Goal: Task Accomplishment & Management: Use online tool/utility

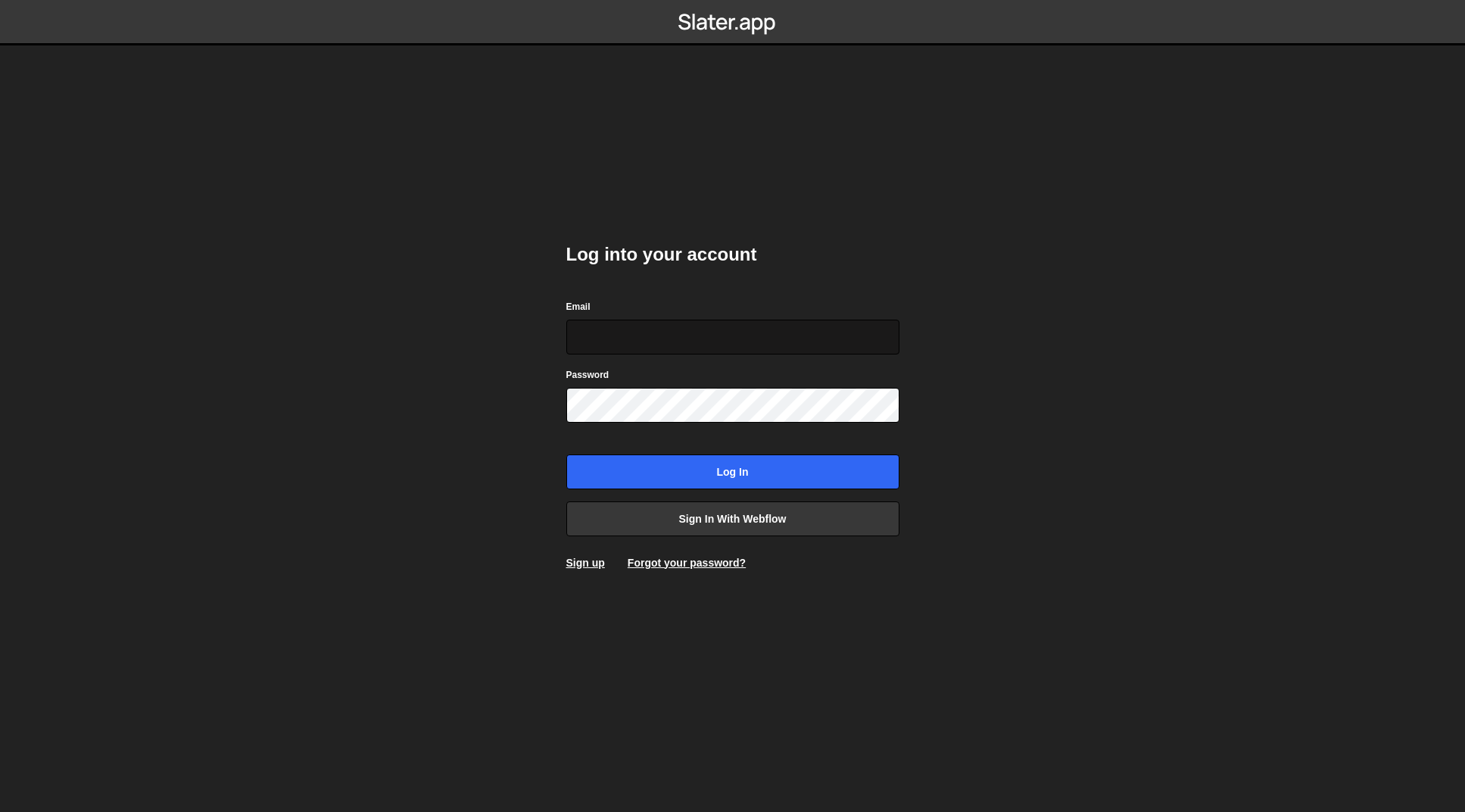
click at [861, 339] on input "Email" at bounding box center [733, 337] width 333 height 35
click at [733, 0] on com-1password-button at bounding box center [733, 0] width 0 height 0
type input "josiah@gammadesign.co"
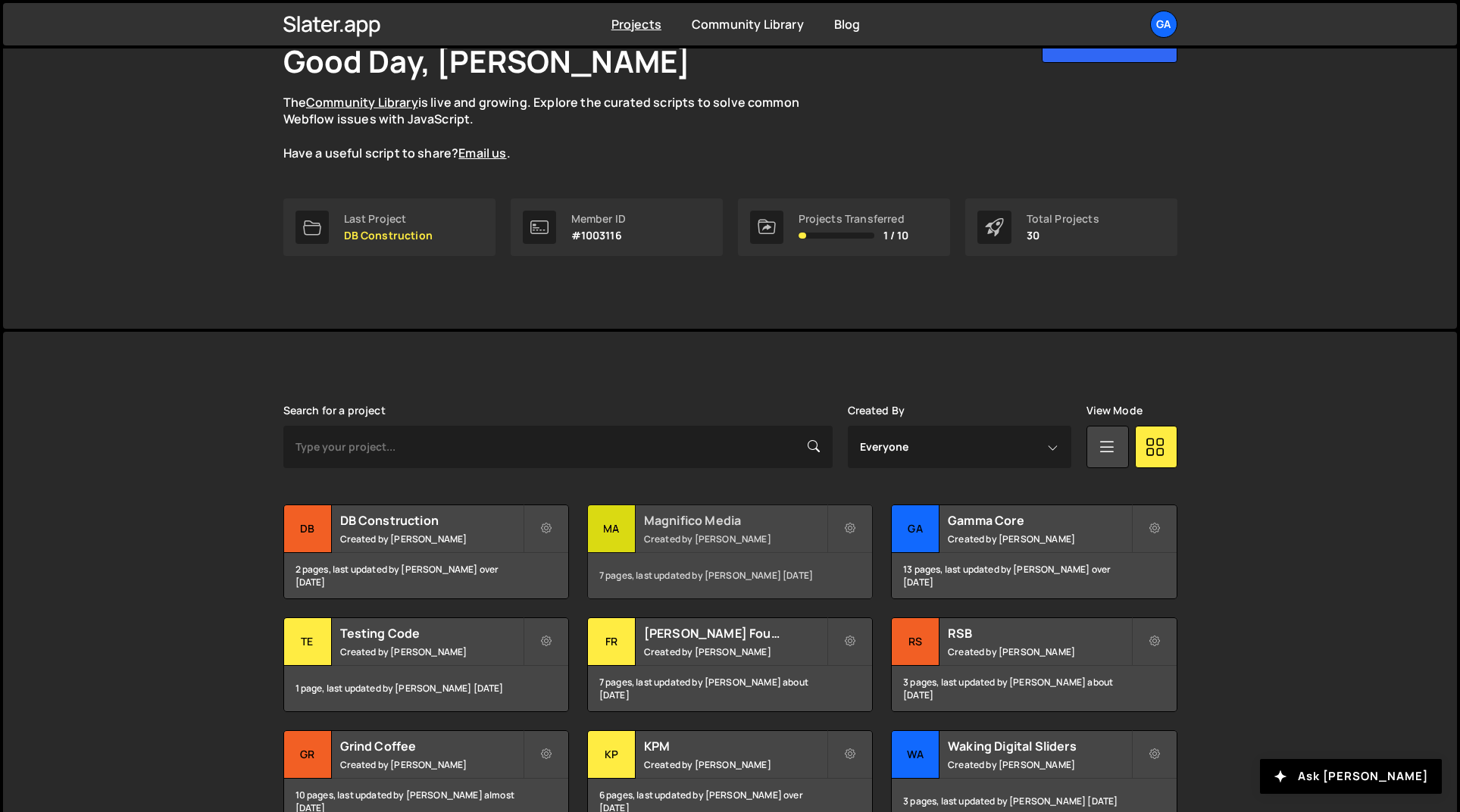
scroll to position [122, 0]
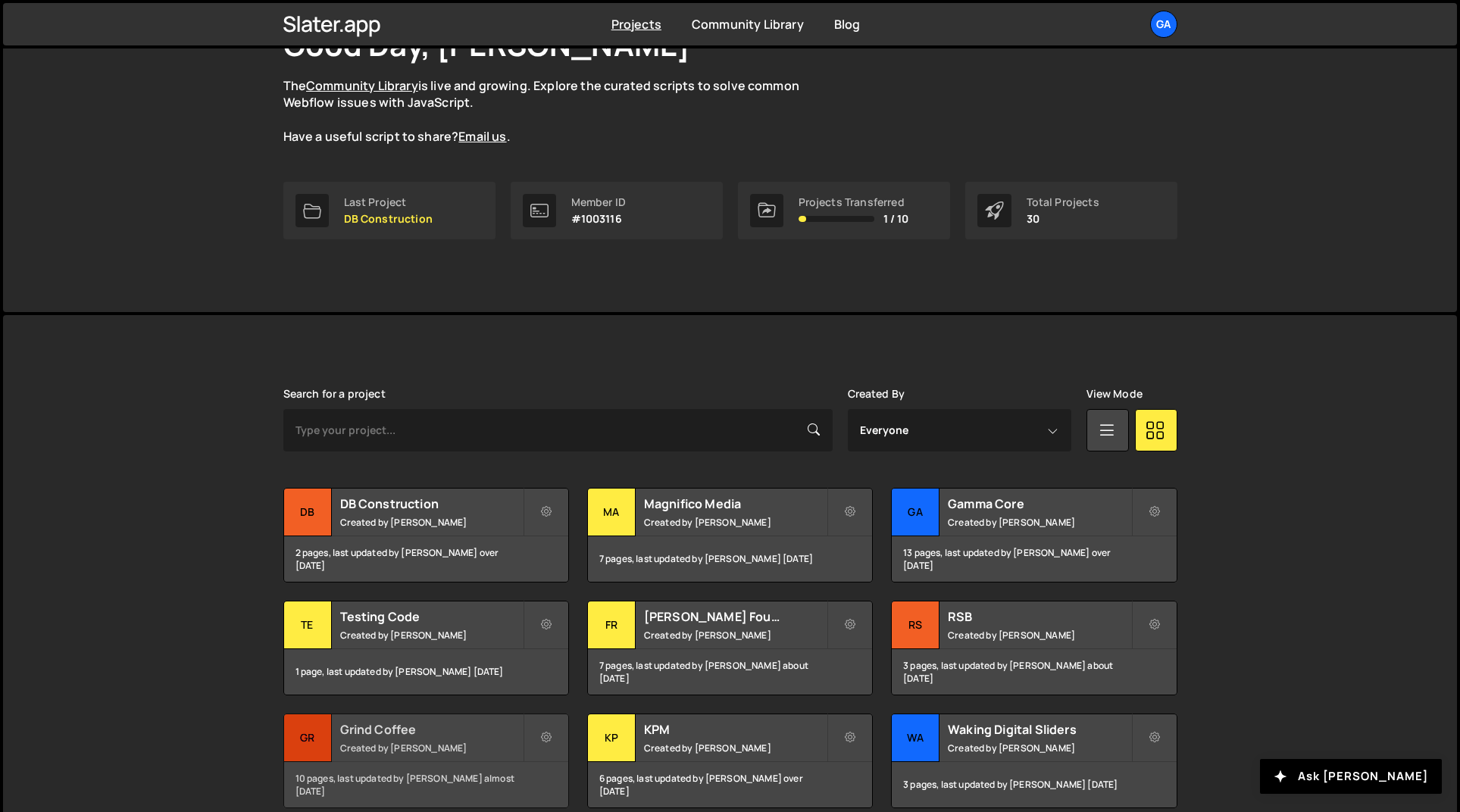
click at [440, 734] on h2 "Grind Coffee" at bounding box center [431, 729] width 182 height 17
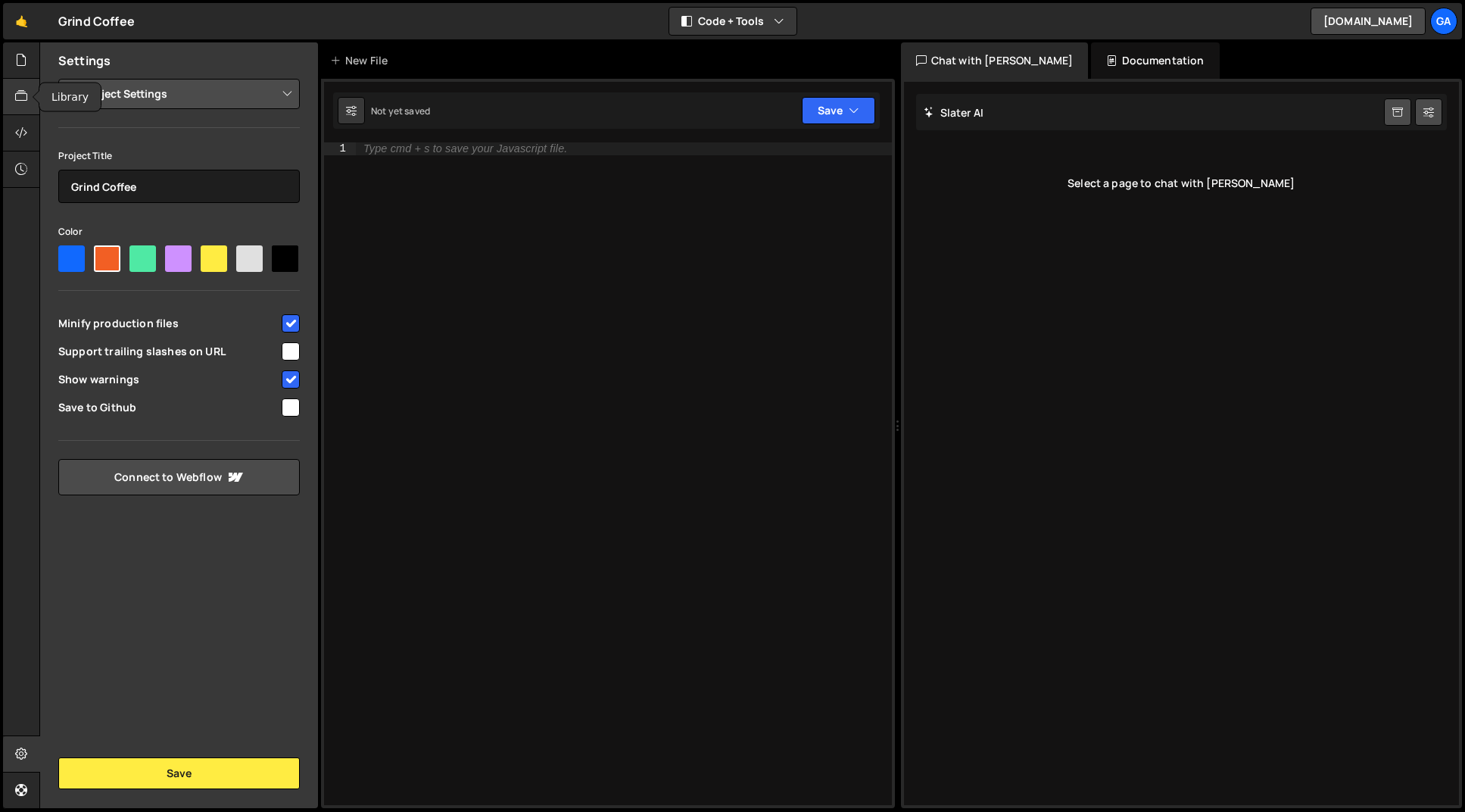
click at [20, 94] on icon at bounding box center [21, 96] width 12 height 17
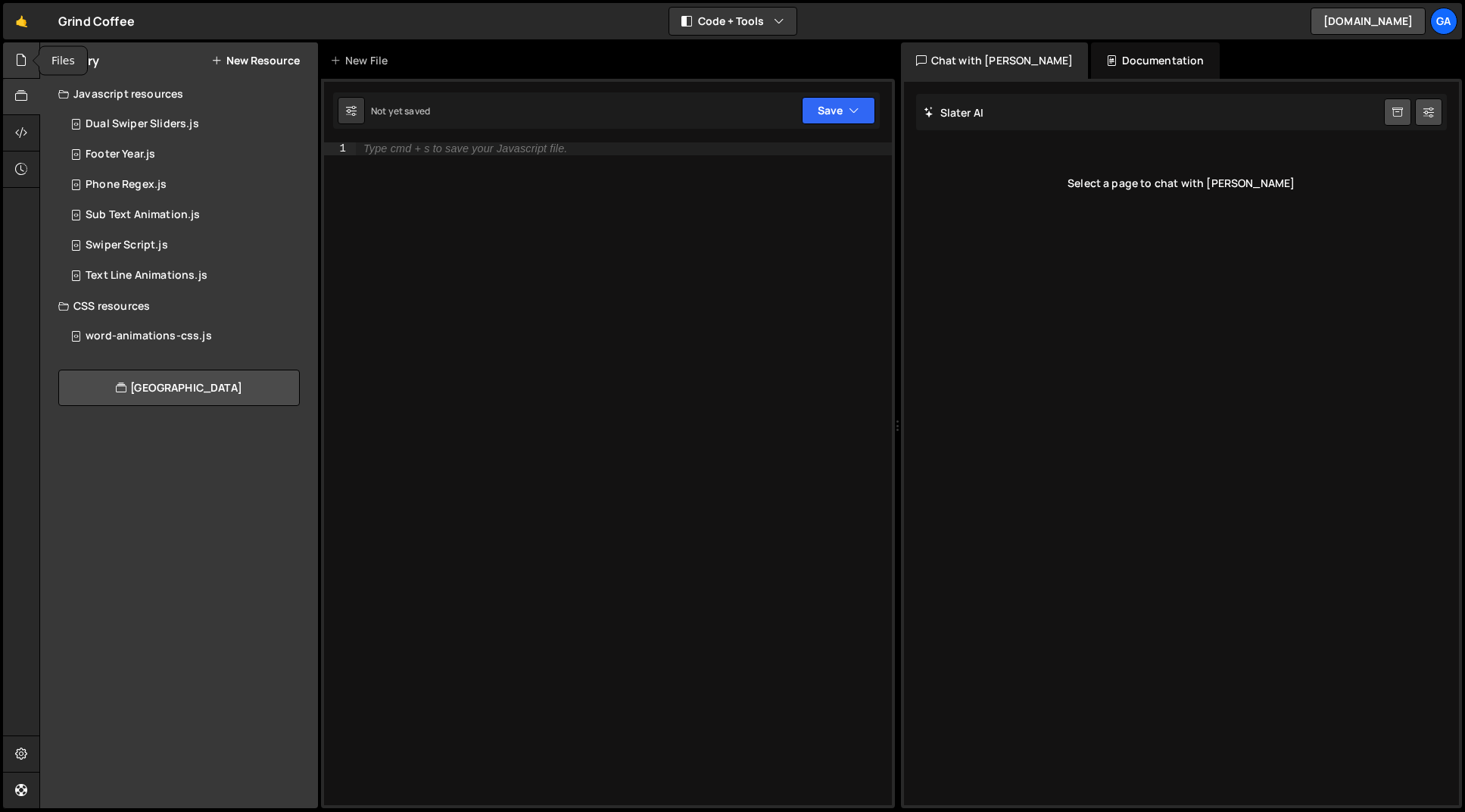
click at [16, 59] on icon at bounding box center [21, 59] width 12 height 17
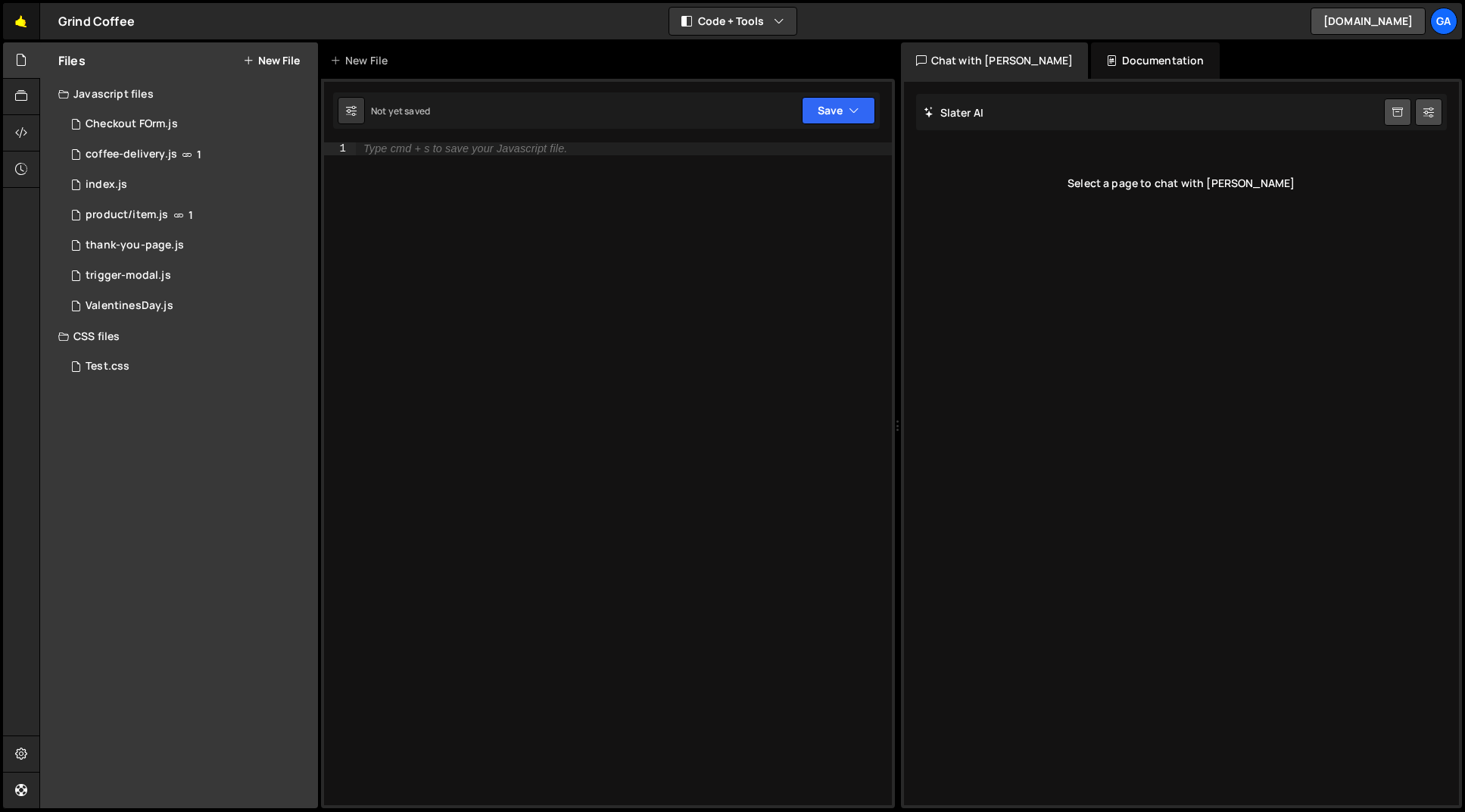
click at [29, 22] on link "🤙" at bounding box center [22, 21] width 37 height 36
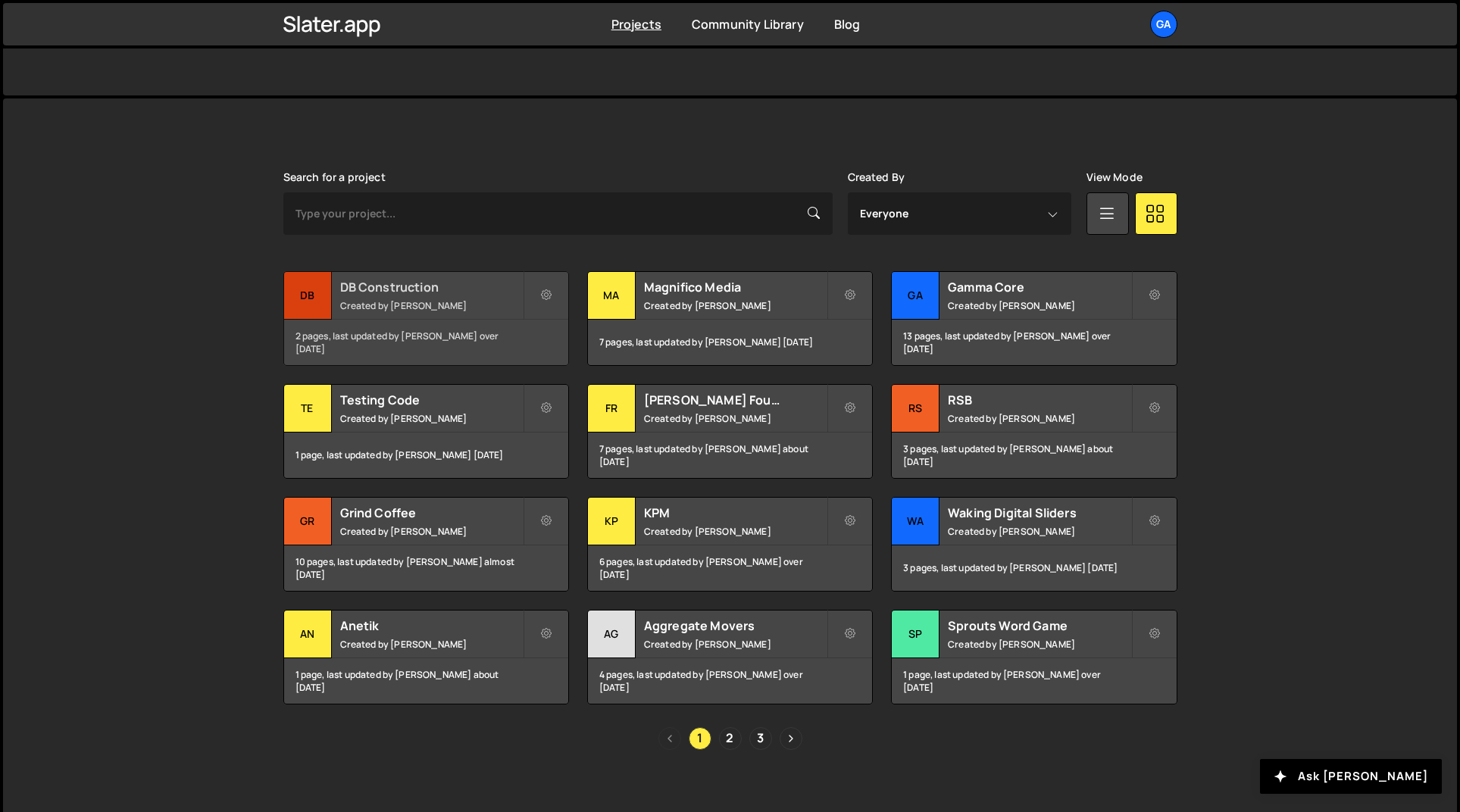
scroll to position [352, 0]
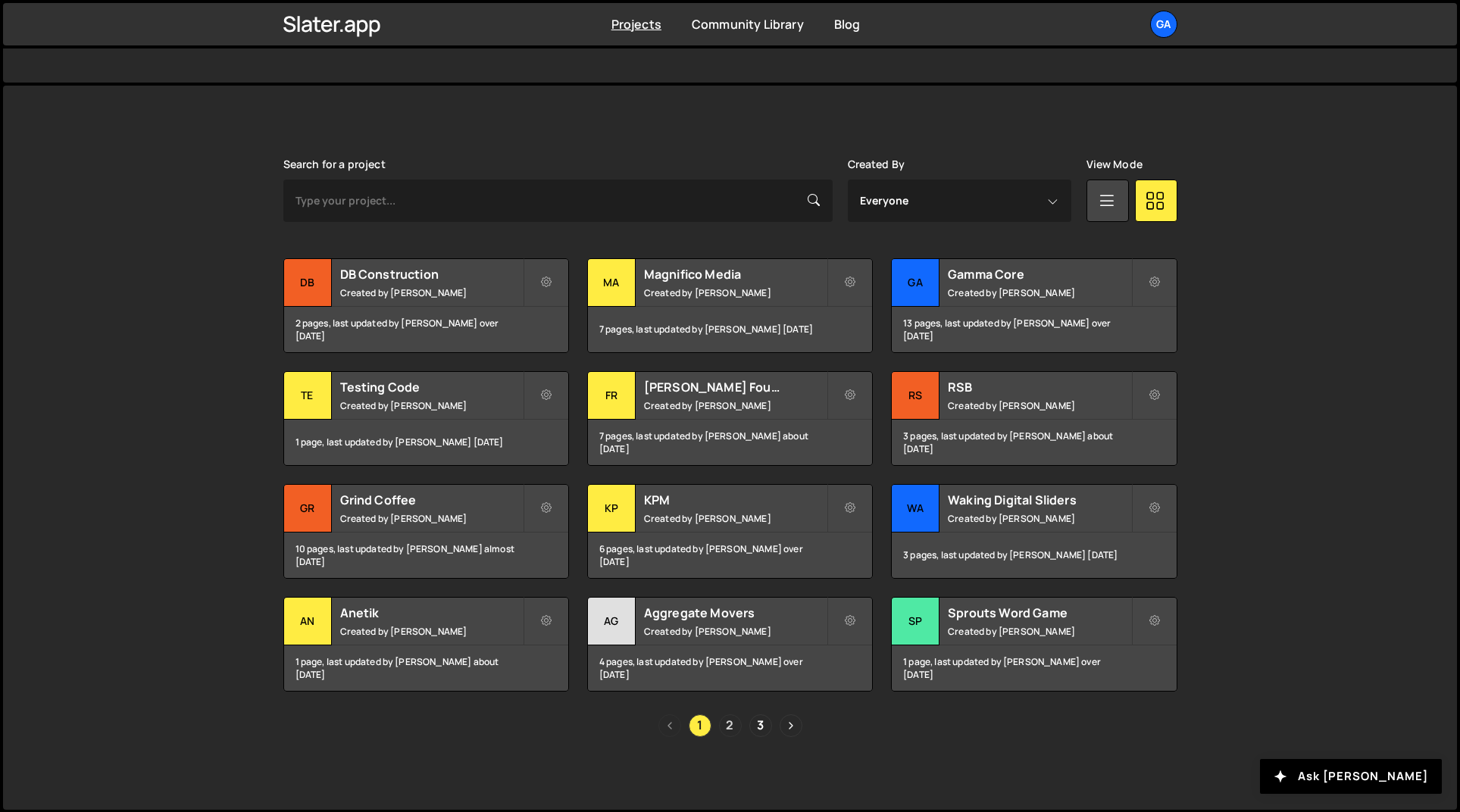
click at [724, 724] on link "2" at bounding box center [730, 726] width 22 height 22
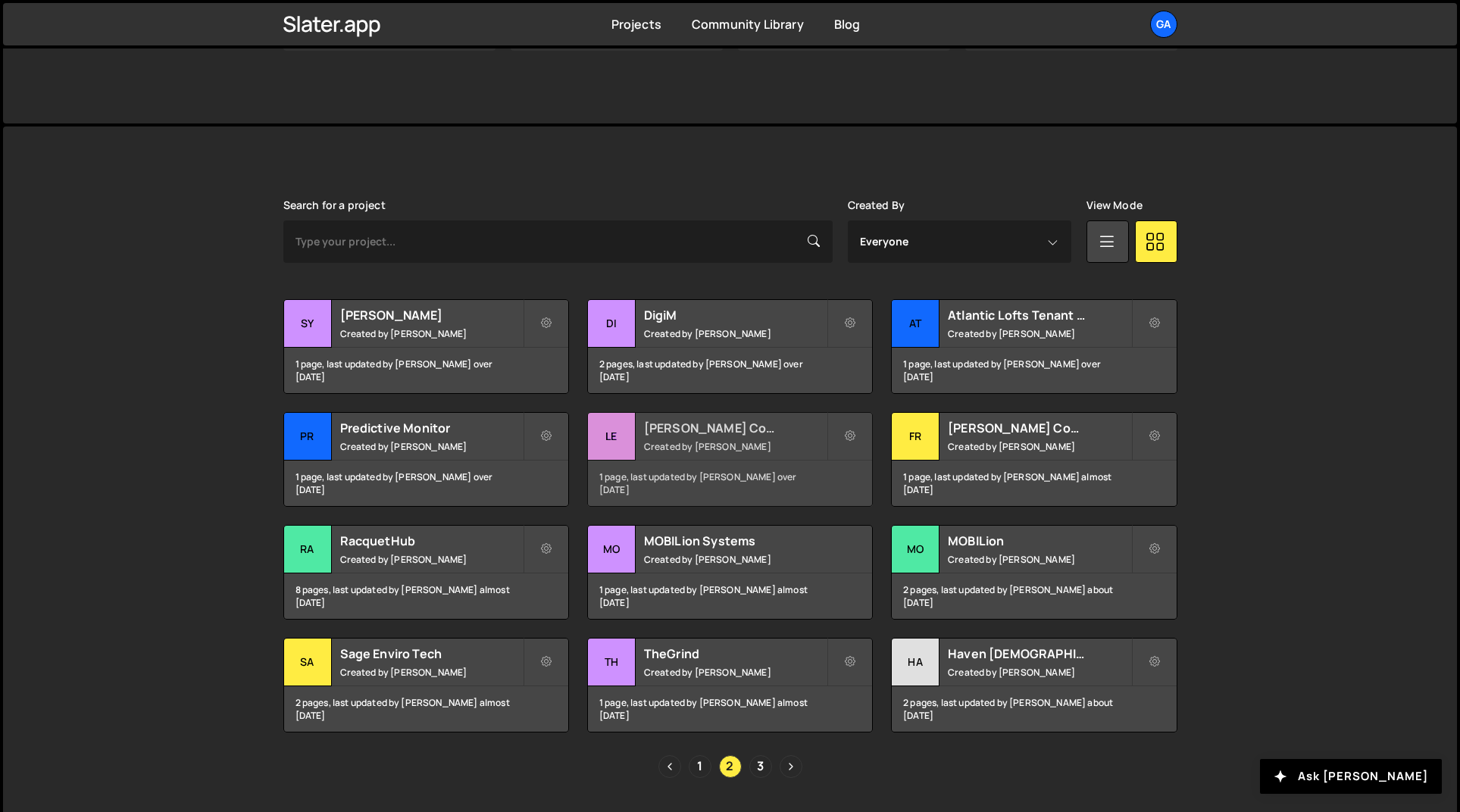
scroll to position [314, 0]
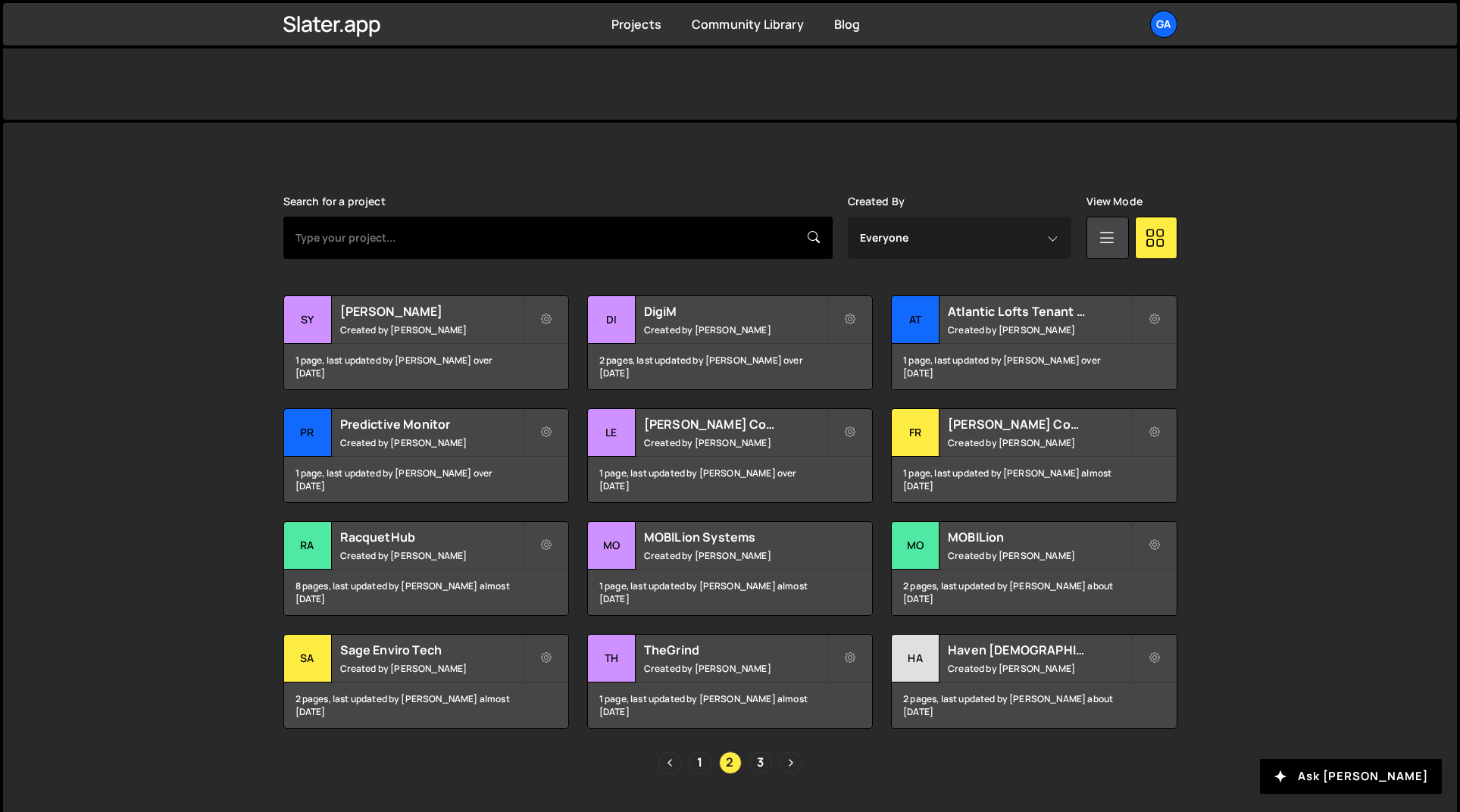
click at [520, 236] on input "text" at bounding box center [557, 237] width 549 height 42
type input "grind"
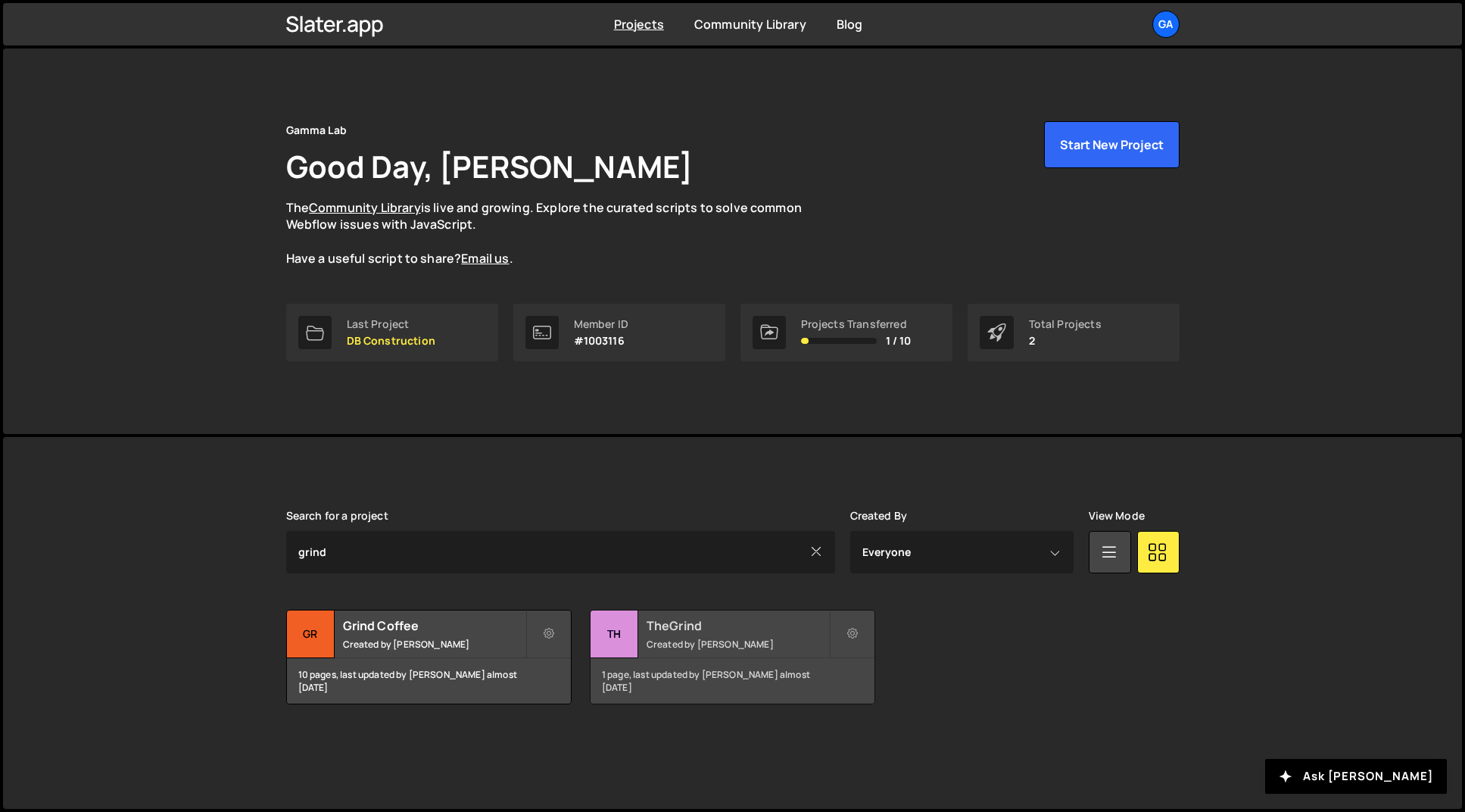
click at [790, 639] on small "Created by [PERSON_NAME]" at bounding box center [738, 644] width 182 height 13
click at [460, 632] on h2 "Grind Coffee" at bounding box center [434, 625] width 182 height 17
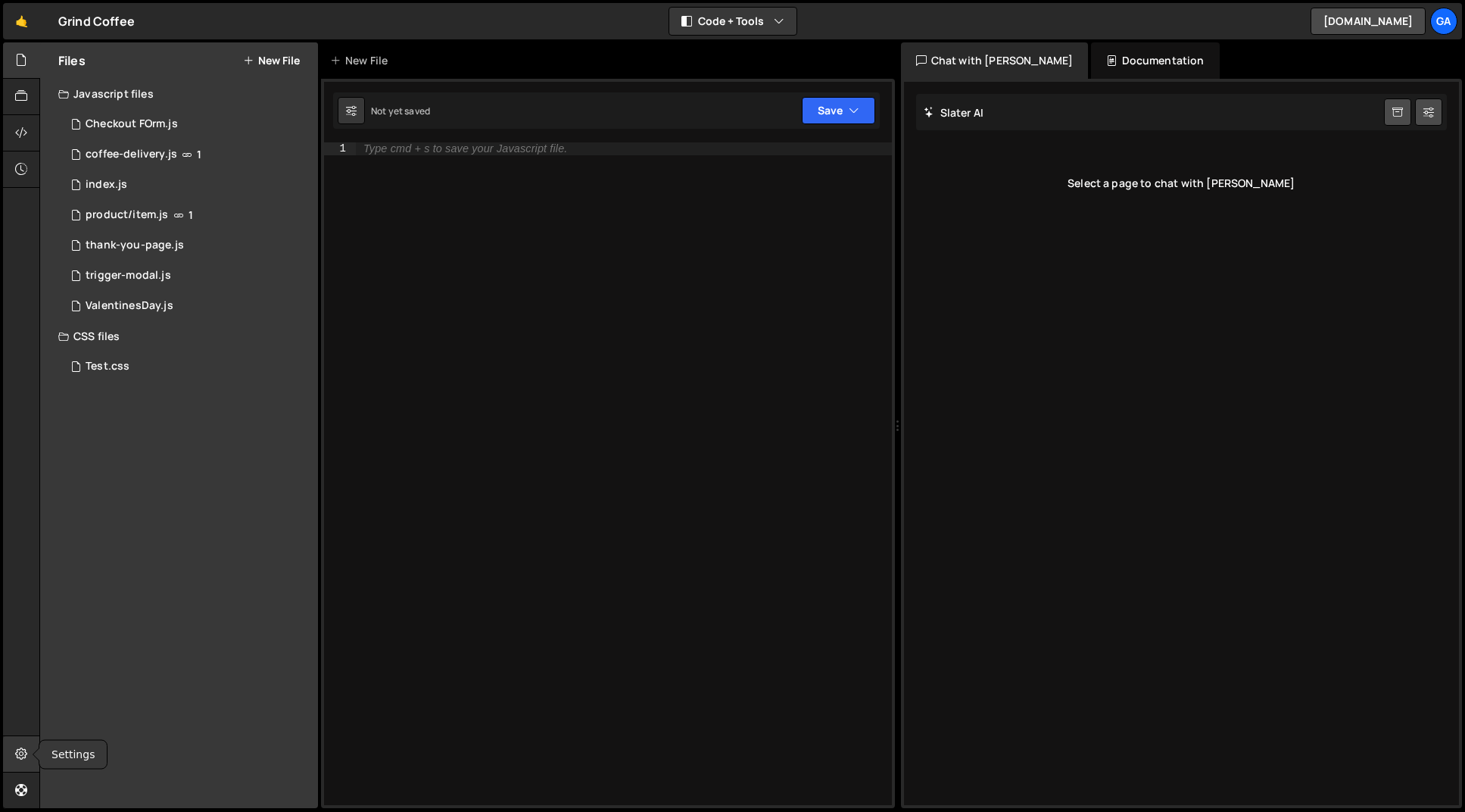
click at [16, 751] on icon at bounding box center [21, 753] width 12 height 17
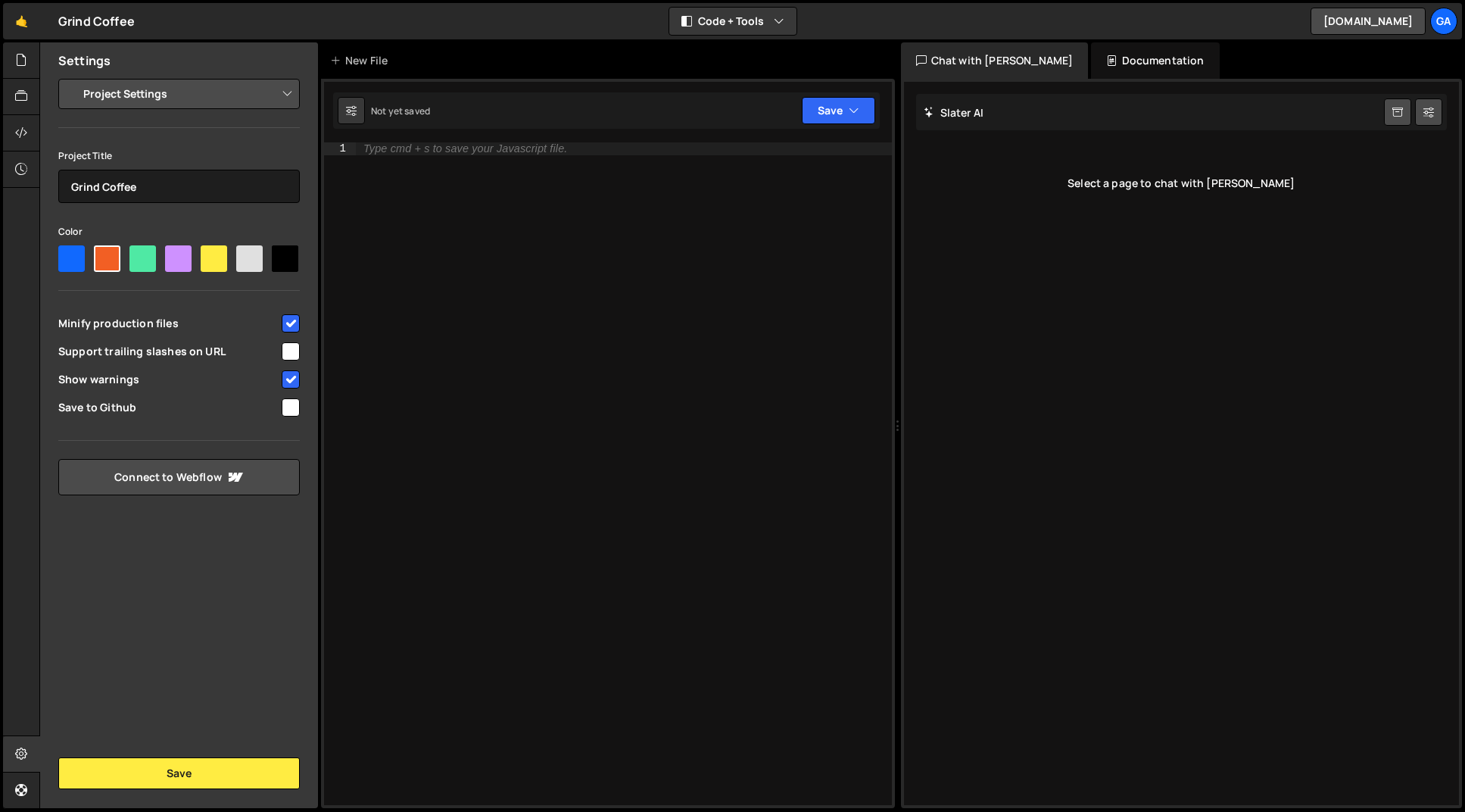
click at [175, 94] on select "Project Settings Code Editor Settings Chat Settings" at bounding box center [182, 94] width 222 height 34
click at [23, 132] on icon at bounding box center [21, 132] width 12 height 17
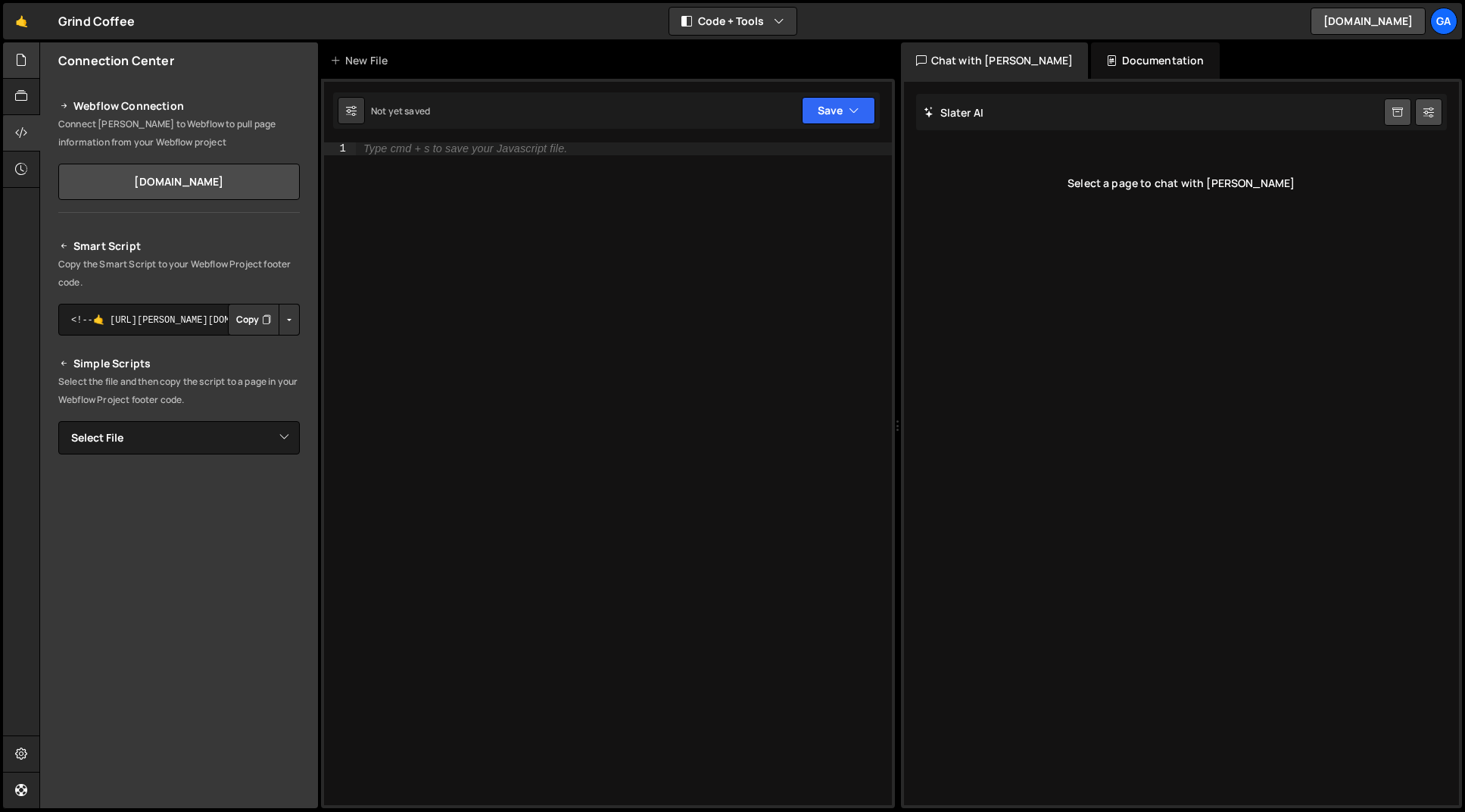
click at [28, 76] on div at bounding box center [22, 60] width 37 height 36
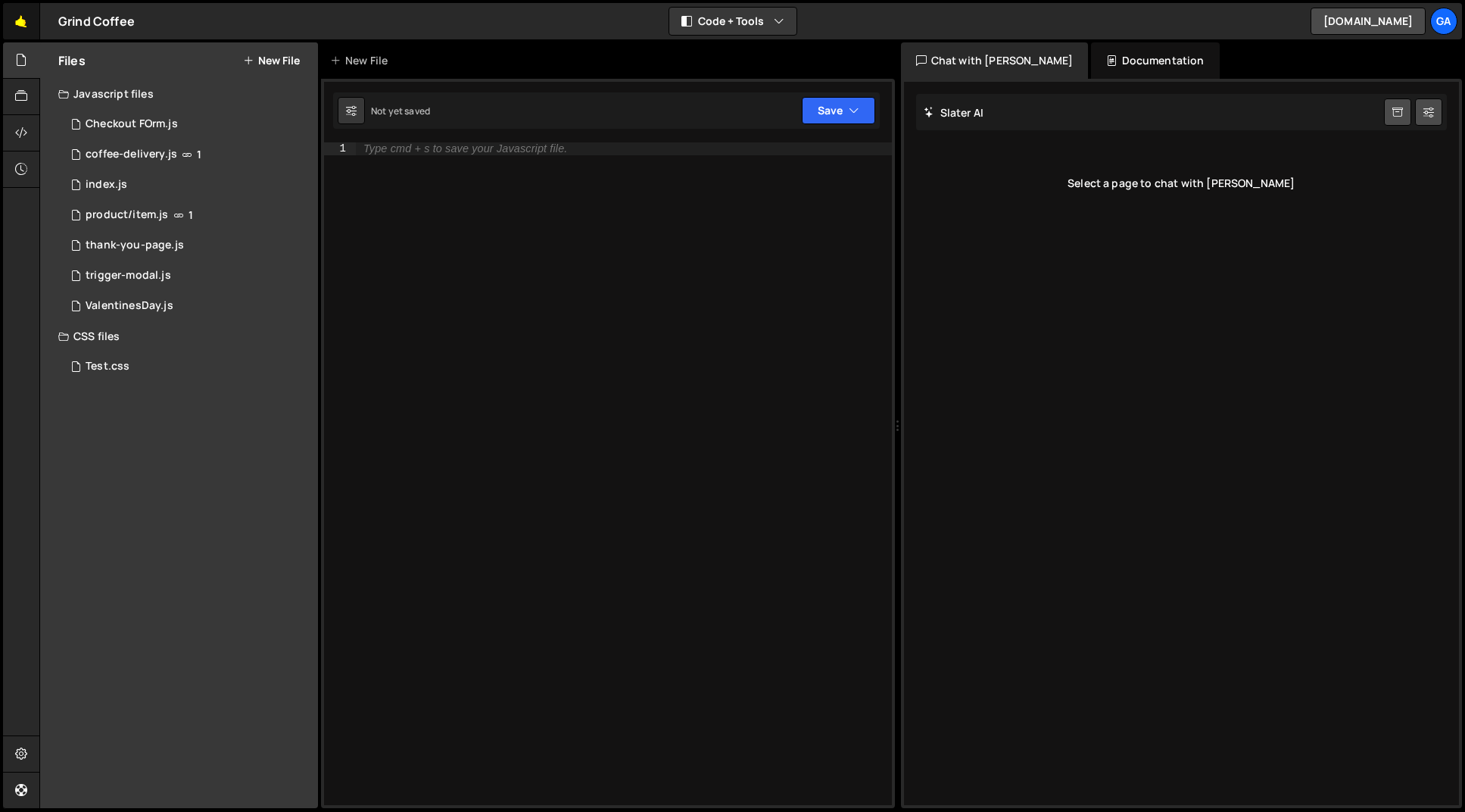
click at [16, 19] on link "🤙" at bounding box center [22, 21] width 37 height 36
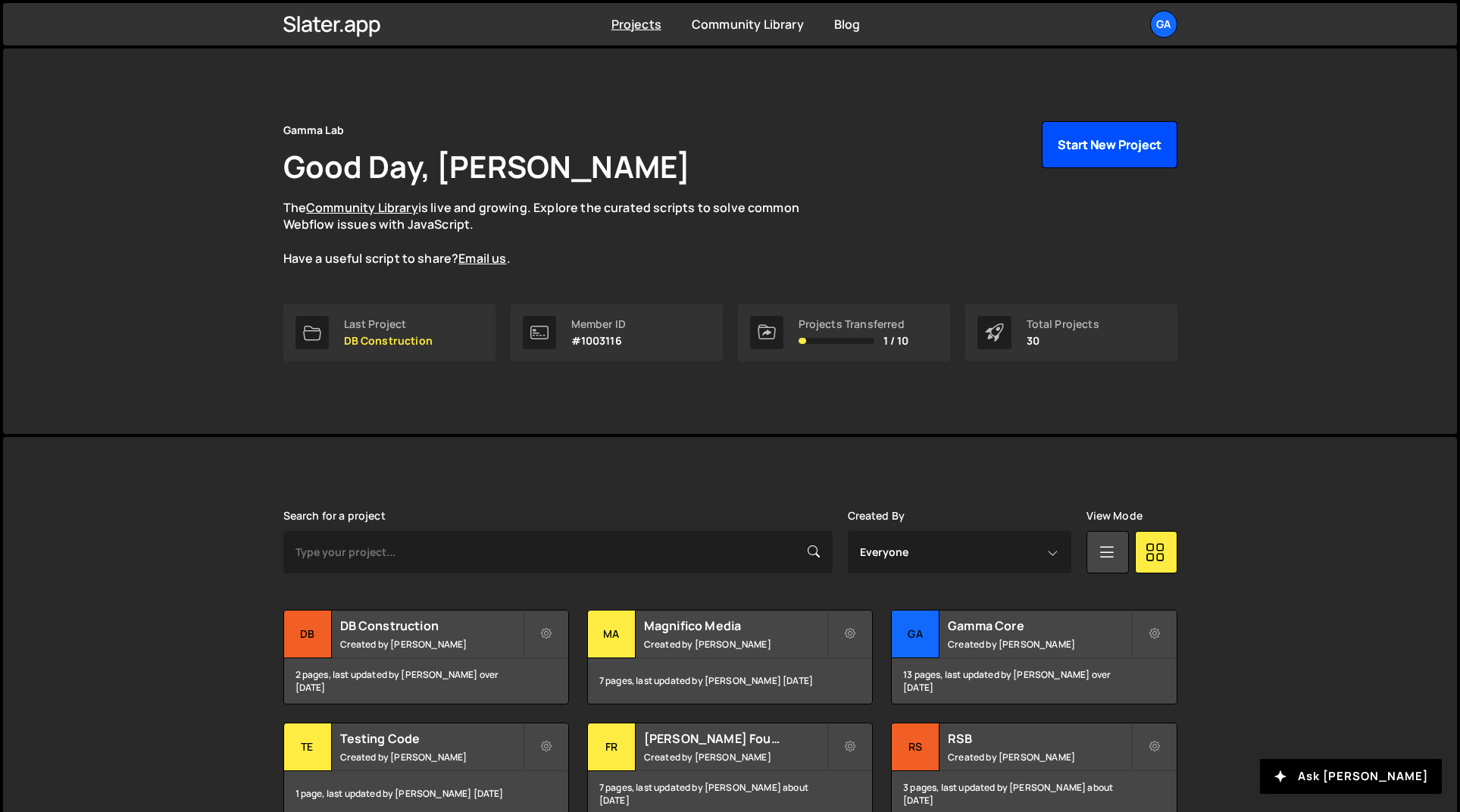
click at [1105, 143] on button "Start New Project" at bounding box center [1110, 145] width 136 height 47
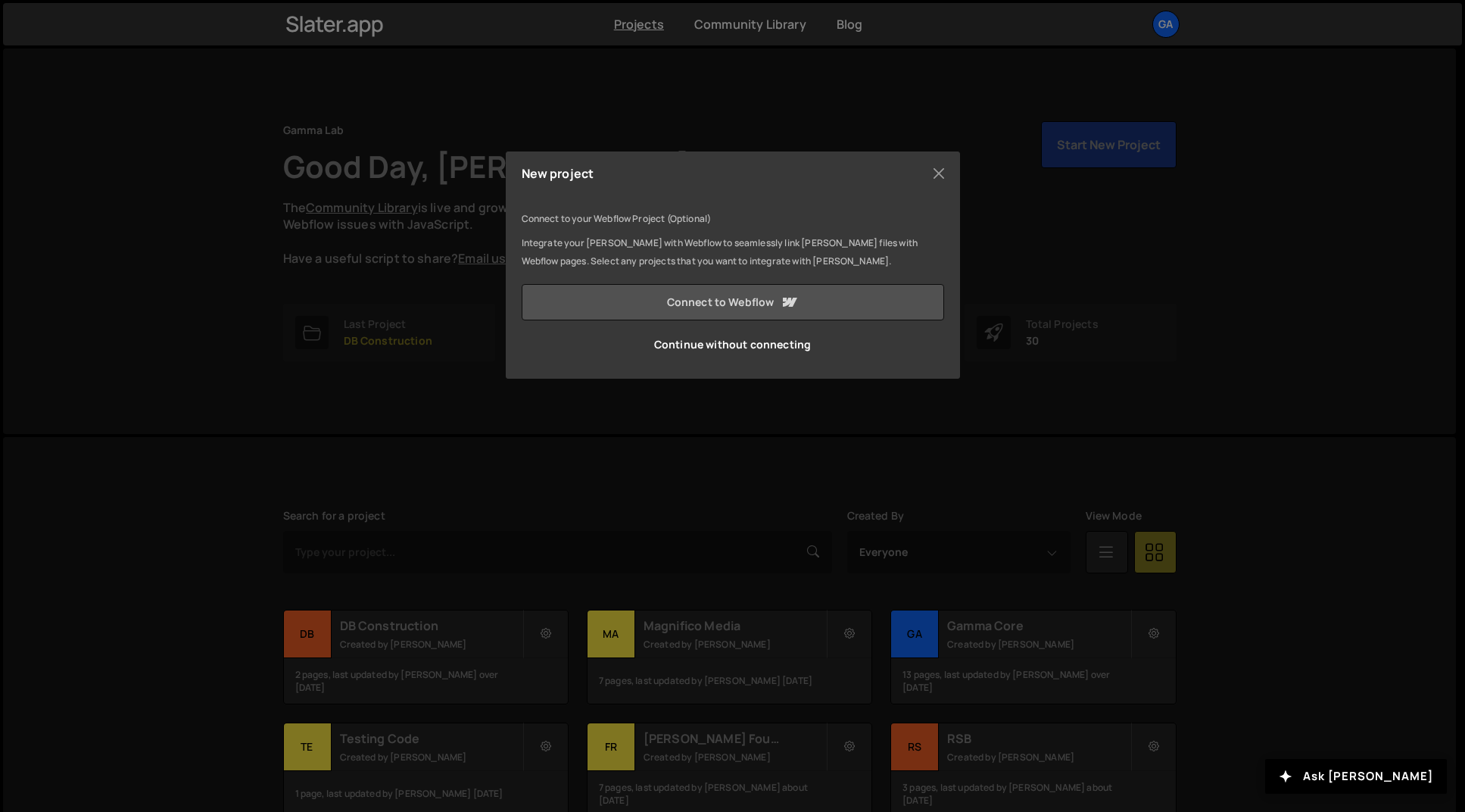
click at [726, 301] on link "Connect to Webflow" at bounding box center [733, 301] width 423 height 36
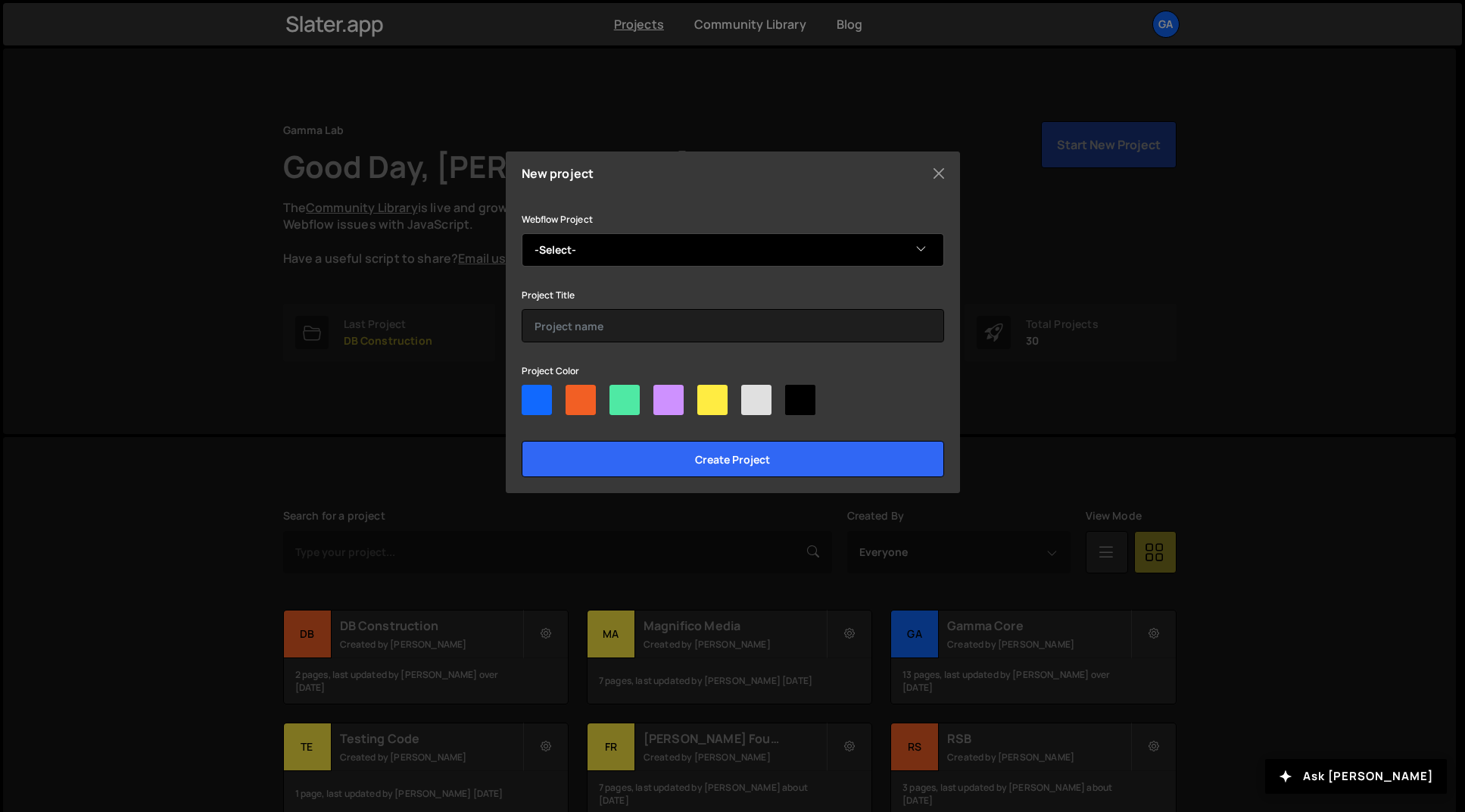
click at [601, 234] on select "-Select- Grind Coffee Co 2024" at bounding box center [733, 250] width 423 height 34
select select "6610545f318c641f0258e916"
click at [522, 233] on select "-Select- Grind Coffee Co 2024" at bounding box center [733, 250] width 423 height 34
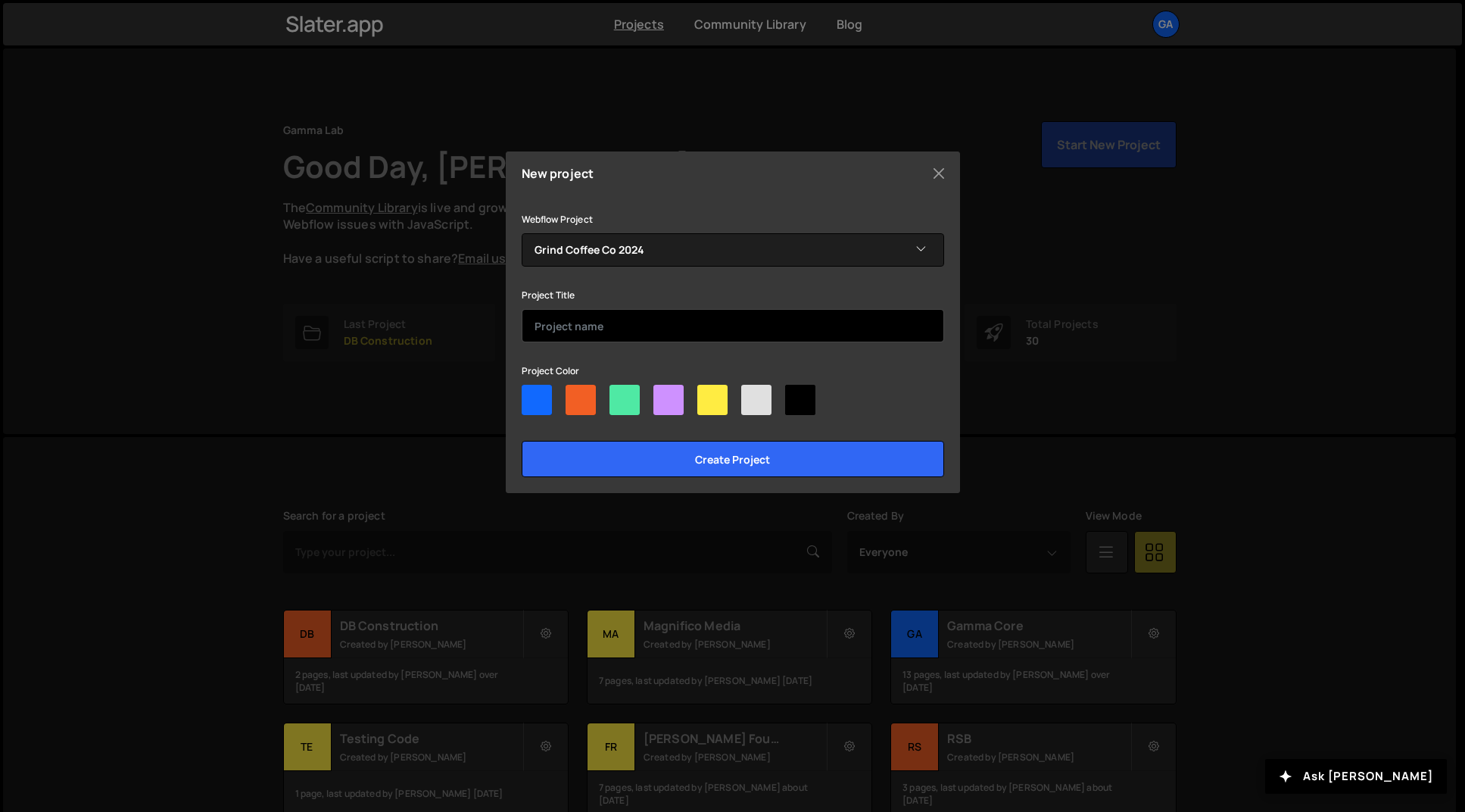
click at [611, 330] on input "text" at bounding box center [733, 326] width 423 height 34
type input "Grind Coffee Co 2024"
click at [522, 440] on input "Create project" at bounding box center [733, 458] width 423 height 36
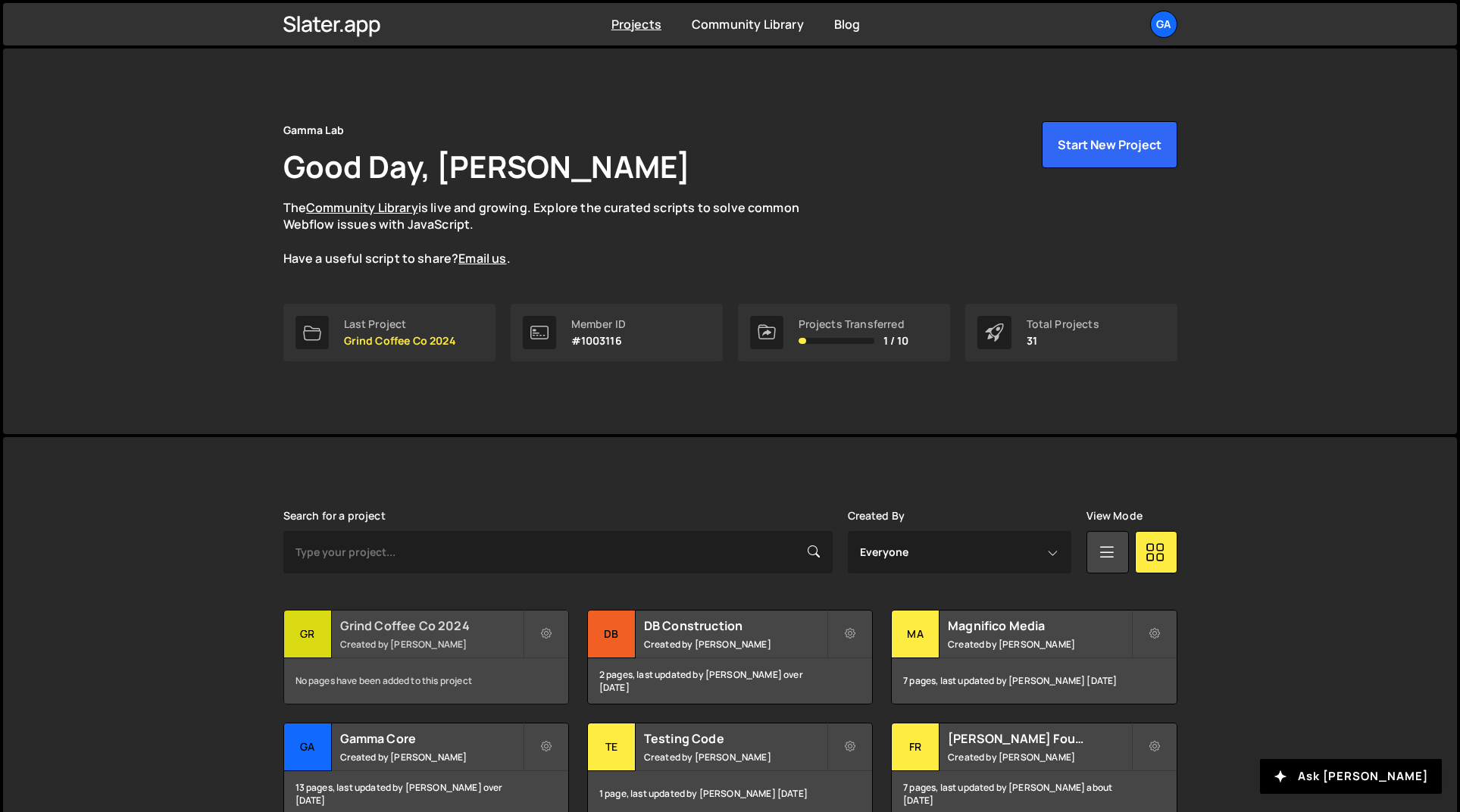
click at [484, 627] on h2 "Grind Coffee Co 2024" at bounding box center [431, 625] width 182 height 17
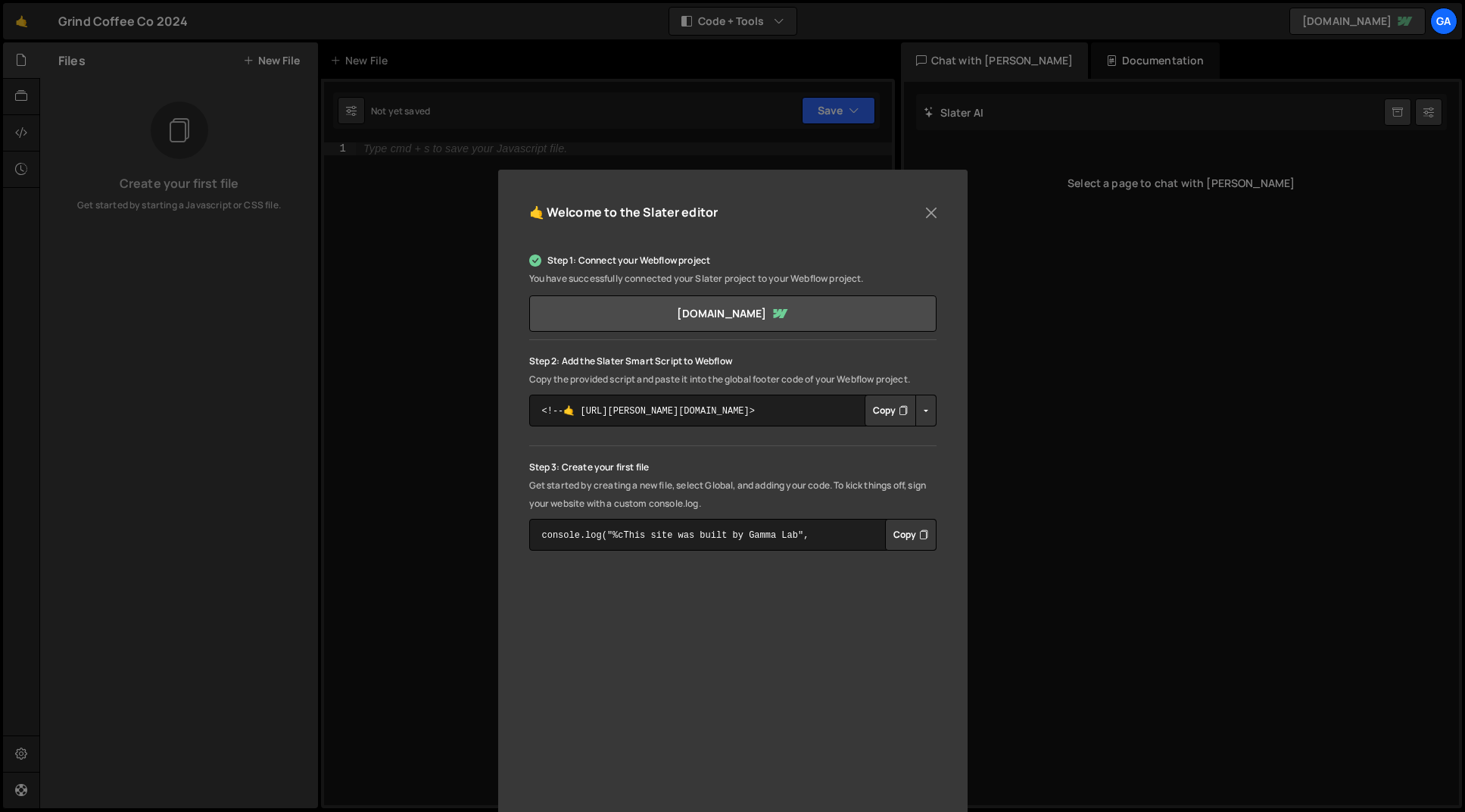
click at [886, 412] on button "Copy" at bounding box center [890, 411] width 51 height 32
click at [441, 189] on div "🤙 Welcome to the [PERSON_NAME] editor Step 1: Connect your Webflow project You …" at bounding box center [732, 406] width 1465 height 812
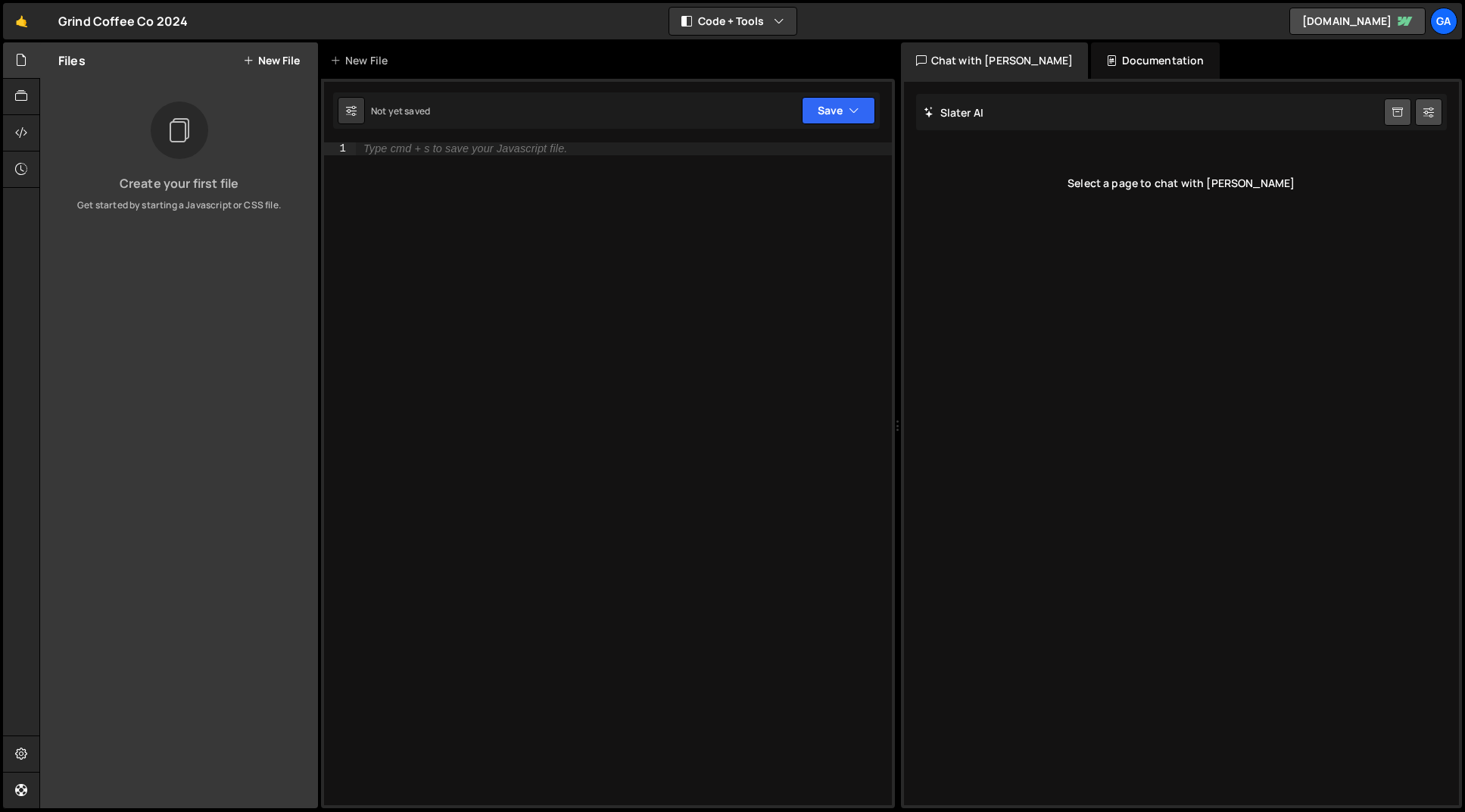
click at [390, 144] on div "Type cmd + s to save your Javascript file." at bounding box center [465, 149] width 204 height 11
click at [267, 62] on button "New File" at bounding box center [271, 60] width 57 height 12
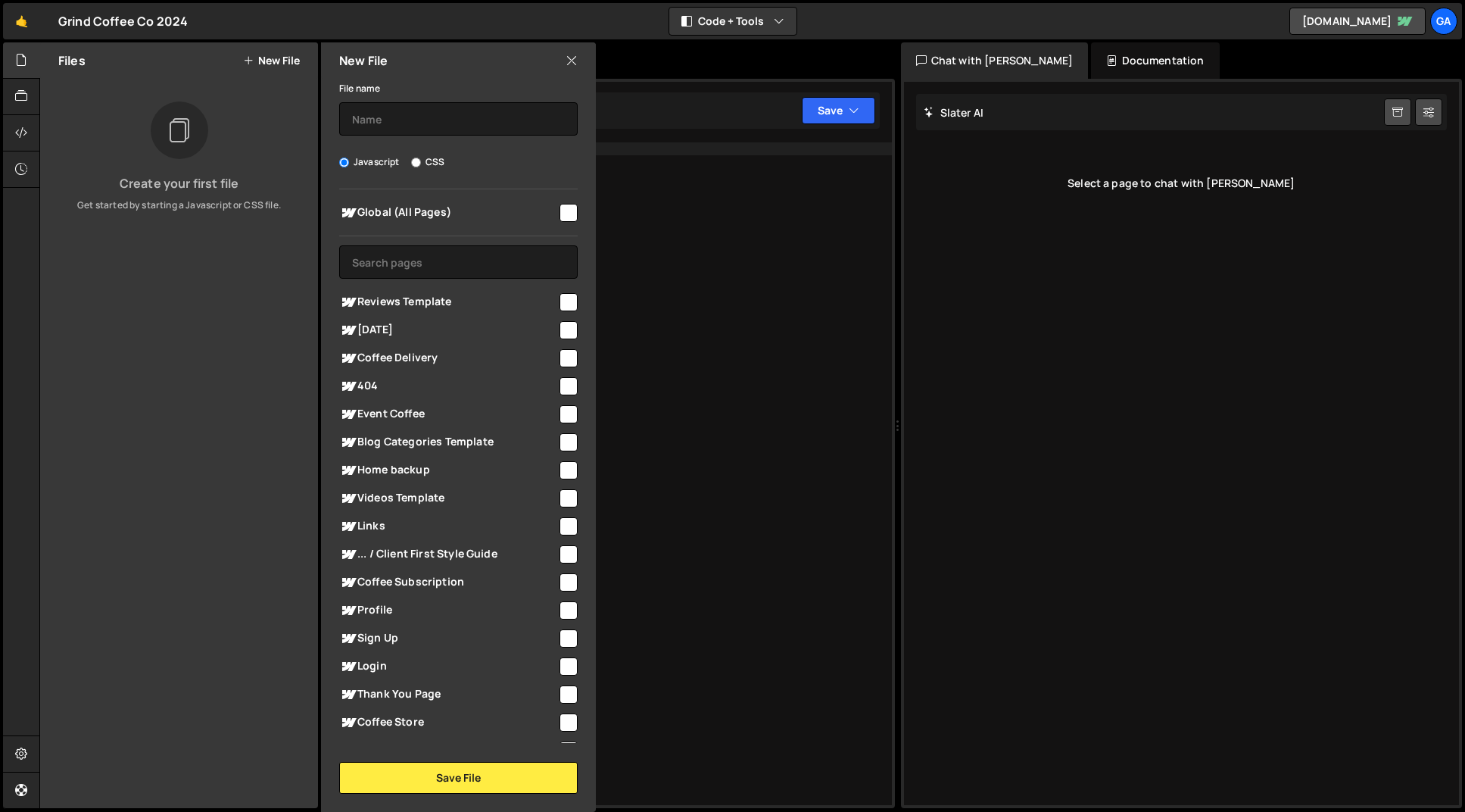
click at [652, 265] on div "Type cmd + s to save your Javascript file." at bounding box center [623, 486] width 536 height 687
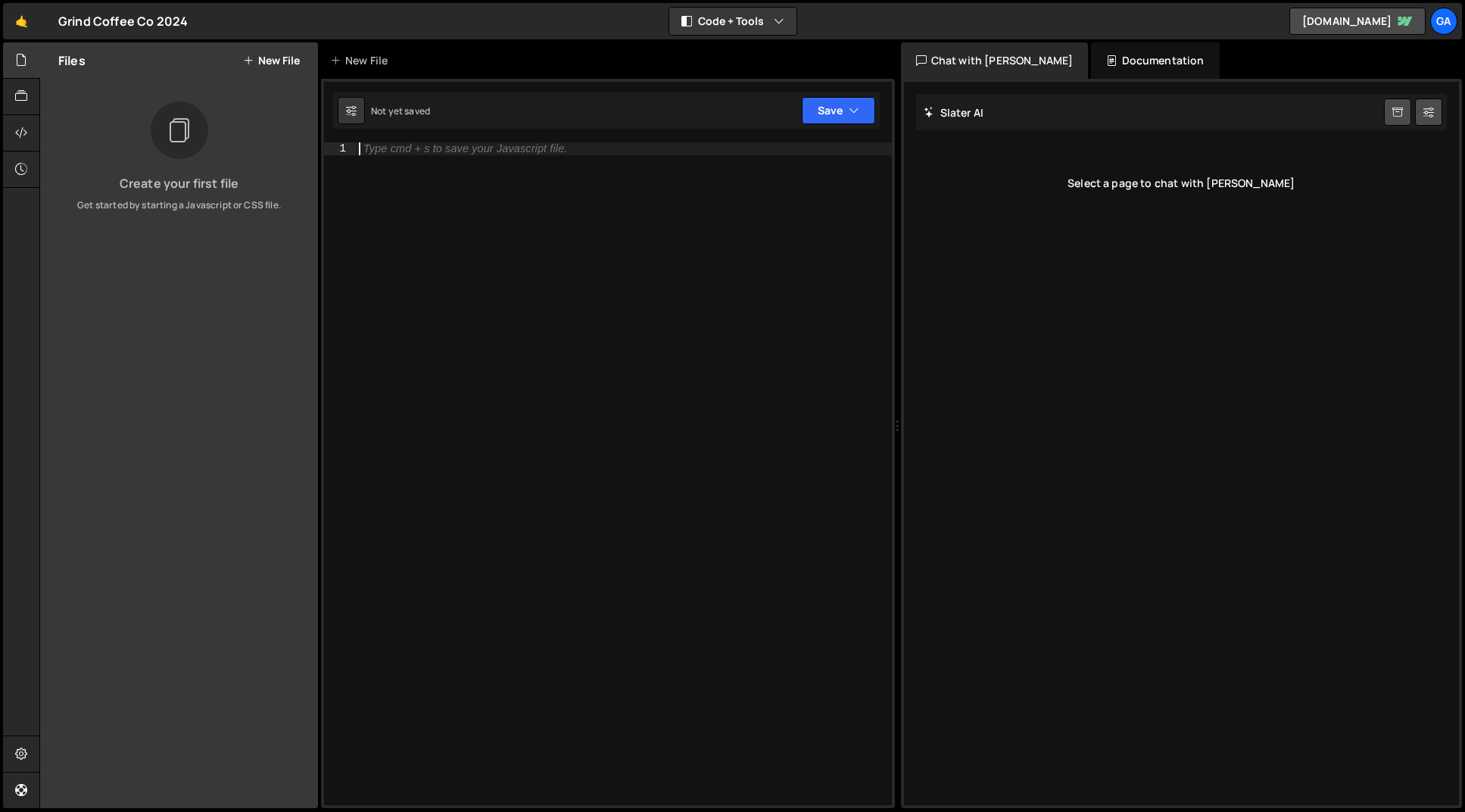
click at [371, 151] on div "Type cmd + s to save your Javascript file." at bounding box center [465, 149] width 204 height 11
click at [25, 753] on icon at bounding box center [21, 753] width 12 height 17
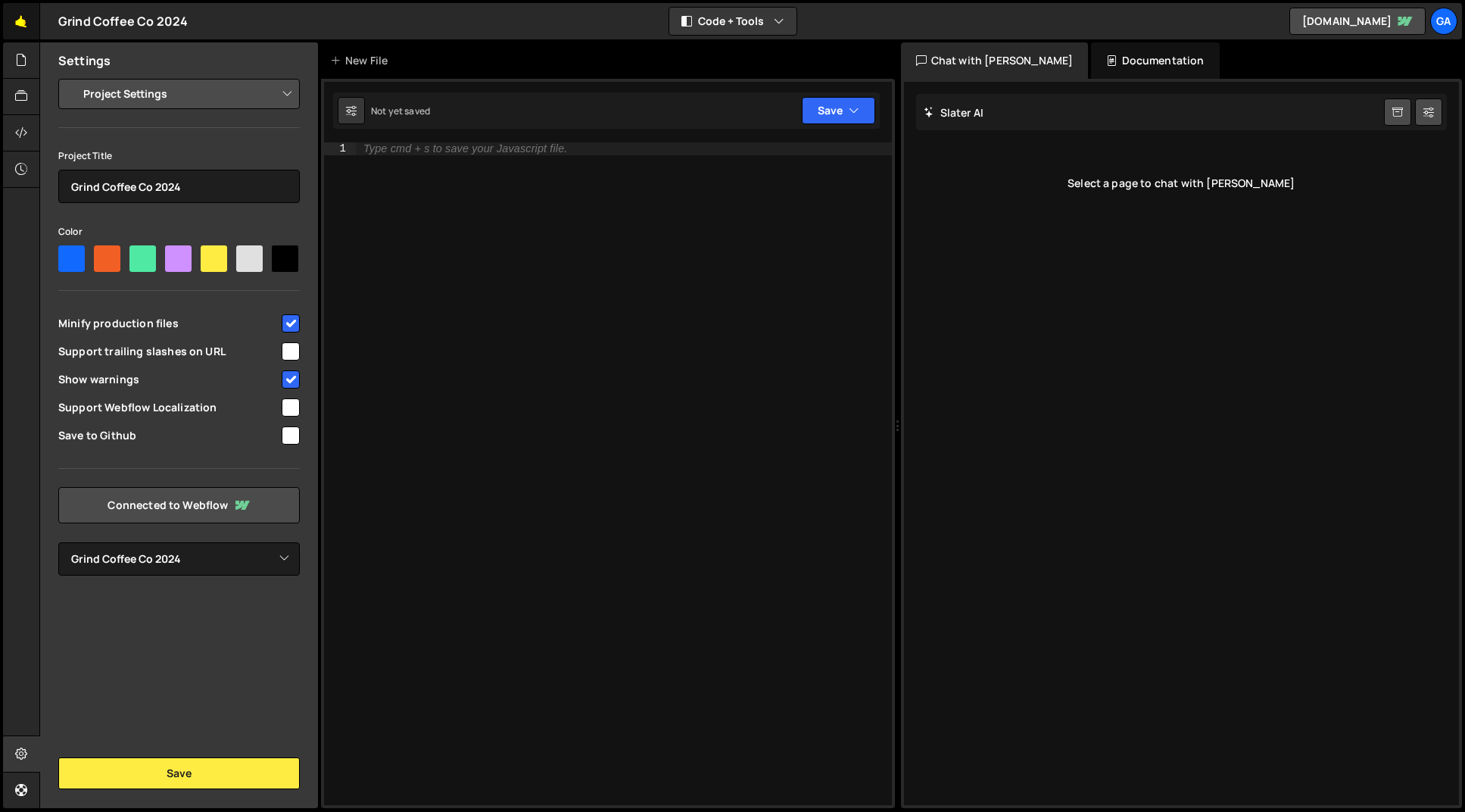
click at [23, 22] on link "🤙" at bounding box center [22, 21] width 37 height 36
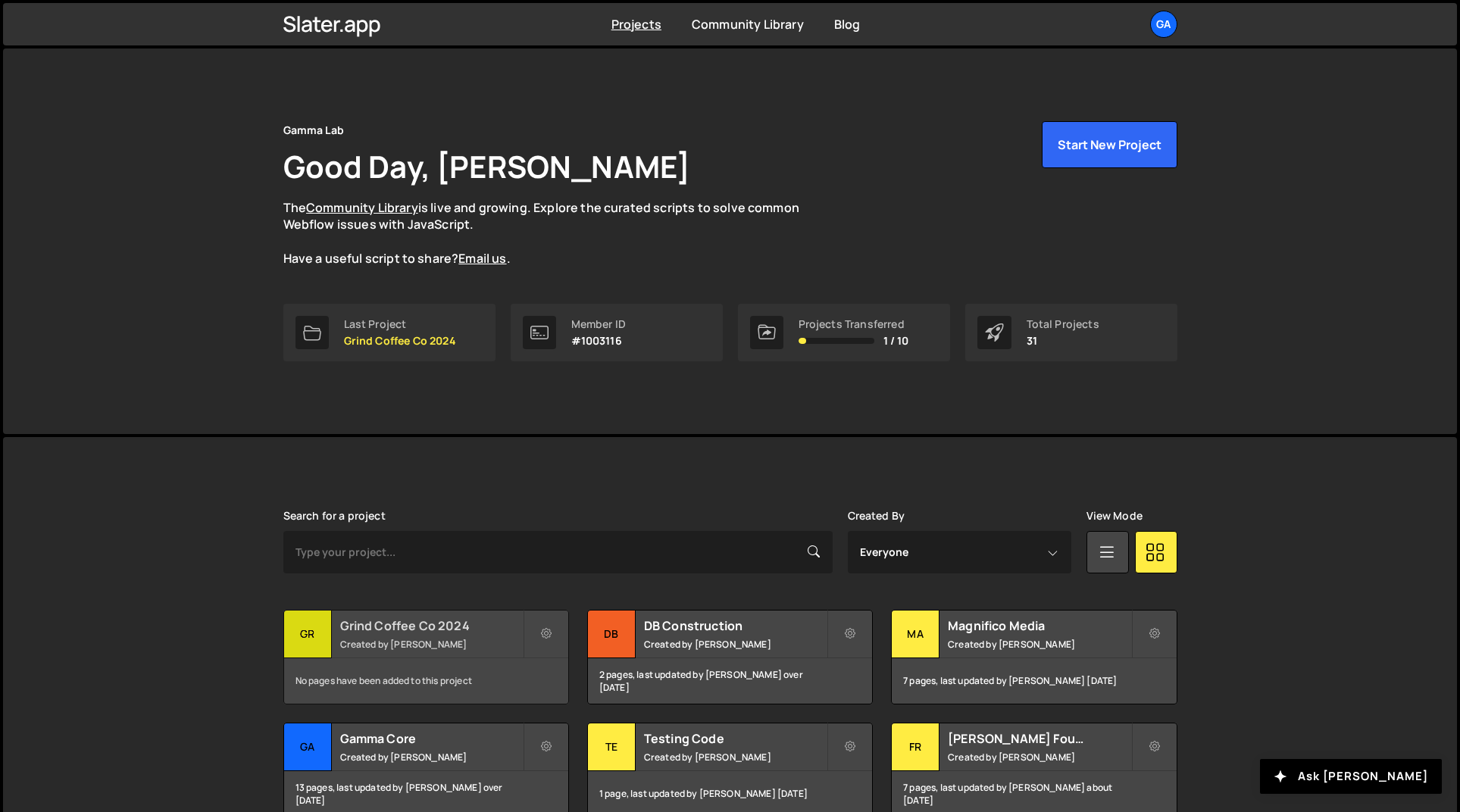
click at [471, 626] on h2 "Grind Coffee Co 2024" at bounding box center [431, 625] width 182 height 17
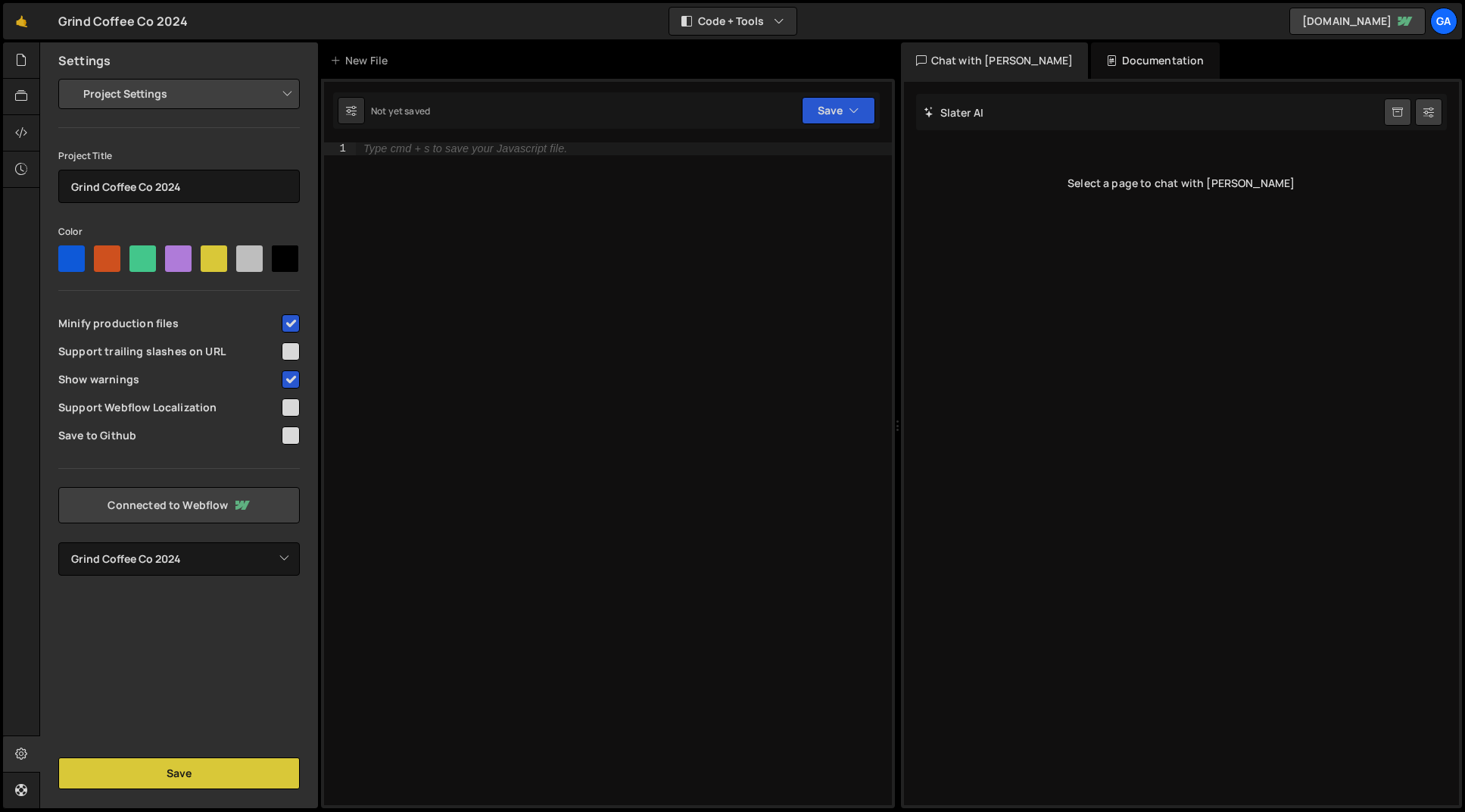
select select "6610545f318c641f0258e916"
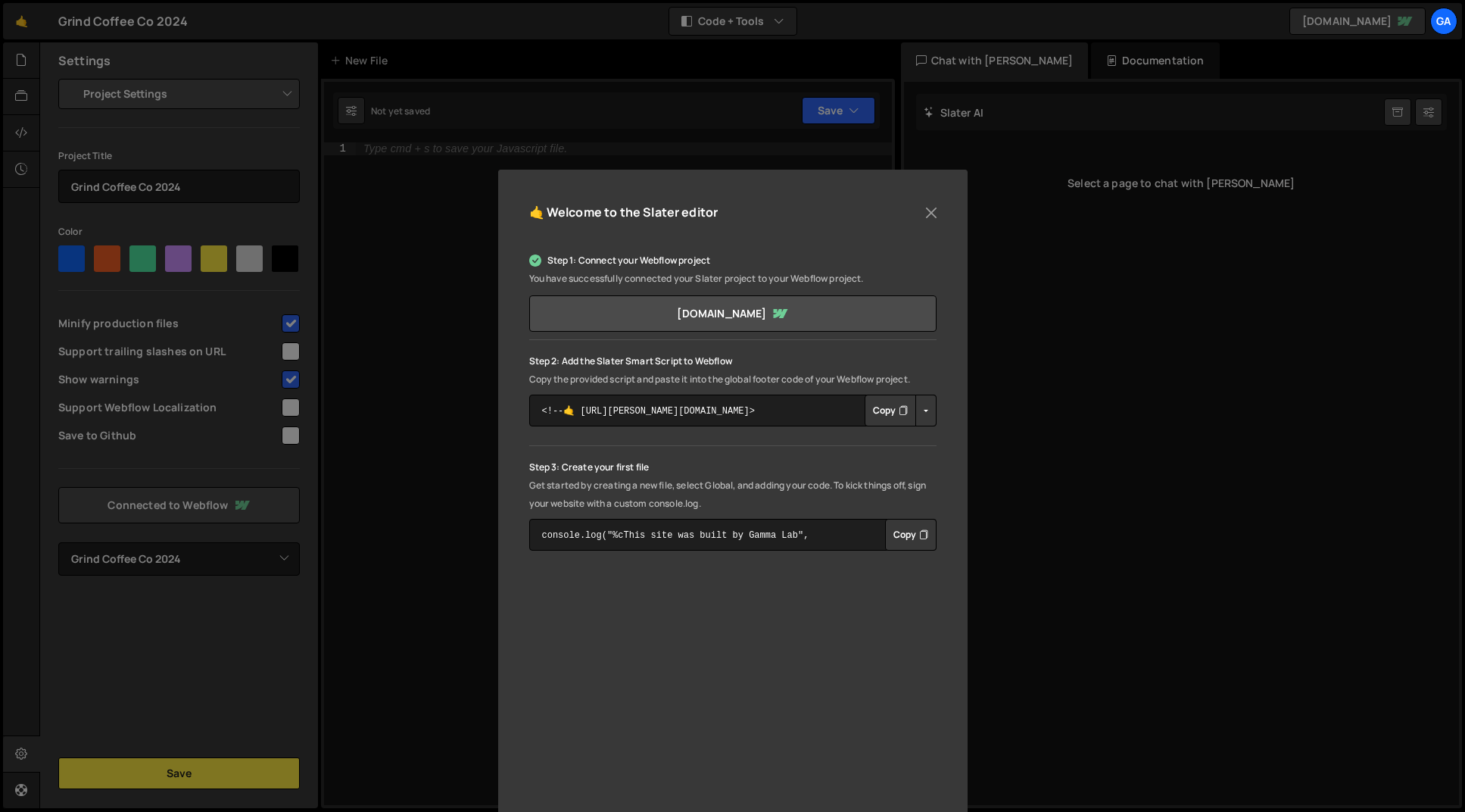
click at [910, 539] on button "Copy" at bounding box center [911, 535] width 51 height 32
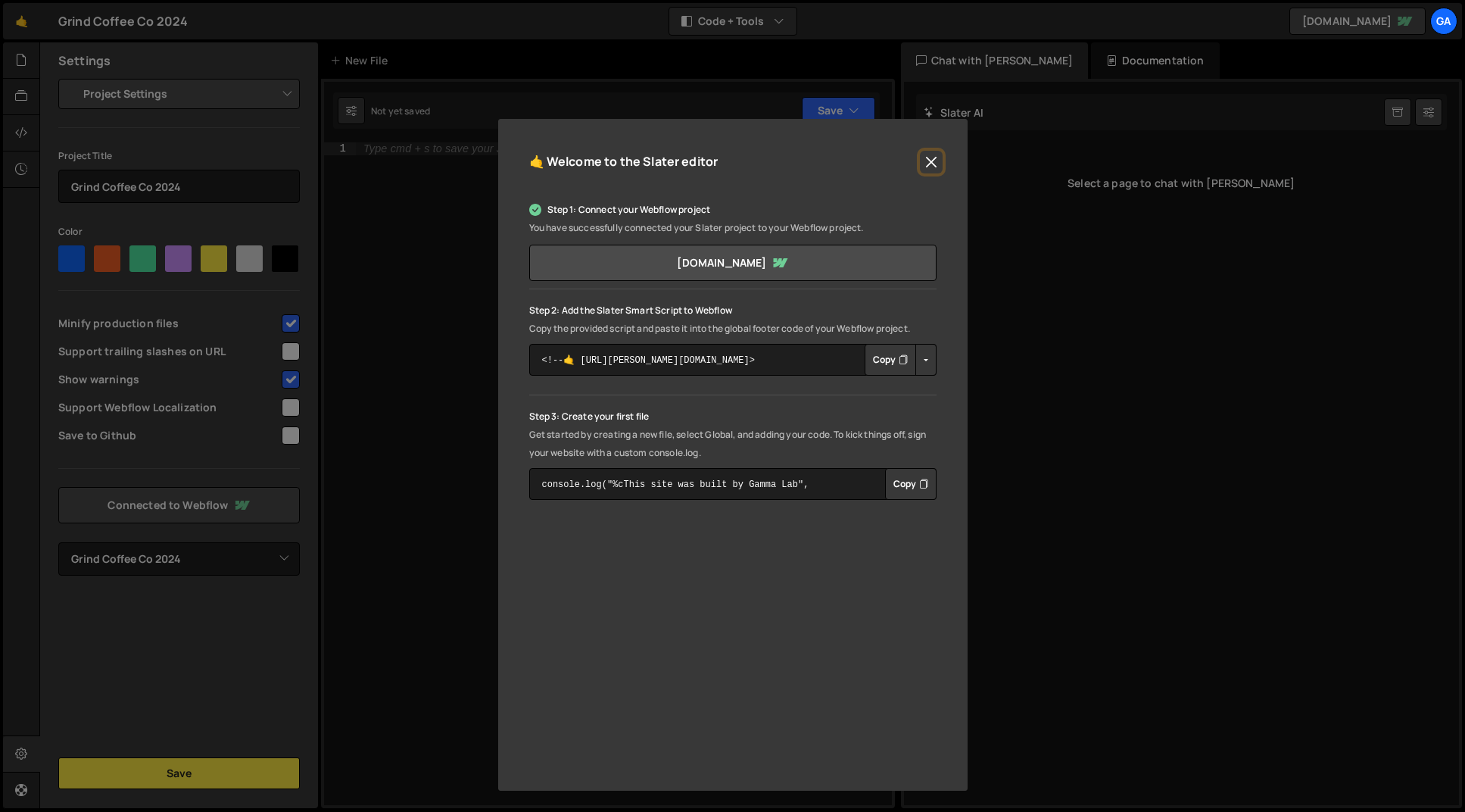
click at [926, 166] on button "Close" at bounding box center [931, 162] width 22 height 22
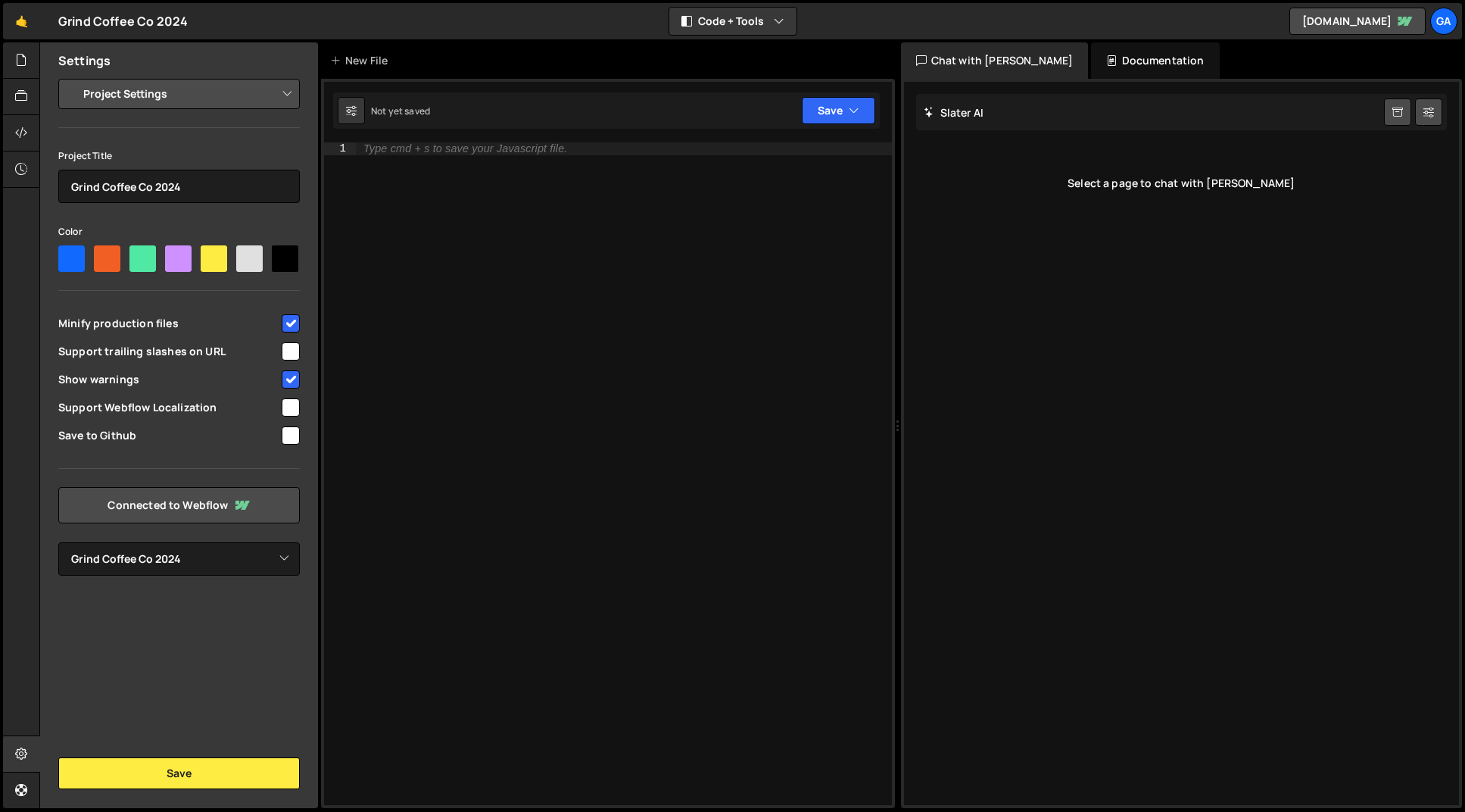
click at [599, 177] on div "Type cmd + s to save your Javascript file." at bounding box center [623, 486] width 536 height 687
click at [21, 54] on icon at bounding box center [21, 59] width 12 height 17
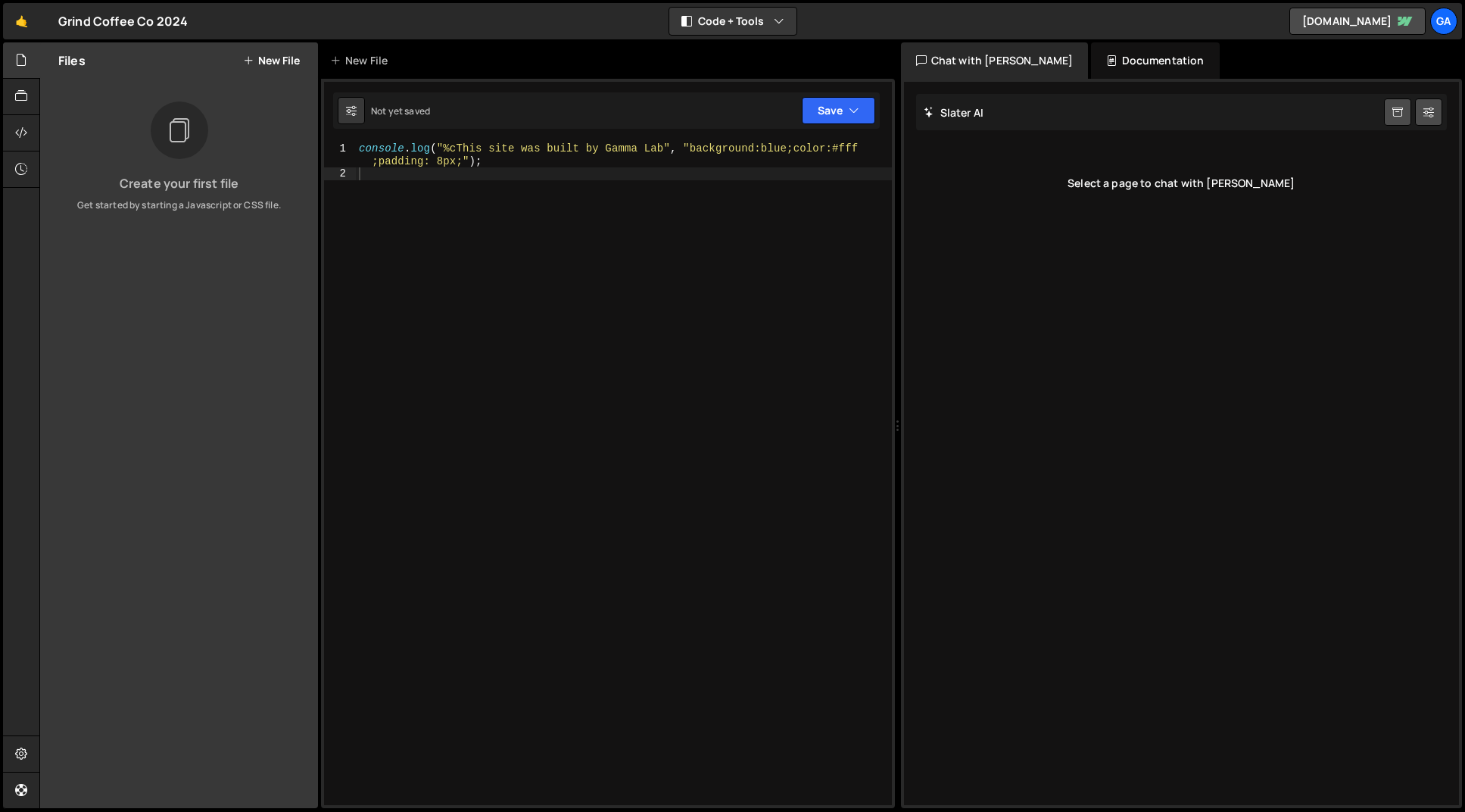
click at [272, 61] on button "New File" at bounding box center [271, 60] width 57 height 12
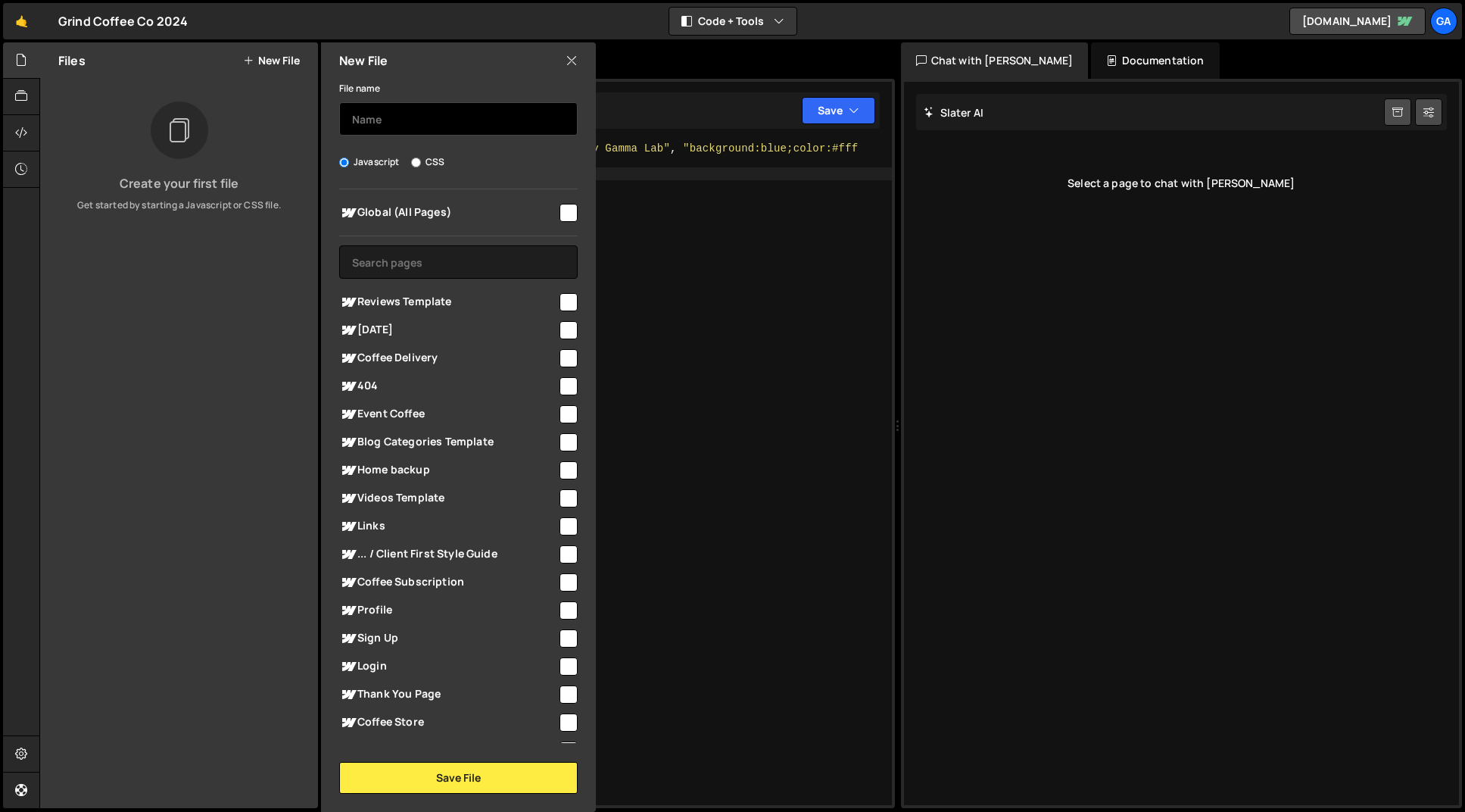
click at [441, 121] on input "text" at bounding box center [458, 119] width 238 height 34
type input "intro"
click at [561, 215] on input "checkbox" at bounding box center [568, 213] width 18 height 18
checkbox input "true"
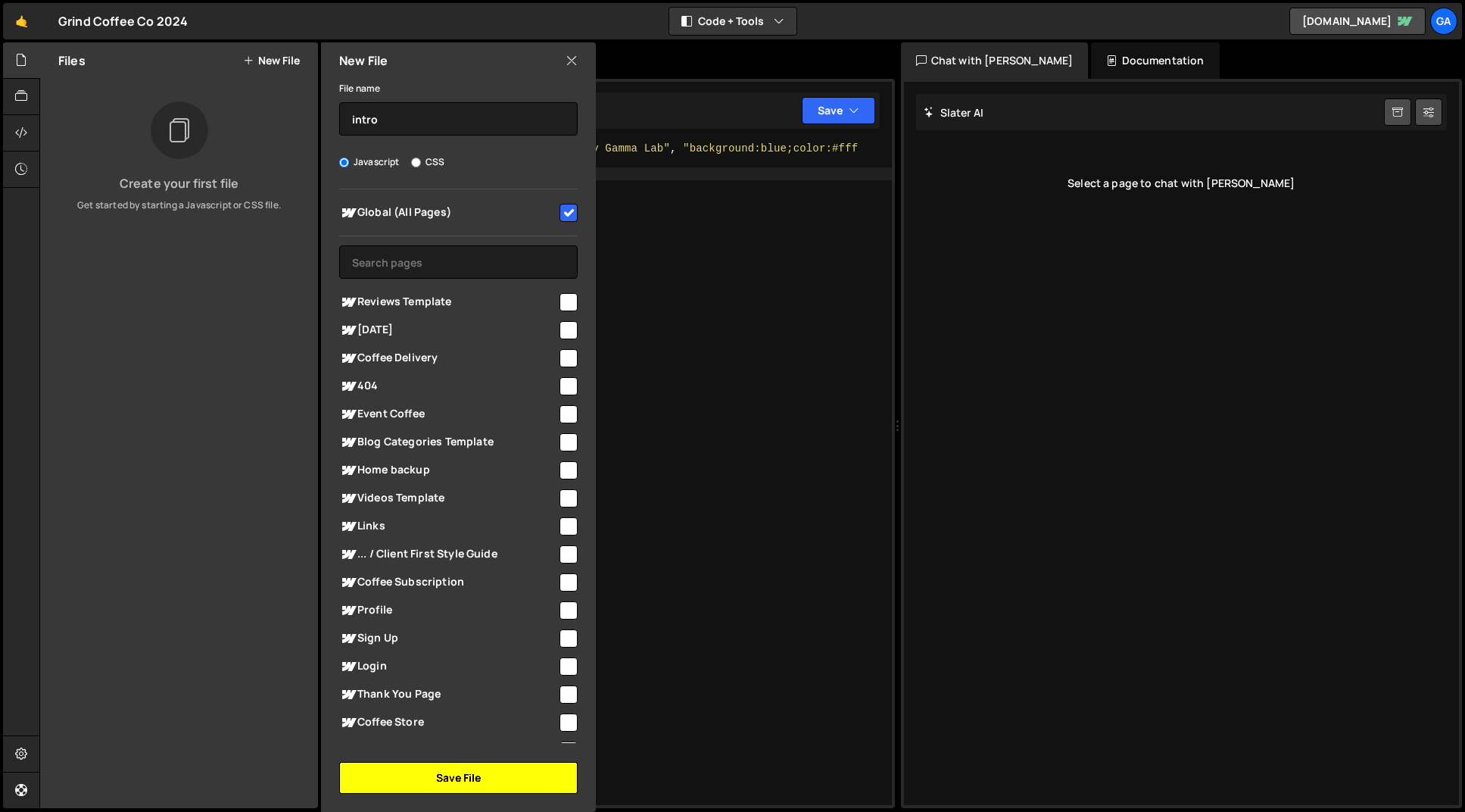
click at [452, 775] on button "Save File" at bounding box center [458, 778] width 238 height 32
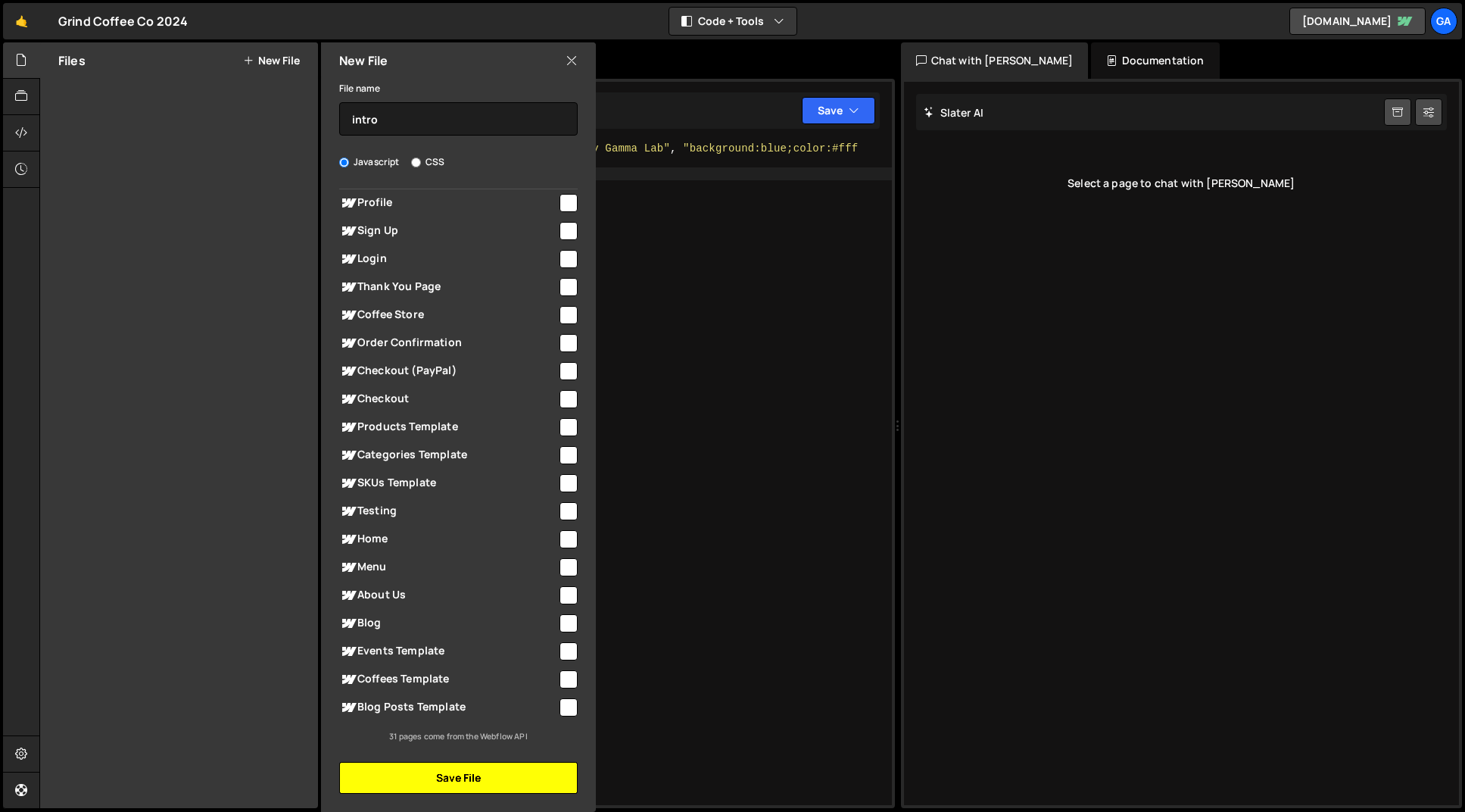
scroll to position [0, 0]
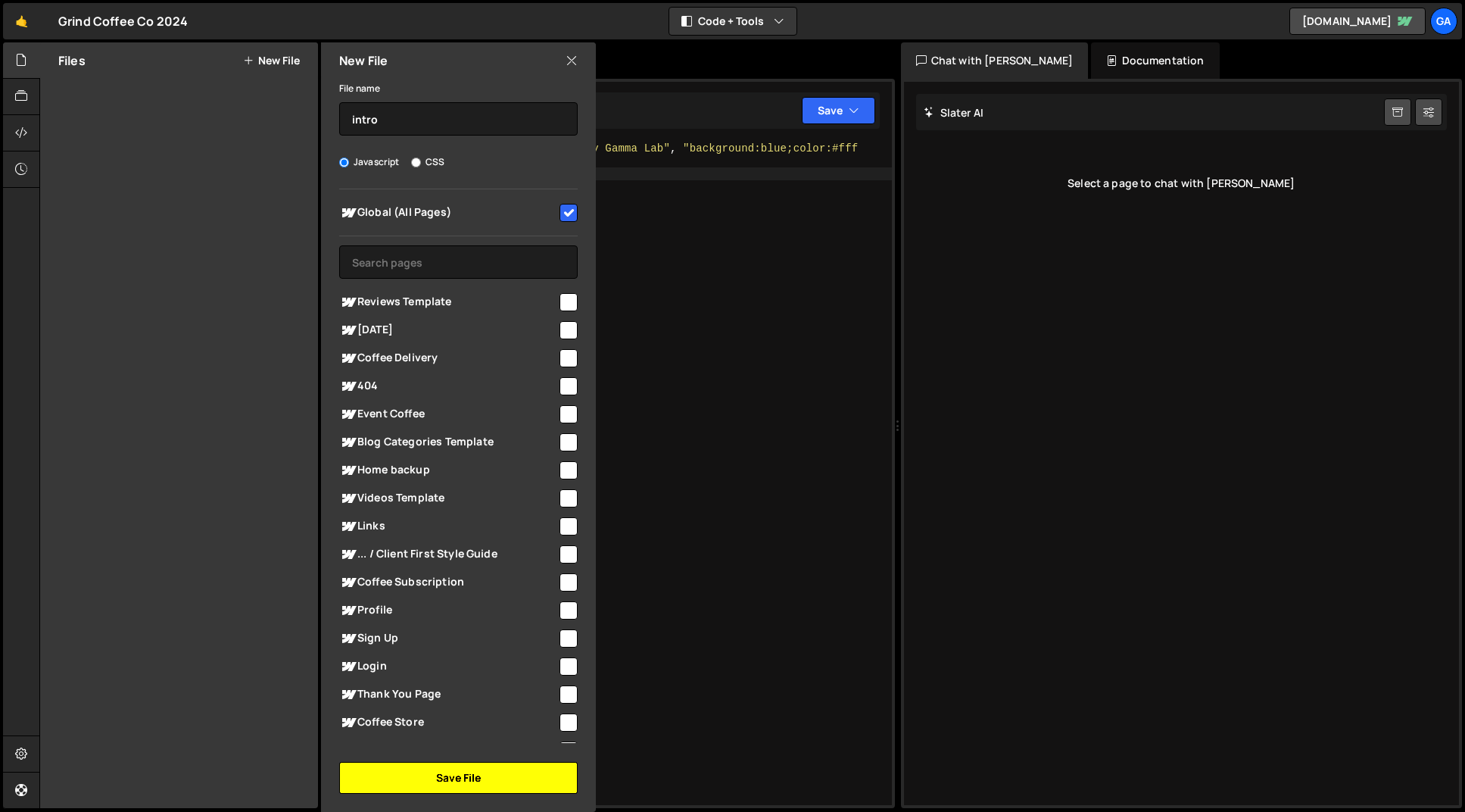
click at [464, 777] on button "Save File" at bounding box center [458, 778] width 238 height 32
click at [572, 62] on icon at bounding box center [571, 60] width 12 height 17
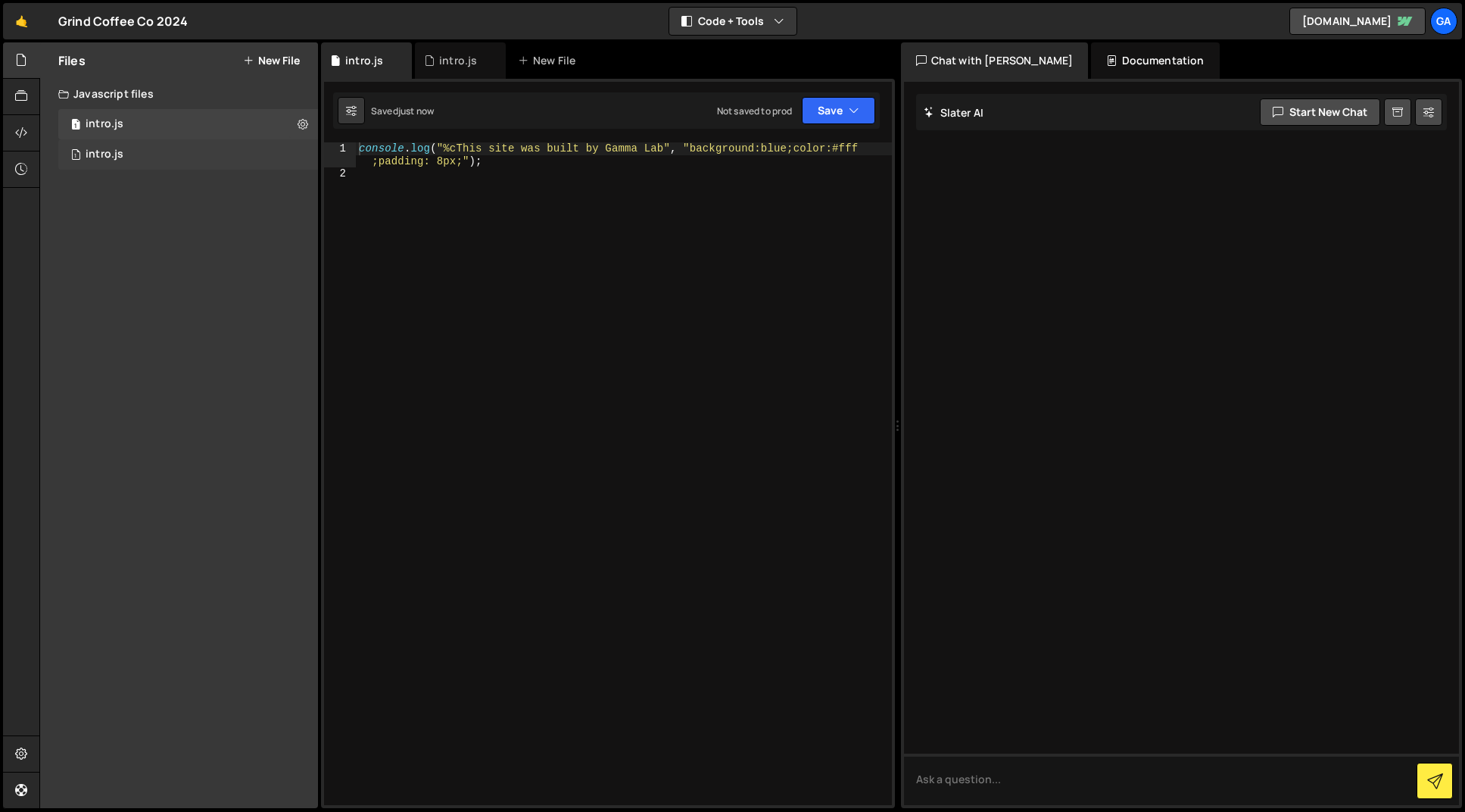
click at [299, 152] on div "1 intro.js 0" at bounding box center [188, 154] width 260 height 30
click at [299, 152] on icon at bounding box center [302, 154] width 10 height 14
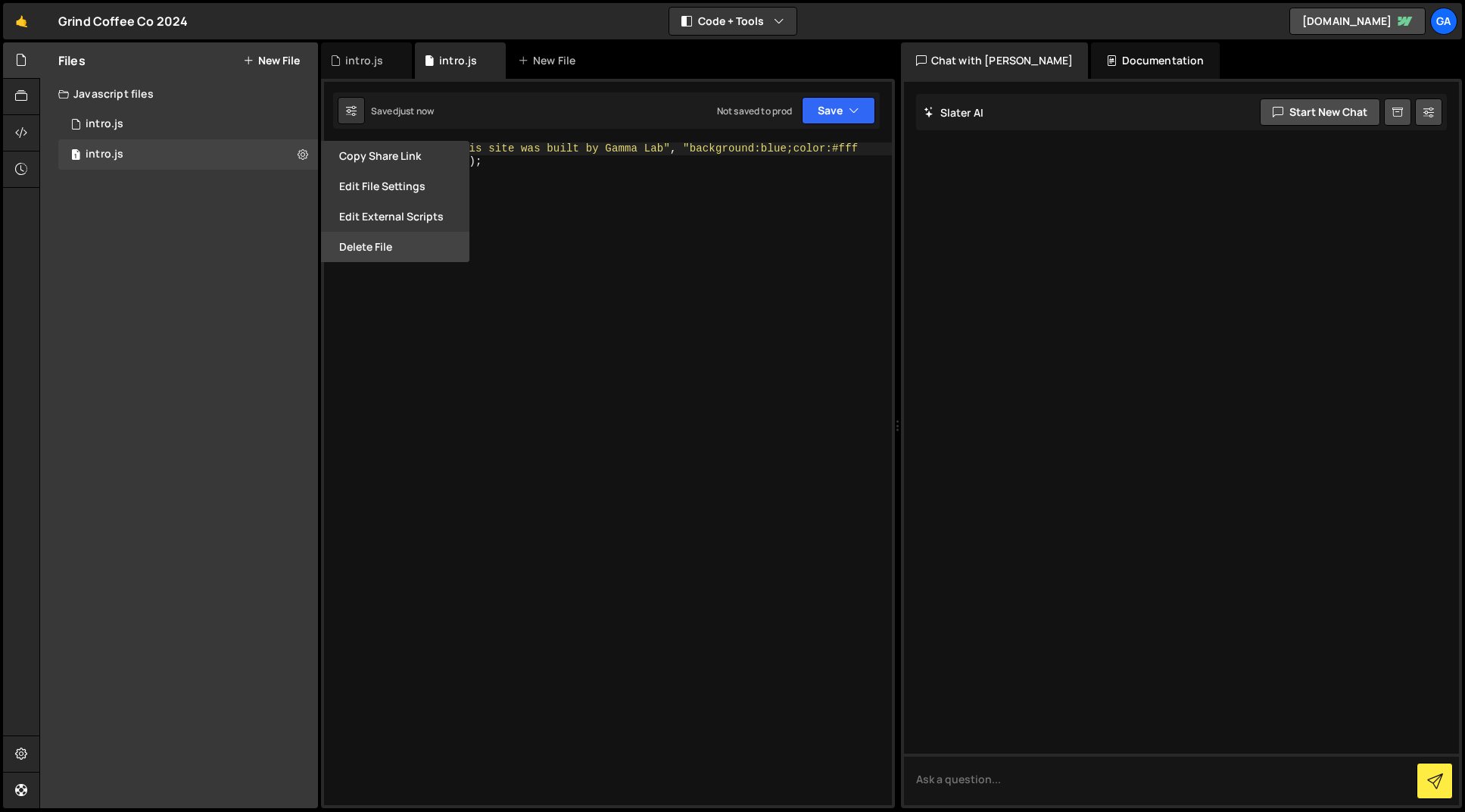
click at [364, 246] on button "Delete File" at bounding box center [396, 247] width 149 height 30
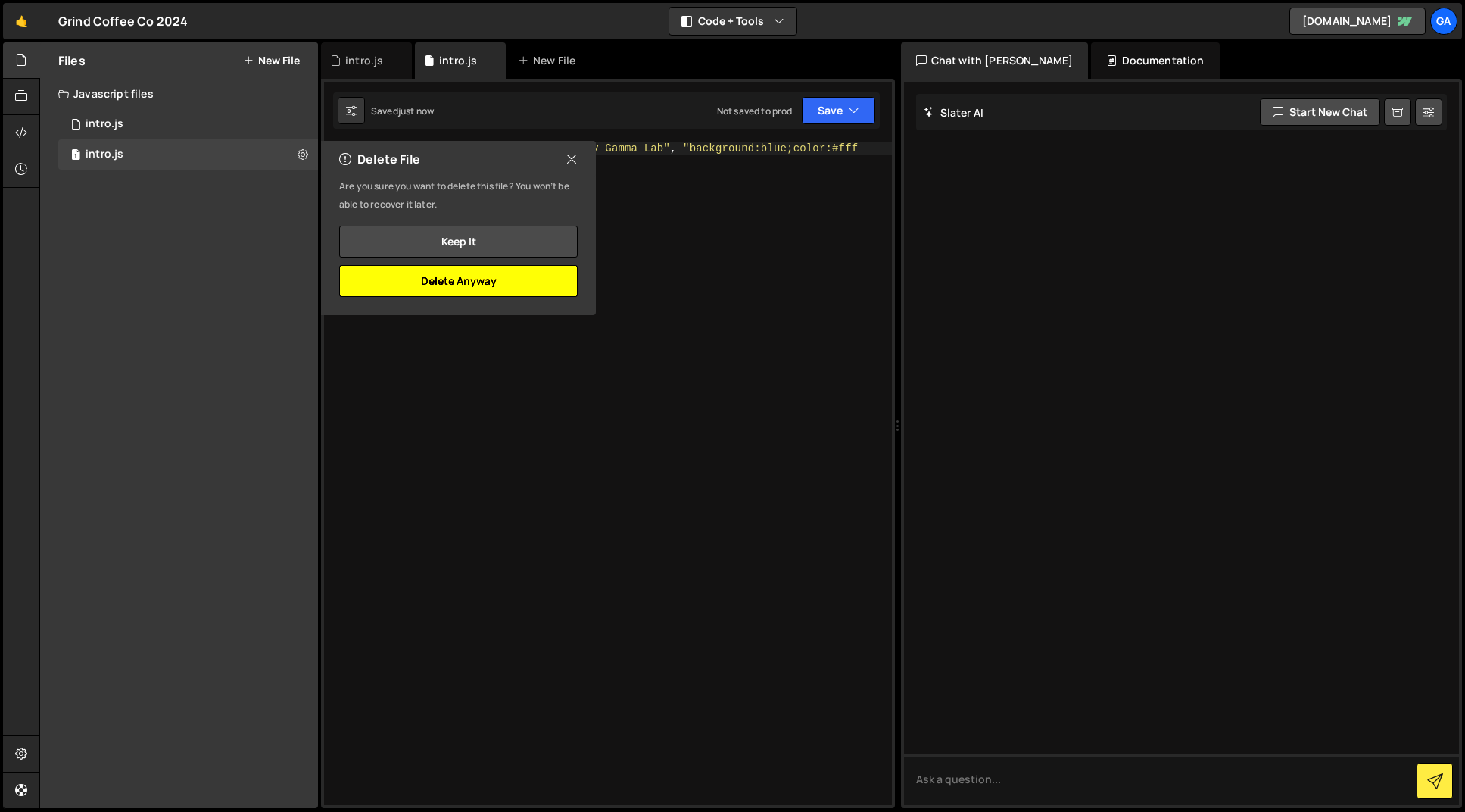
click at [462, 279] on button "Delete Anyway" at bounding box center [458, 281] width 238 height 32
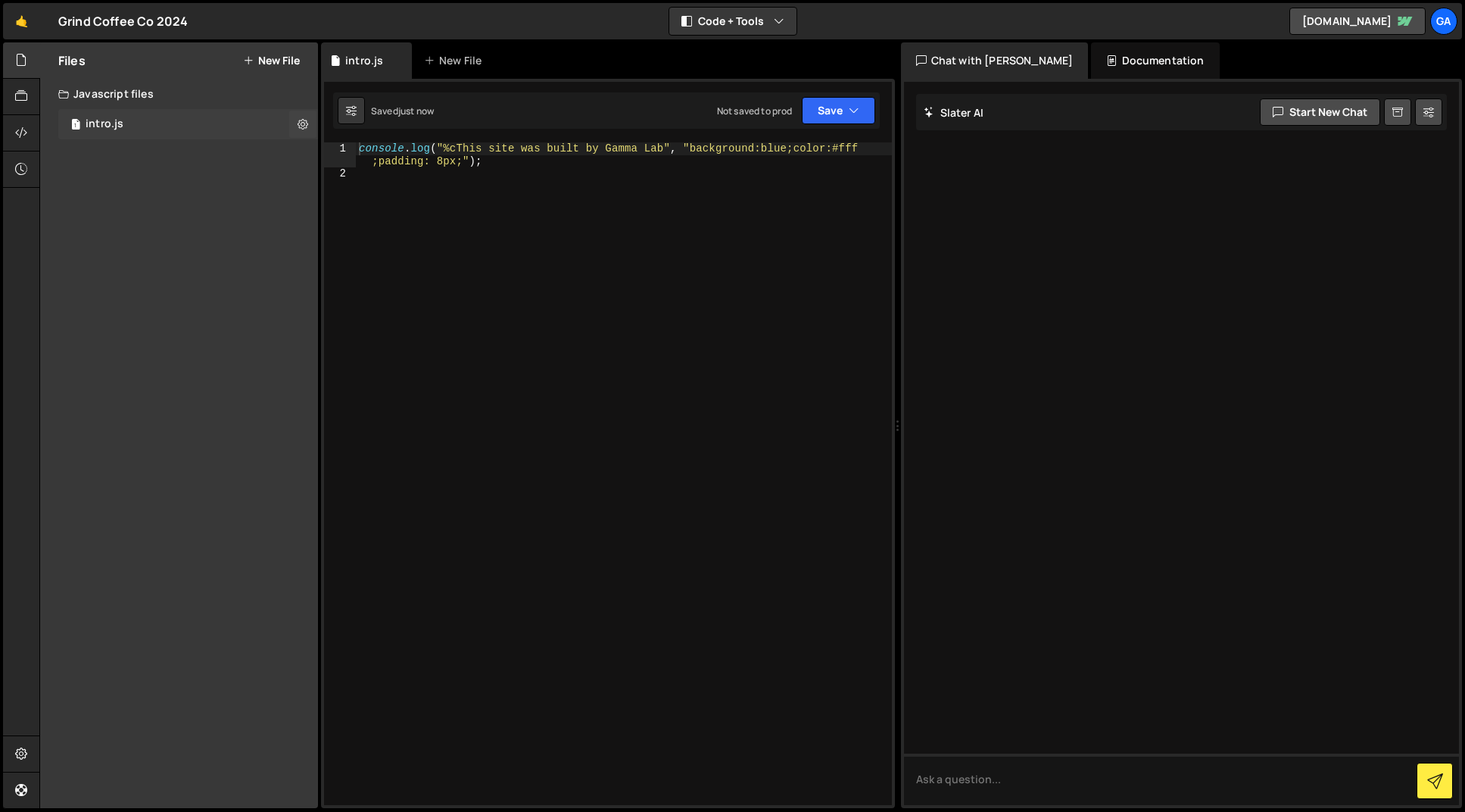
click at [269, 123] on div "1 intro.js 0" at bounding box center [188, 124] width 260 height 30
click at [464, 186] on div "console . log ( "%cThis site was built by Gamma Lab" , "background:blue;color:#…" at bounding box center [623, 492] width 536 height 700
click at [826, 113] on button "Save" at bounding box center [838, 110] width 74 height 27
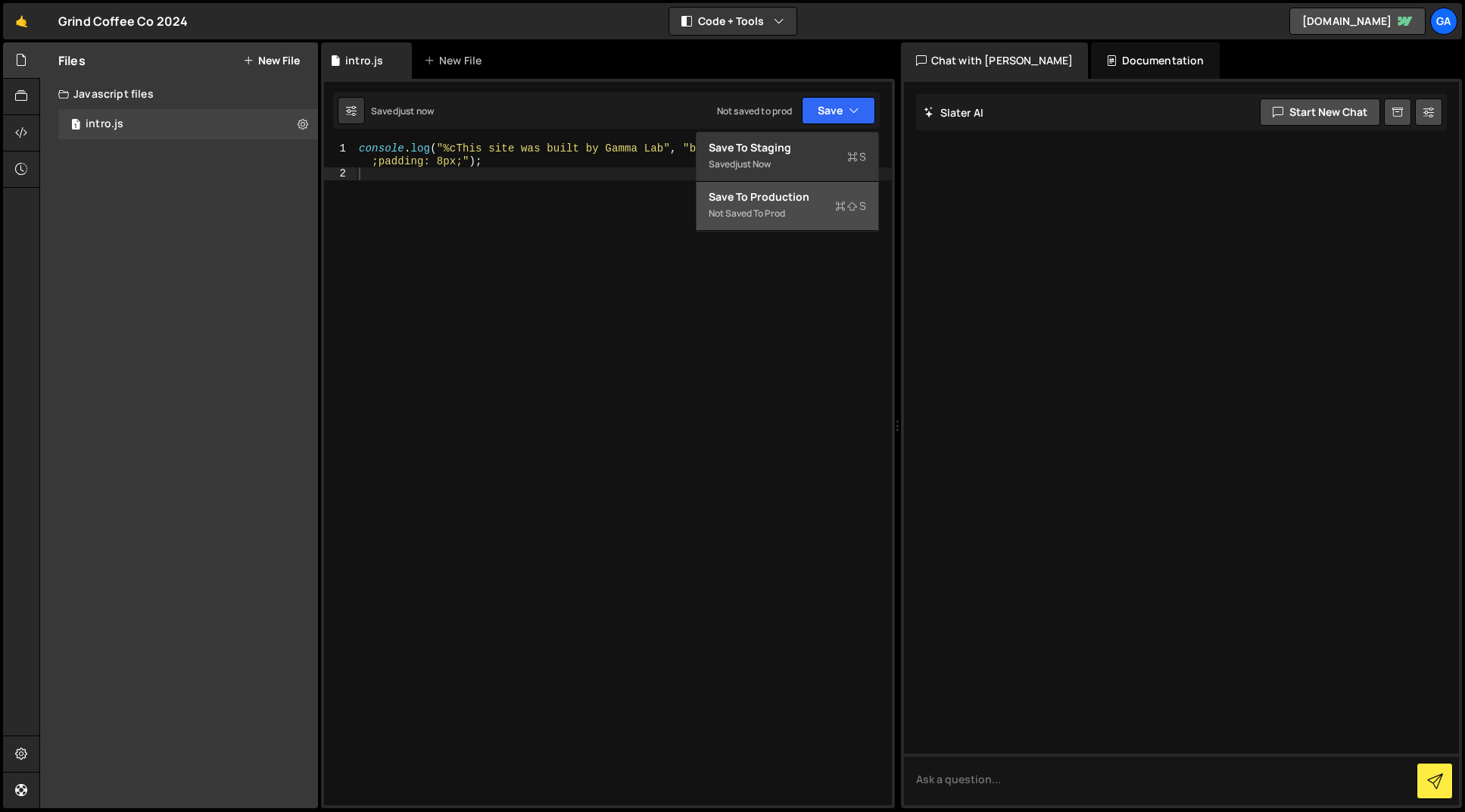
click at [819, 211] on div "Not saved to prod" at bounding box center [787, 213] width 157 height 18
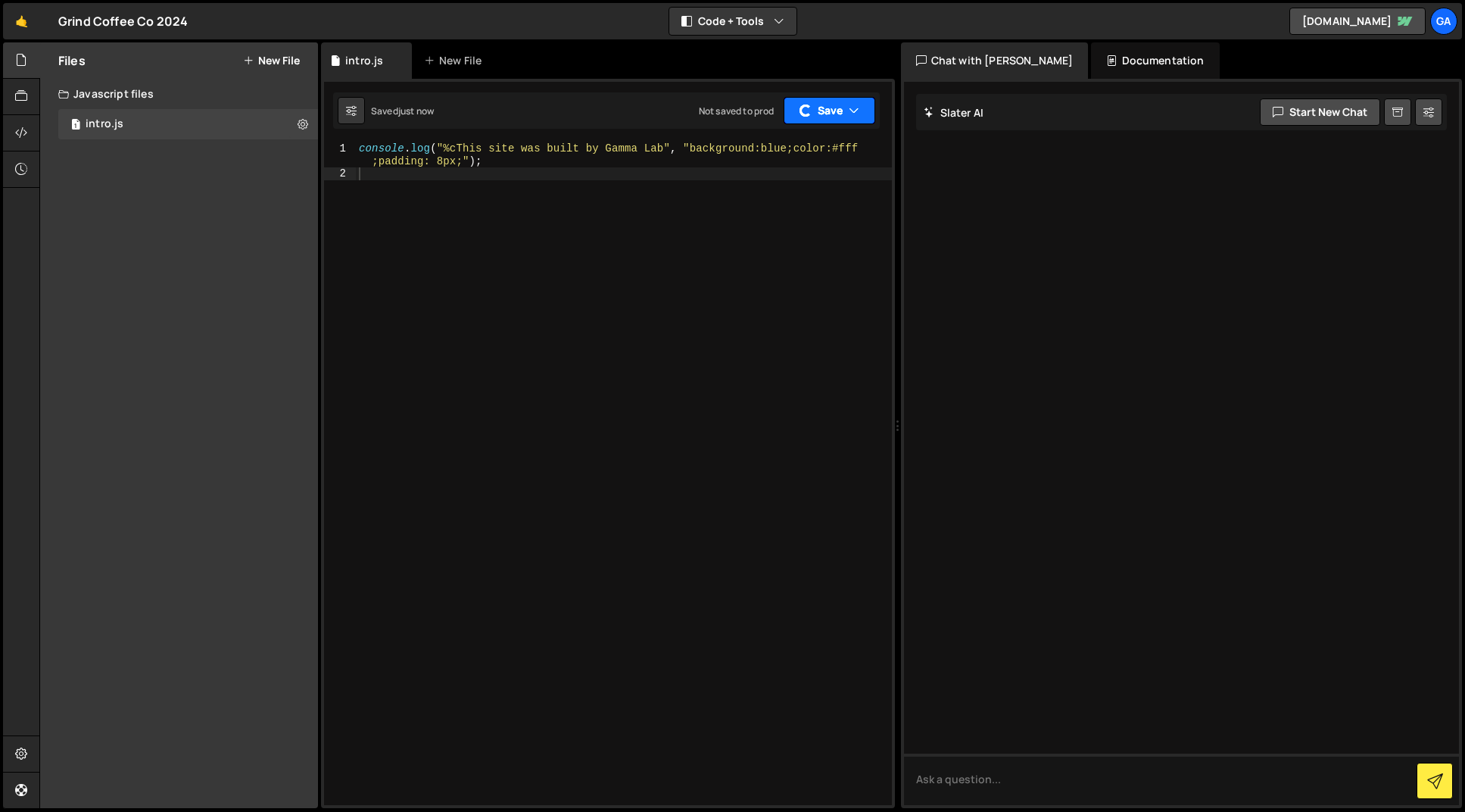
click at [804, 110] on div "button" at bounding box center [806, 110] width 12 height 12
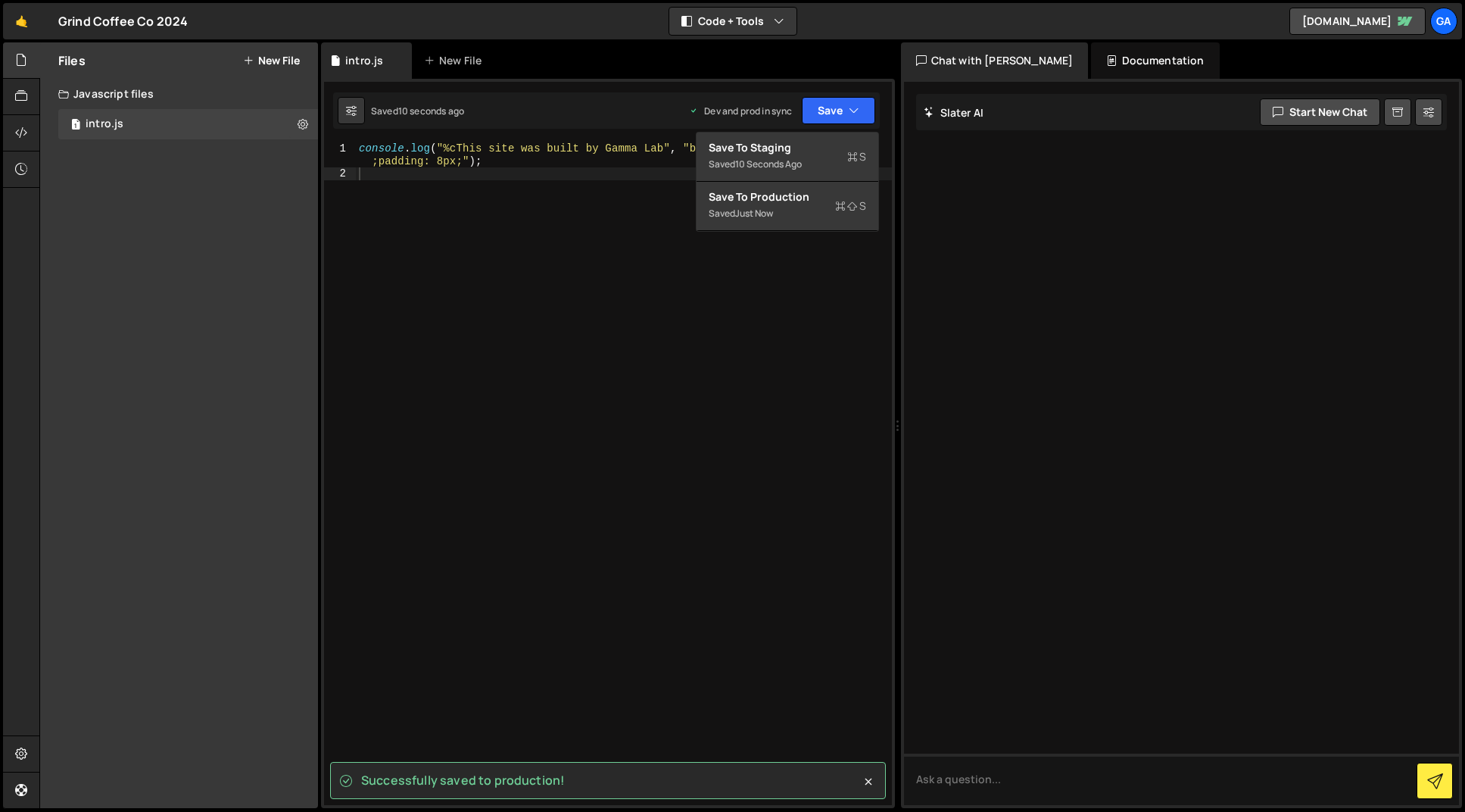
click at [277, 60] on button "New File" at bounding box center [271, 60] width 57 height 12
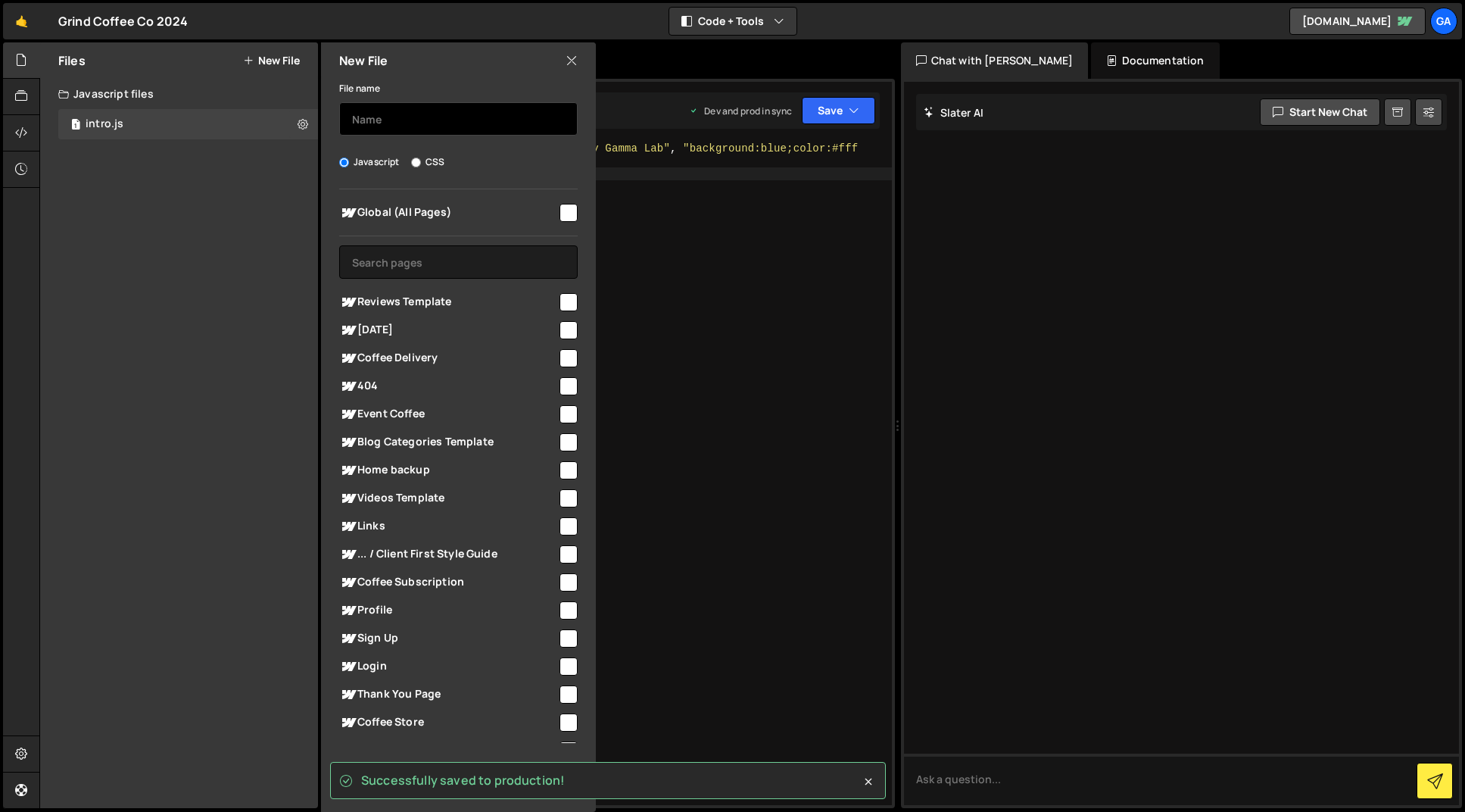
click at [426, 110] on input "text" at bounding box center [458, 119] width 238 height 34
type input "s"
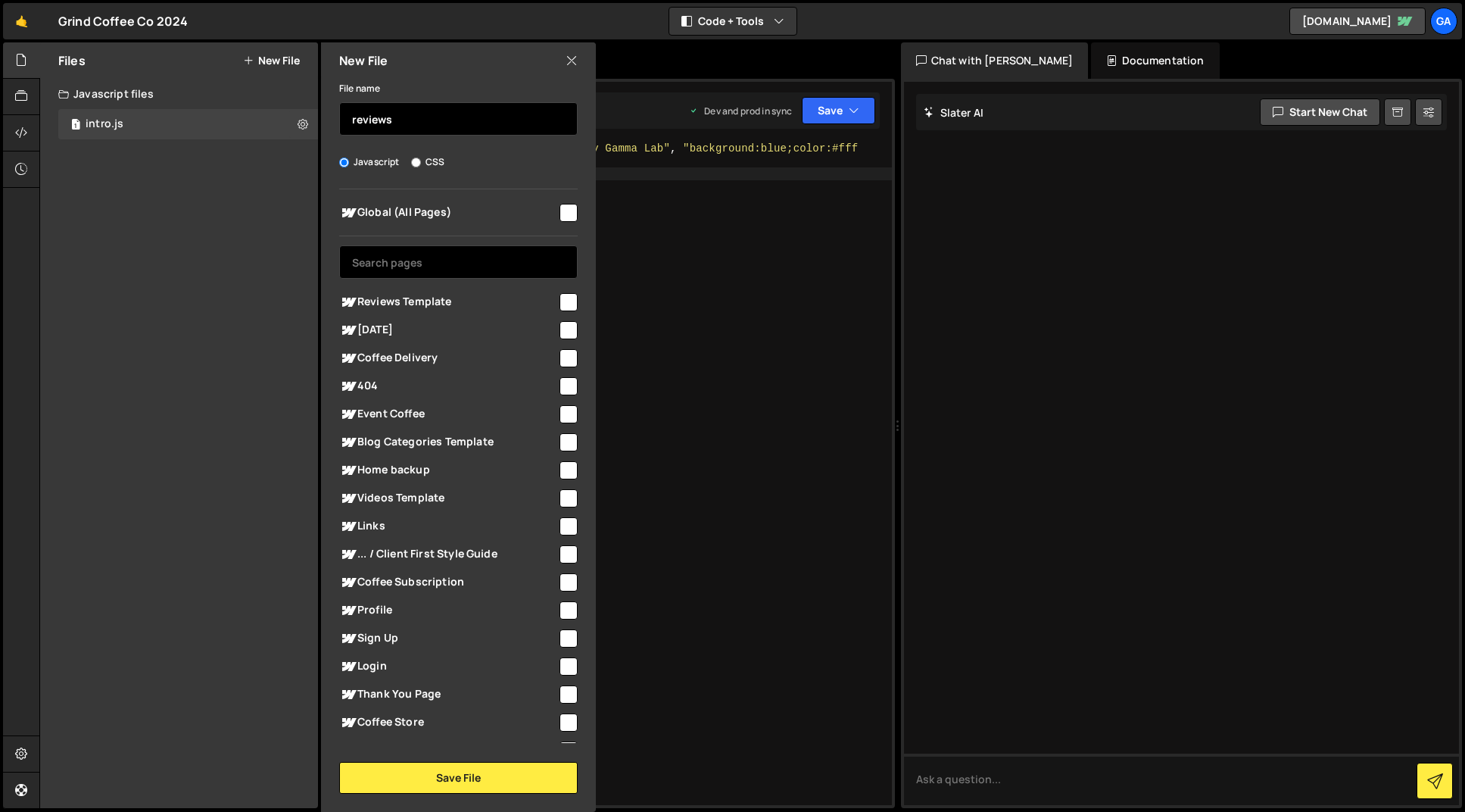
type input "reviews"
click at [441, 268] on input "text" at bounding box center [458, 262] width 238 height 34
click at [569, 209] on input "checkbox" at bounding box center [568, 213] width 18 height 18
checkbox input "true"
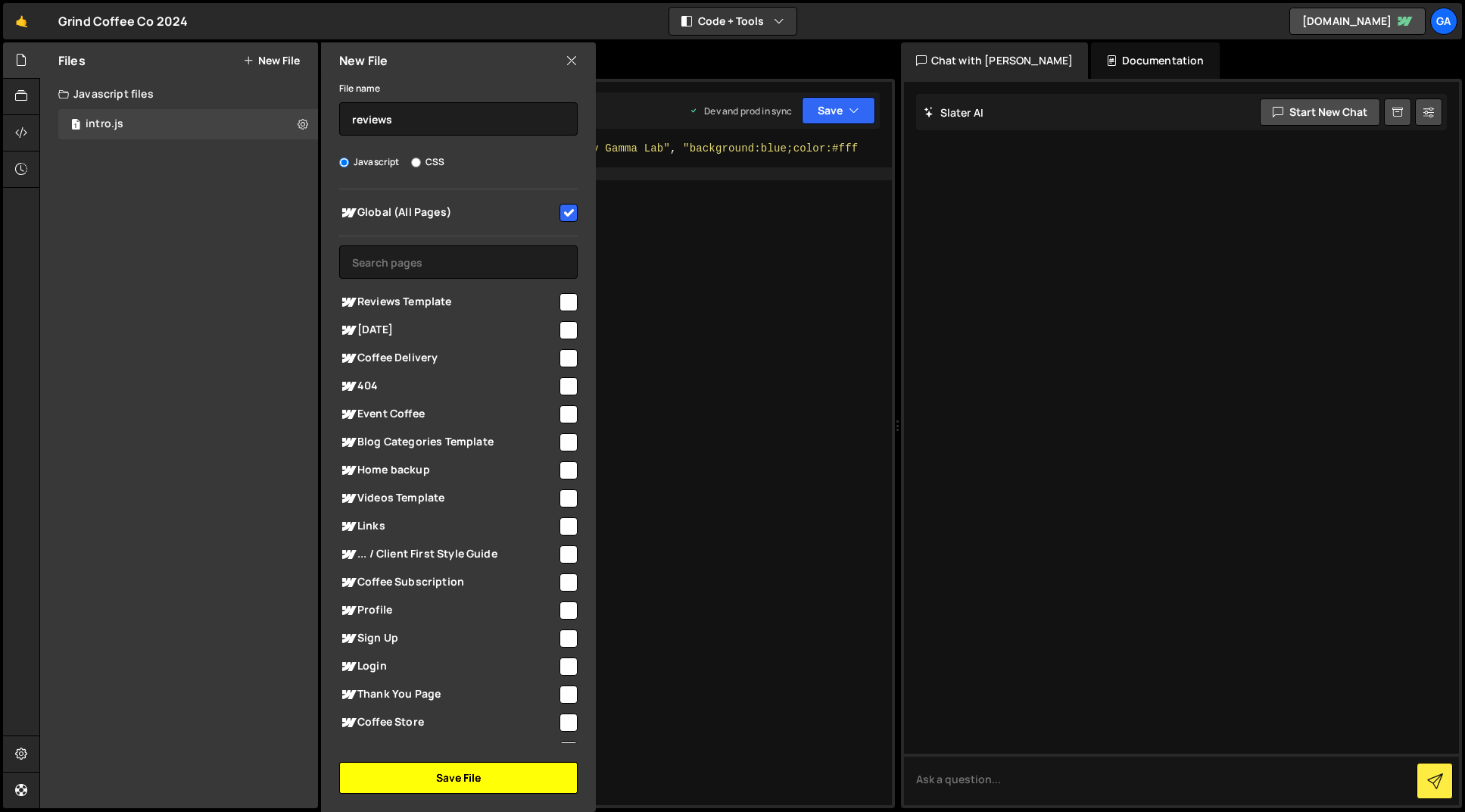
click at [490, 775] on button "Save File" at bounding box center [458, 778] width 238 height 32
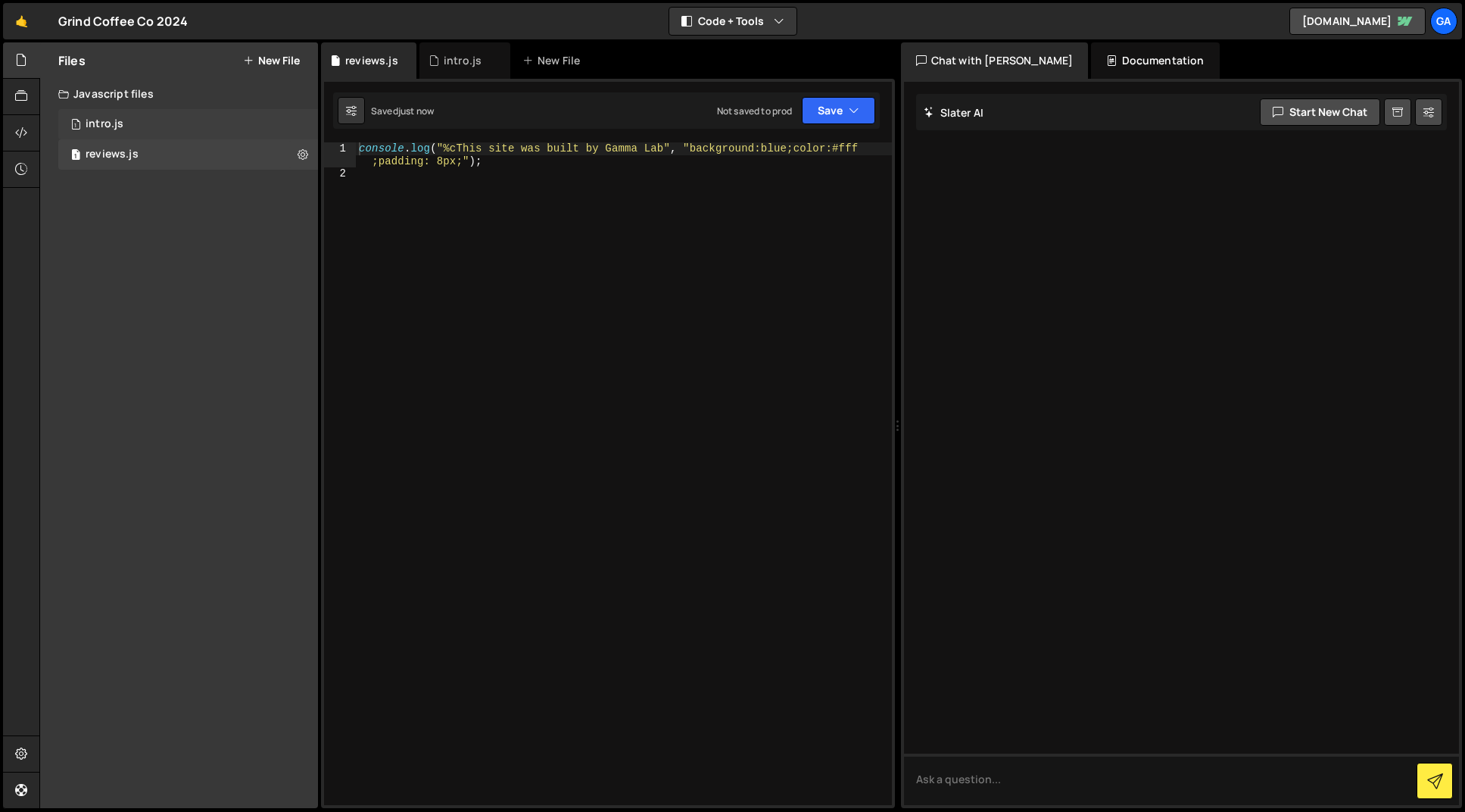
click at [196, 123] on div "1 intro.js 0" at bounding box center [188, 124] width 260 height 30
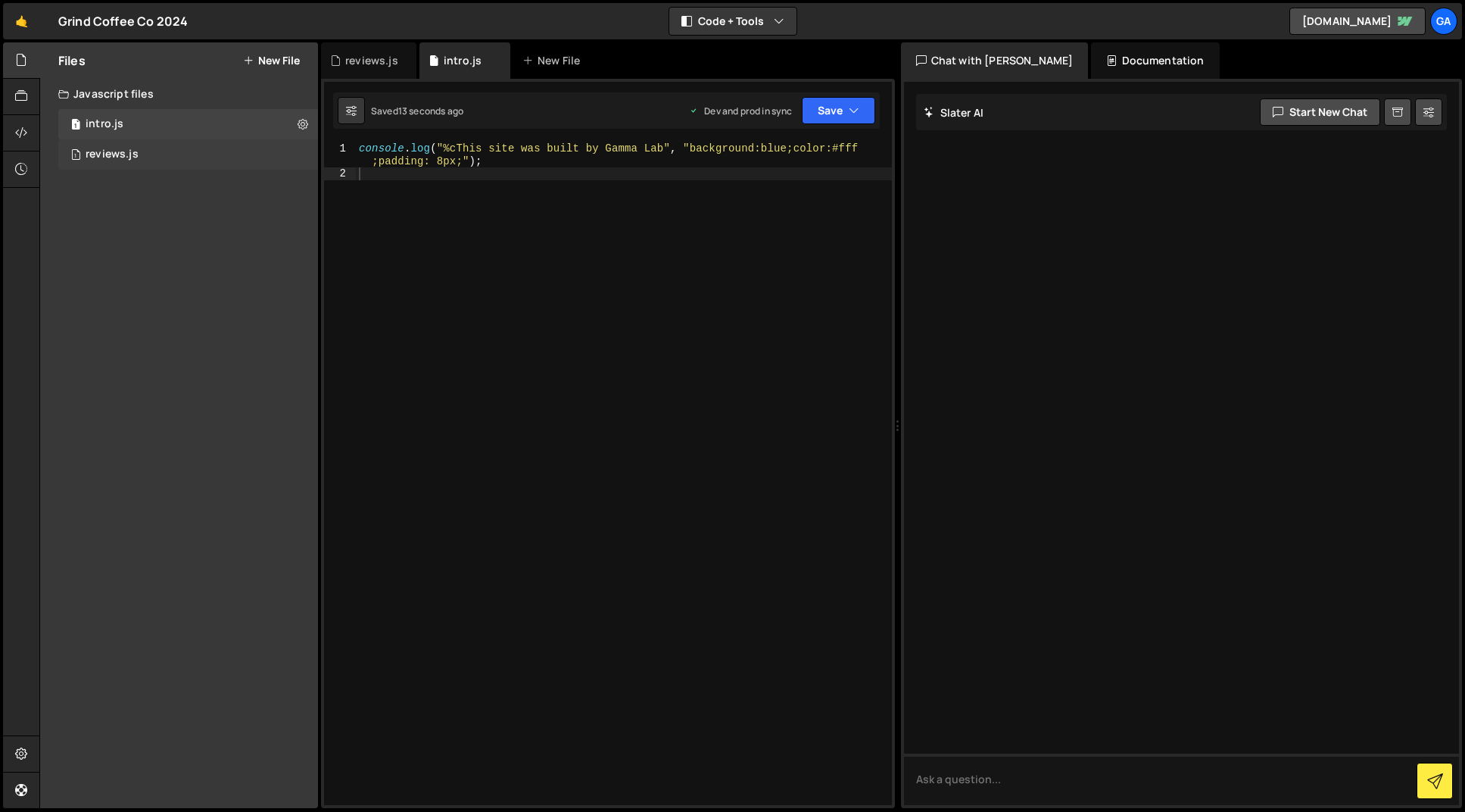
click at [187, 149] on div "1 reviews.js 0" at bounding box center [188, 154] width 260 height 30
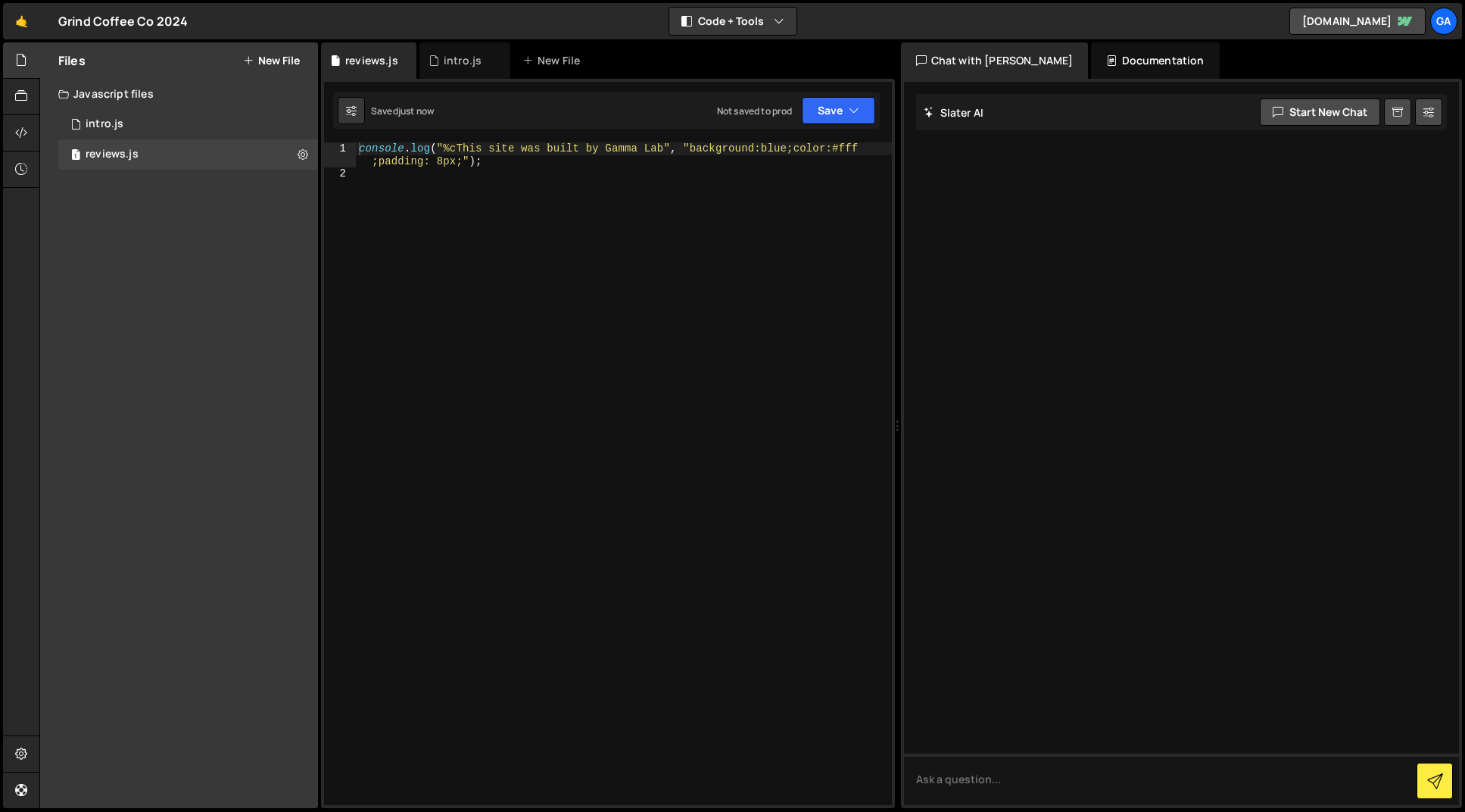
click at [372, 151] on div "console . log ( "%cThis site was built by Gamma Lab" , "background:blue;color:#…" at bounding box center [623, 492] width 536 height 700
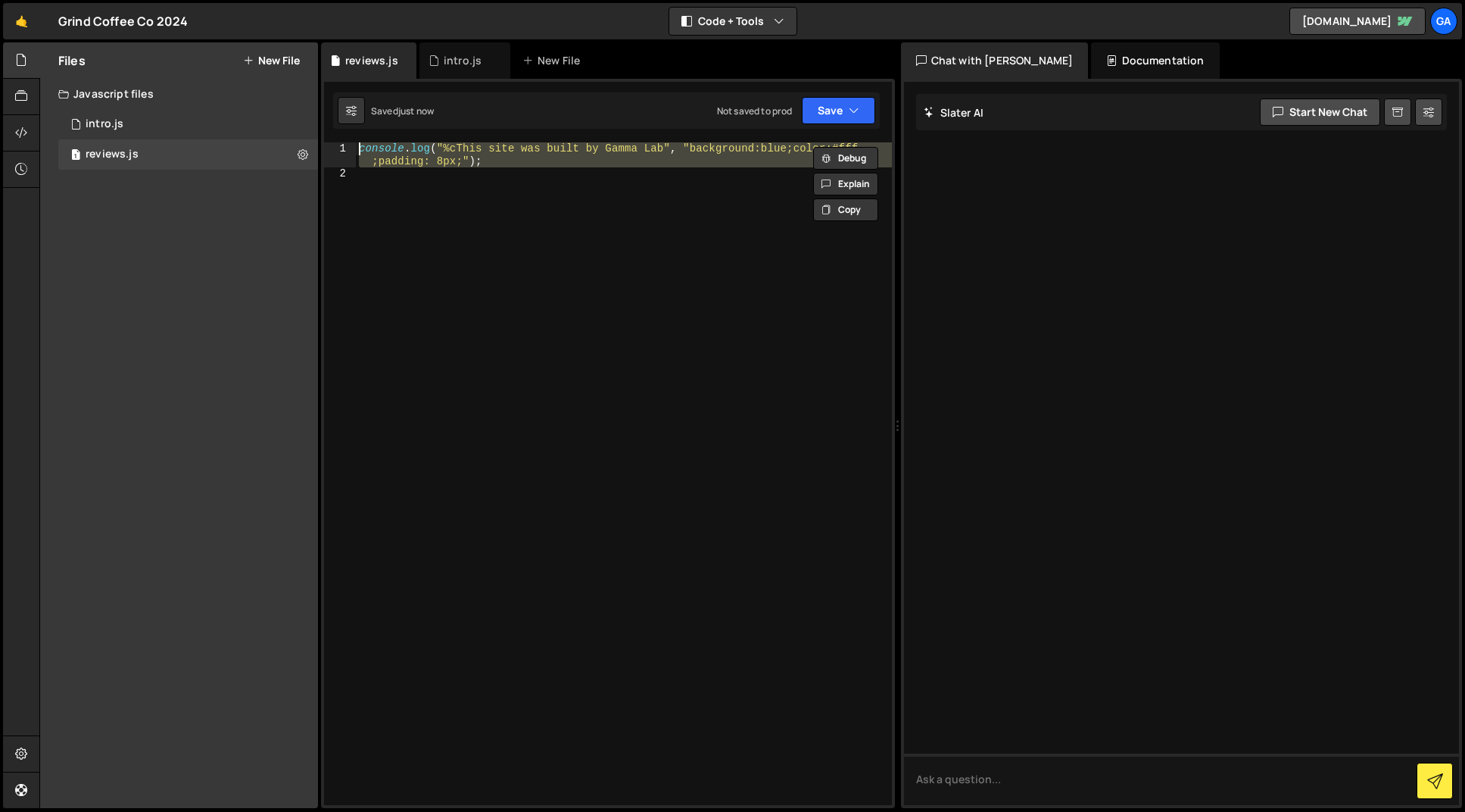
click at [372, 151] on div "console . log ( "%cThis site was built by Gamma Lab" , "background:blue;color:#…" at bounding box center [623, 492] width 536 height 700
type textarea "console.log("%cThis site was built by Gamma Lab", "background:blue;color:#fff;p…"
click at [372, 151] on div "console . log ( "%cThis site was built by Gamma Lab" , "background:blue;color:#…" at bounding box center [623, 492] width 536 height 700
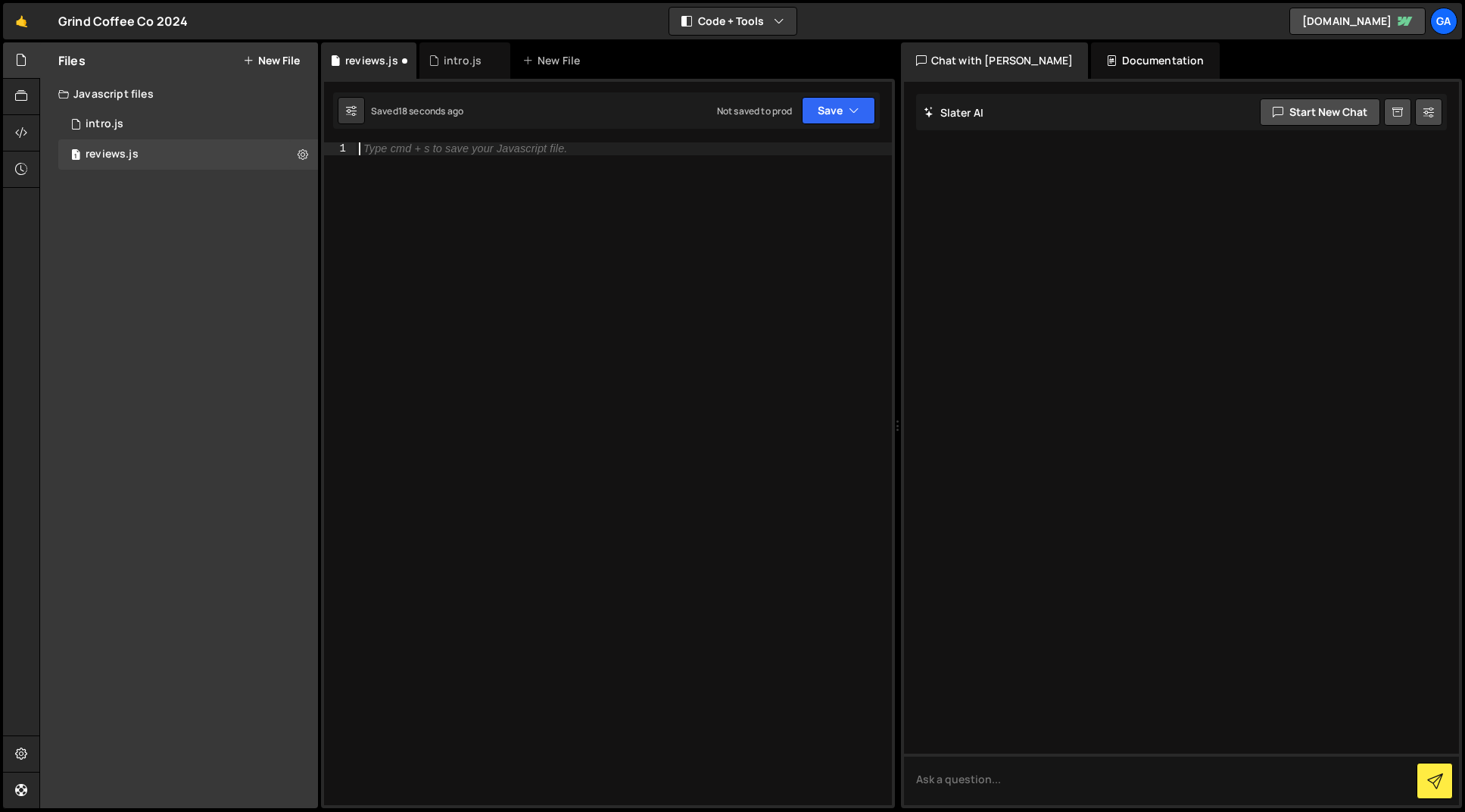
click at [628, 303] on div "Type cmd + s to save your Javascript file." at bounding box center [623, 486] width 536 height 687
paste textarea "}"
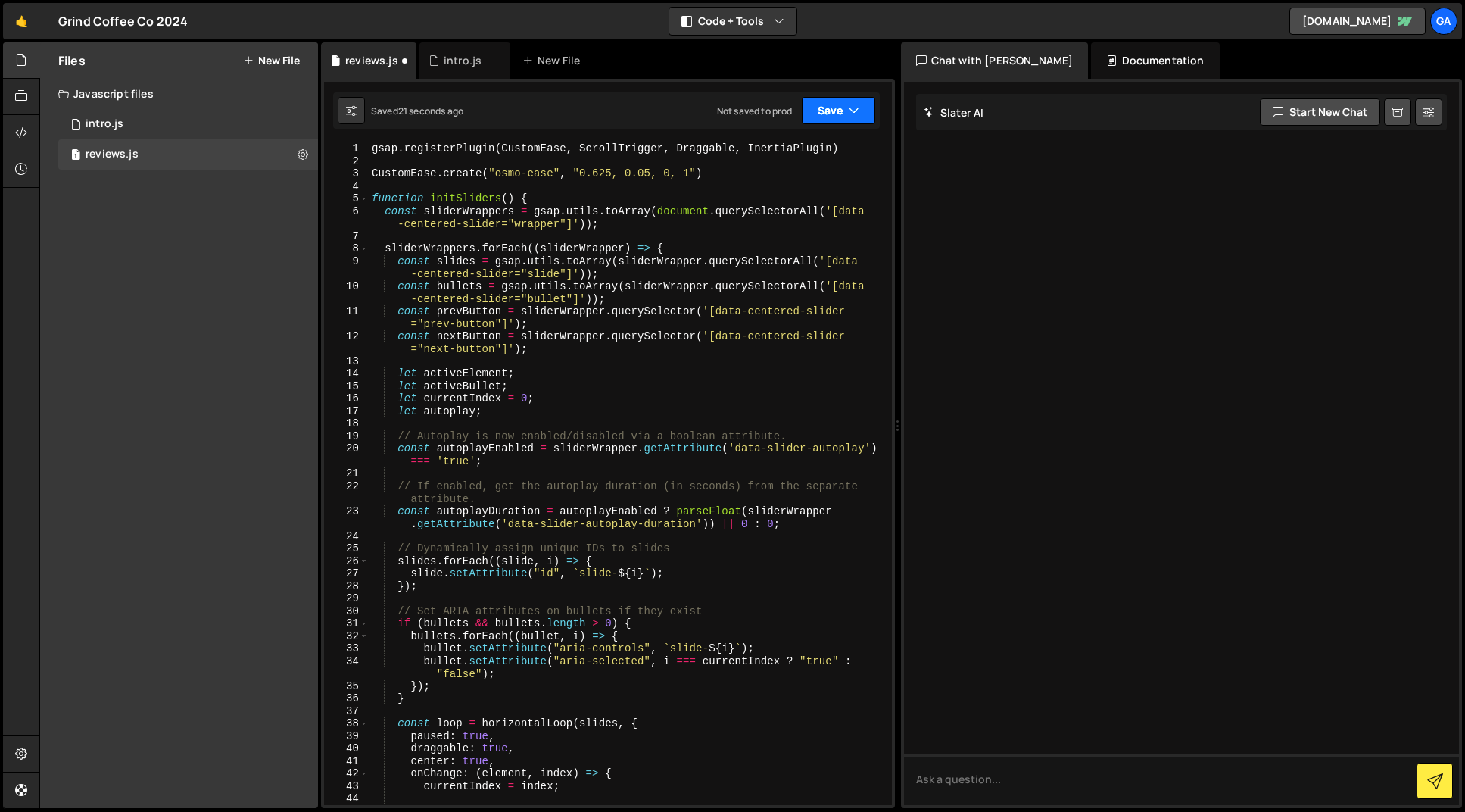
click at [819, 115] on button "Save" at bounding box center [838, 110] width 74 height 27
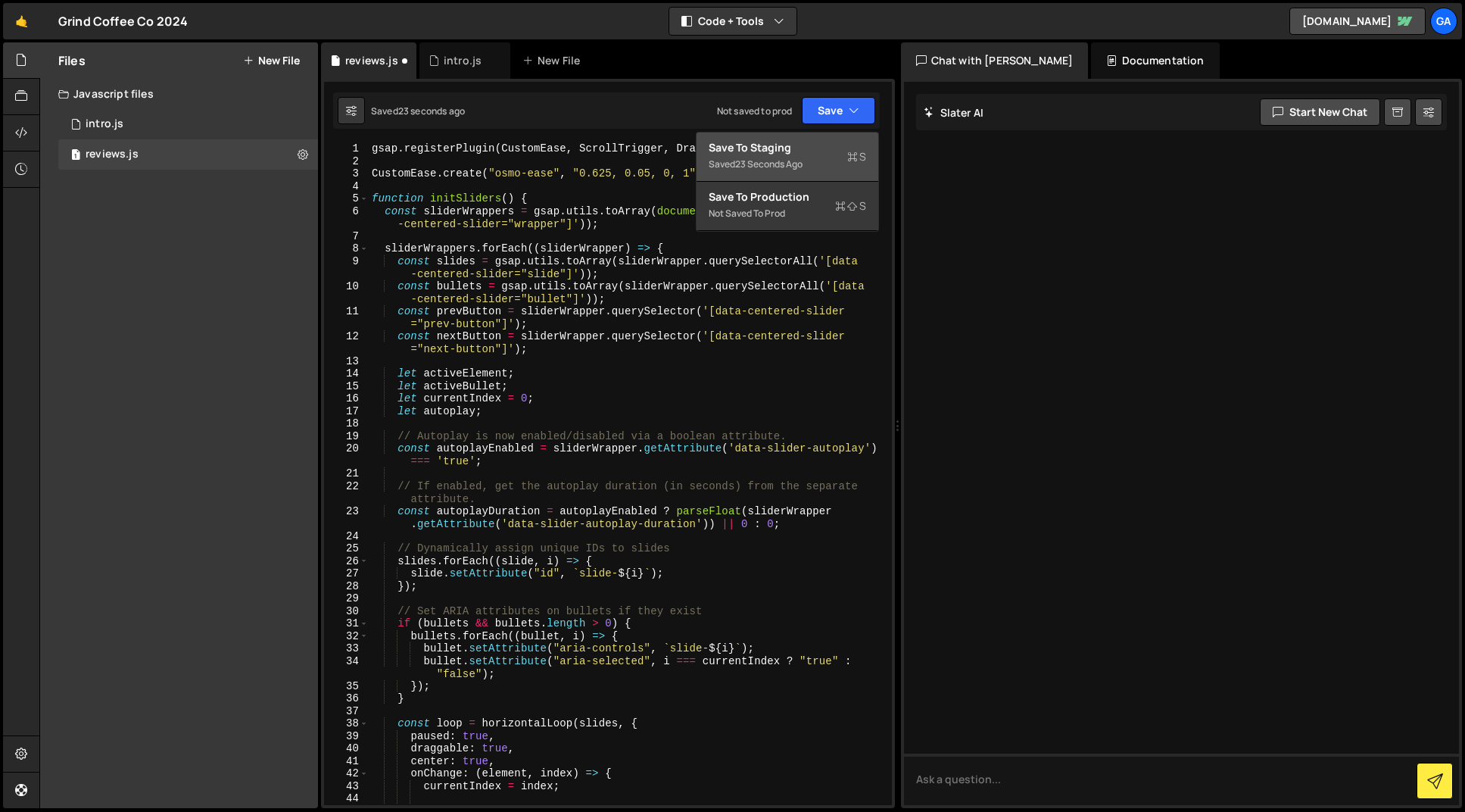
click at [800, 152] on div "Save to Staging S" at bounding box center [787, 147] width 157 height 15
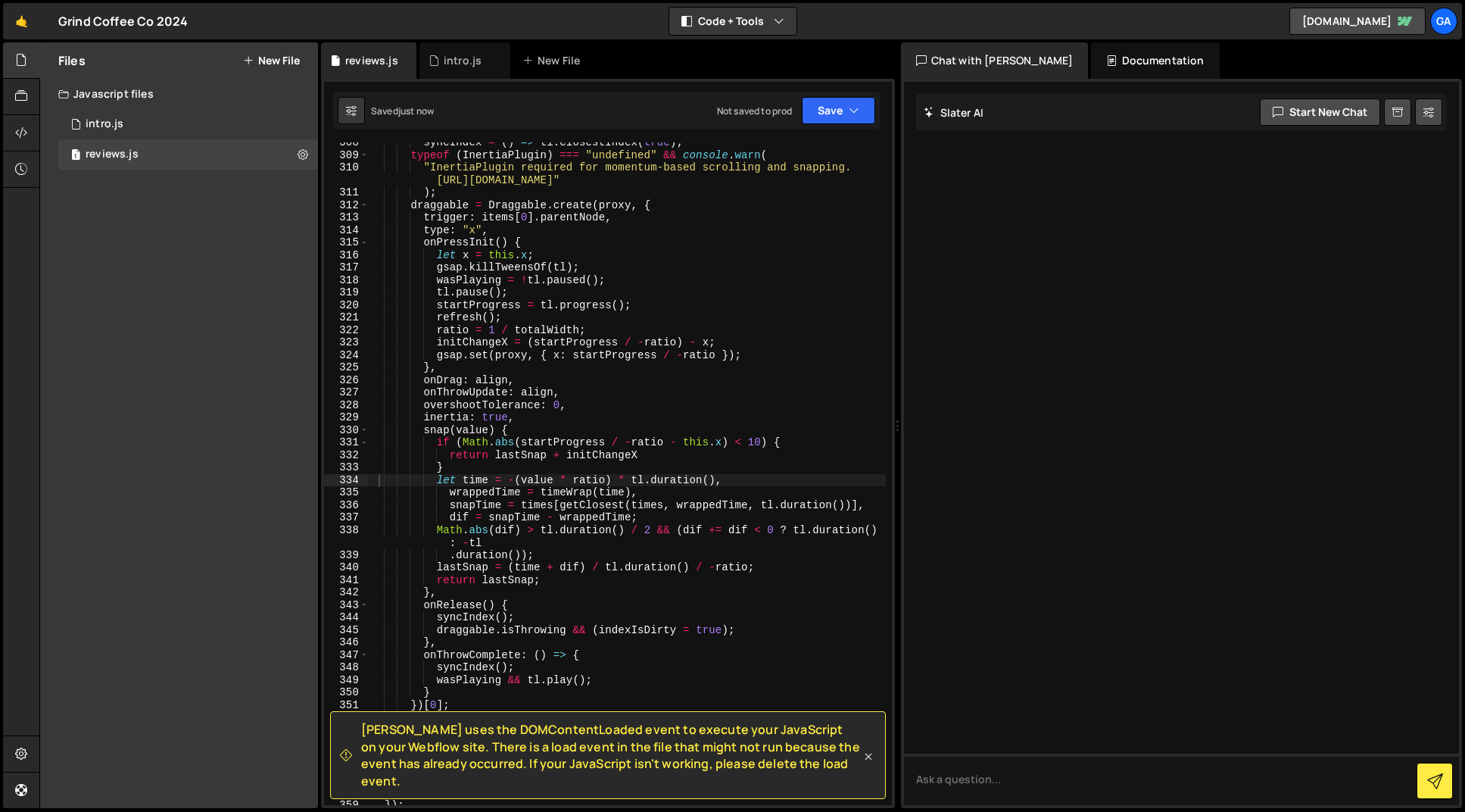
click at [865, 759] on icon at bounding box center [868, 756] width 7 height 7
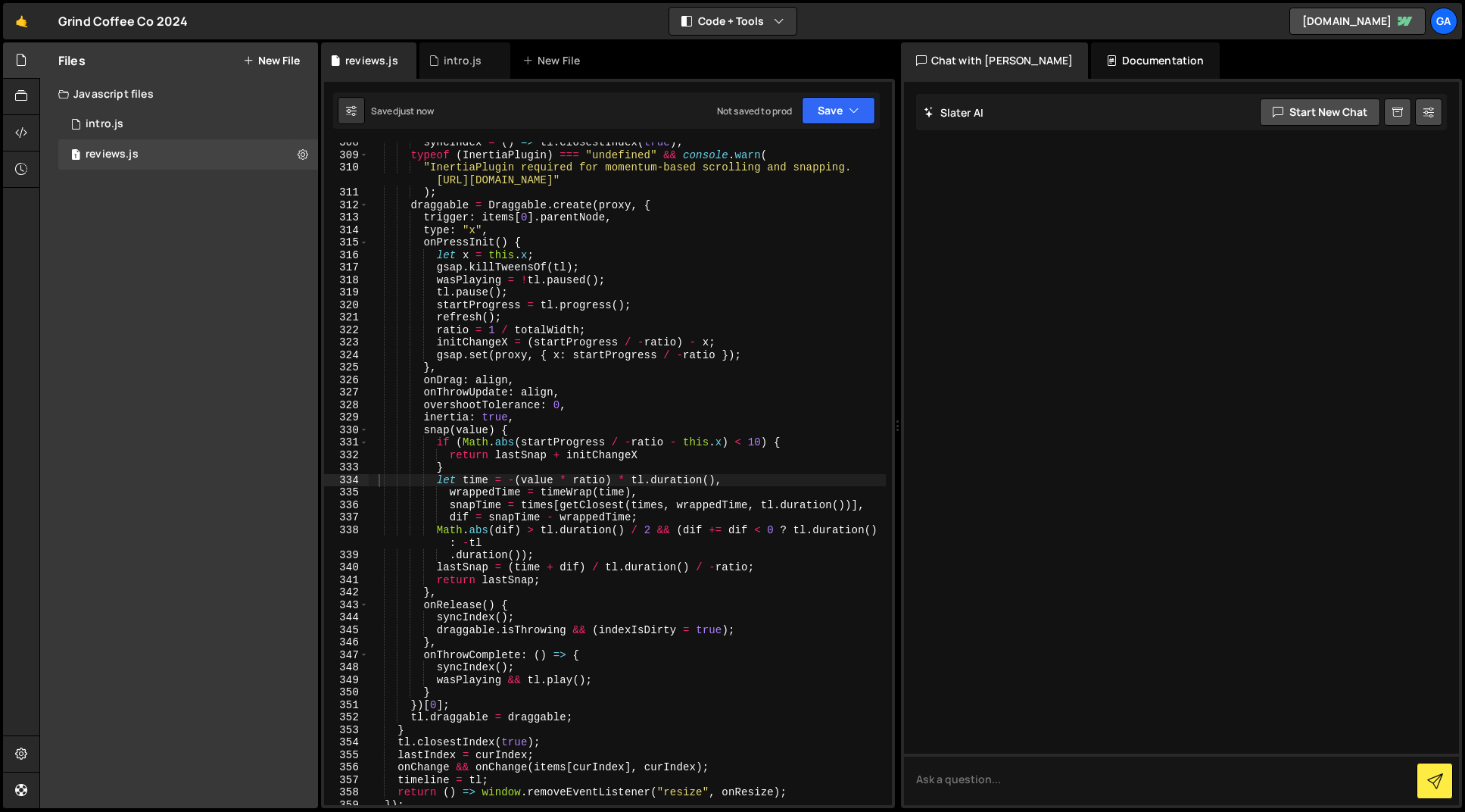
click at [742, 633] on div "syncIndex = ( ) => tl . closestIndex ( true ) ; typeof ( InertiaPlugin ) === "u…" at bounding box center [627, 480] width 517 height 687
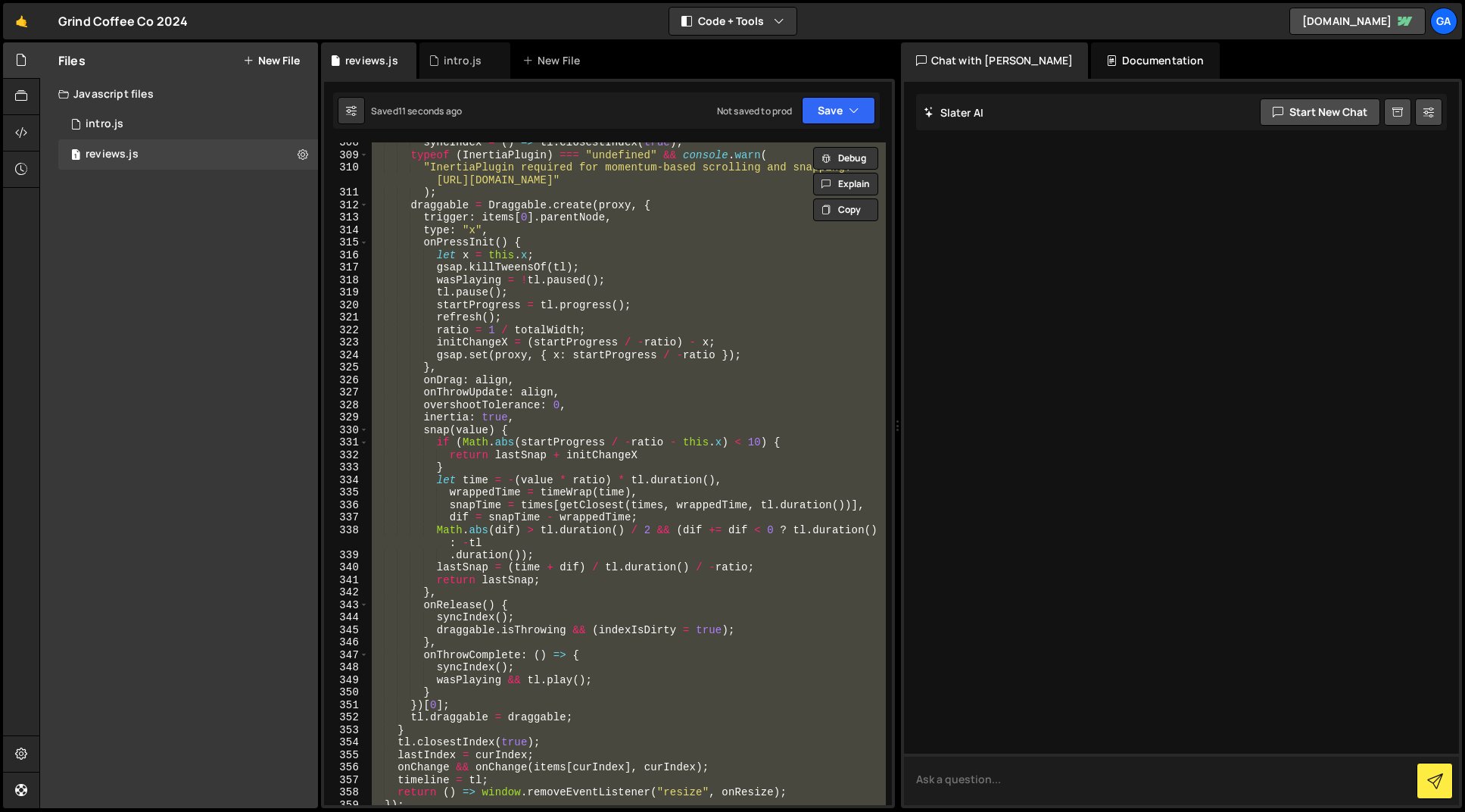
click at [1057, 789] on textarea at bounding box center [1181, 779] width 555 height 51
click at [699, 769] on div "syncIndex = ( ) => tl . closestIndex ( true ) ; typeof ( InertiaPlugin ) === "u…" at bounding box center [627, 473] width 517 height 663
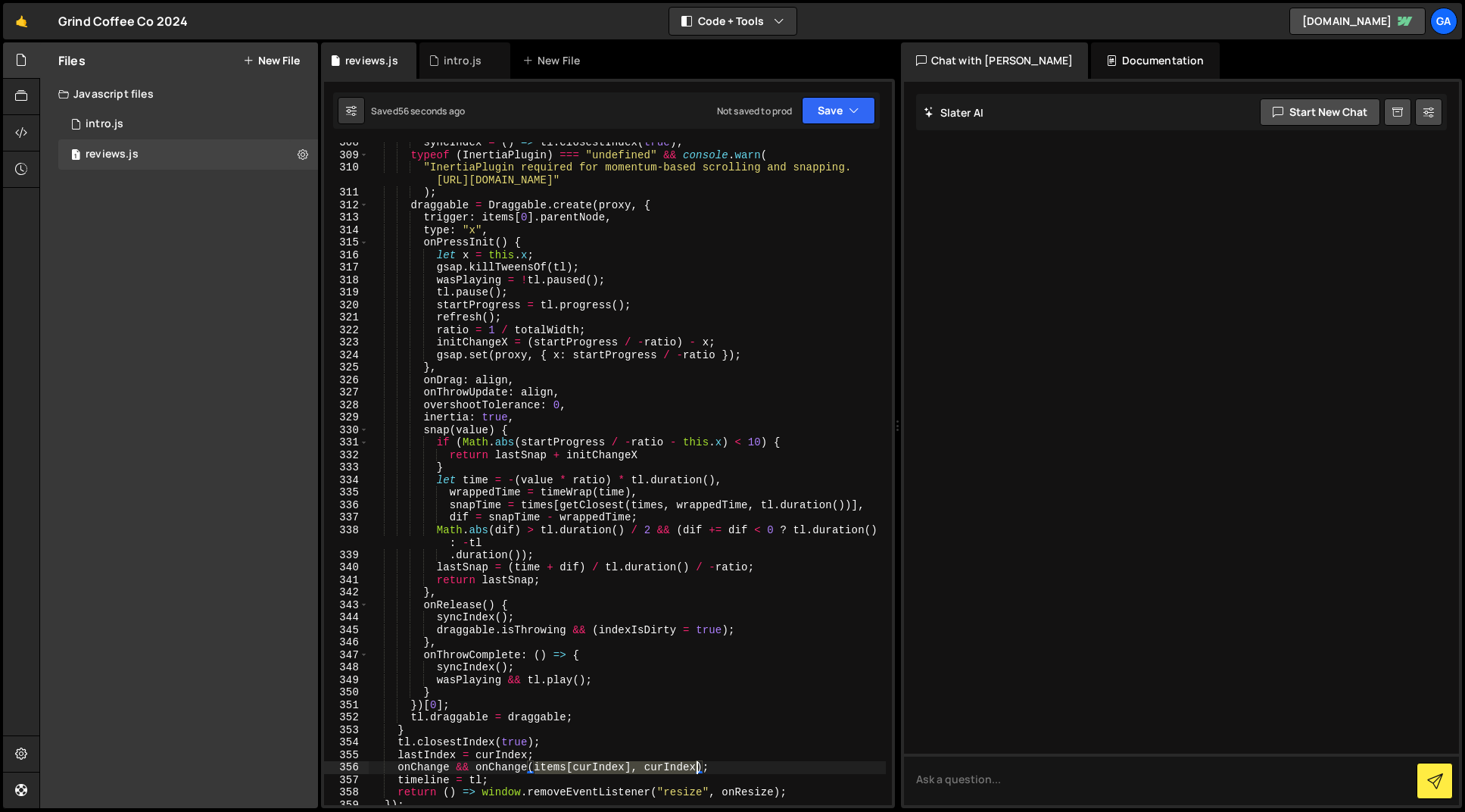
click at [699, 769] on div "syncIndex = ( ) => tl . closestIndex ( true ) ; typeof ( InertiaPlugin ) === "u…" at bounding box center [627, 480] width 517 height 687
type textarea "}"
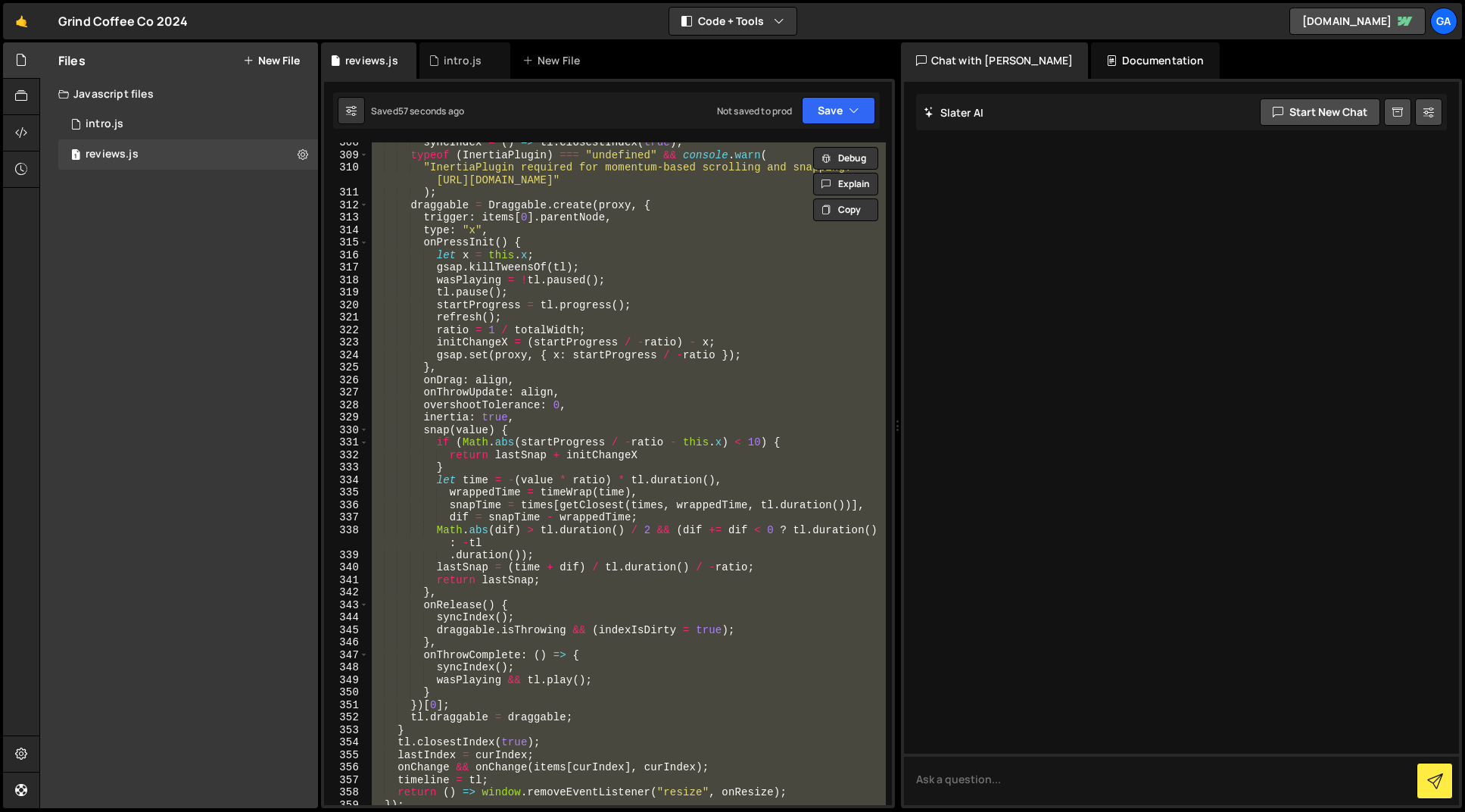
paste textarea
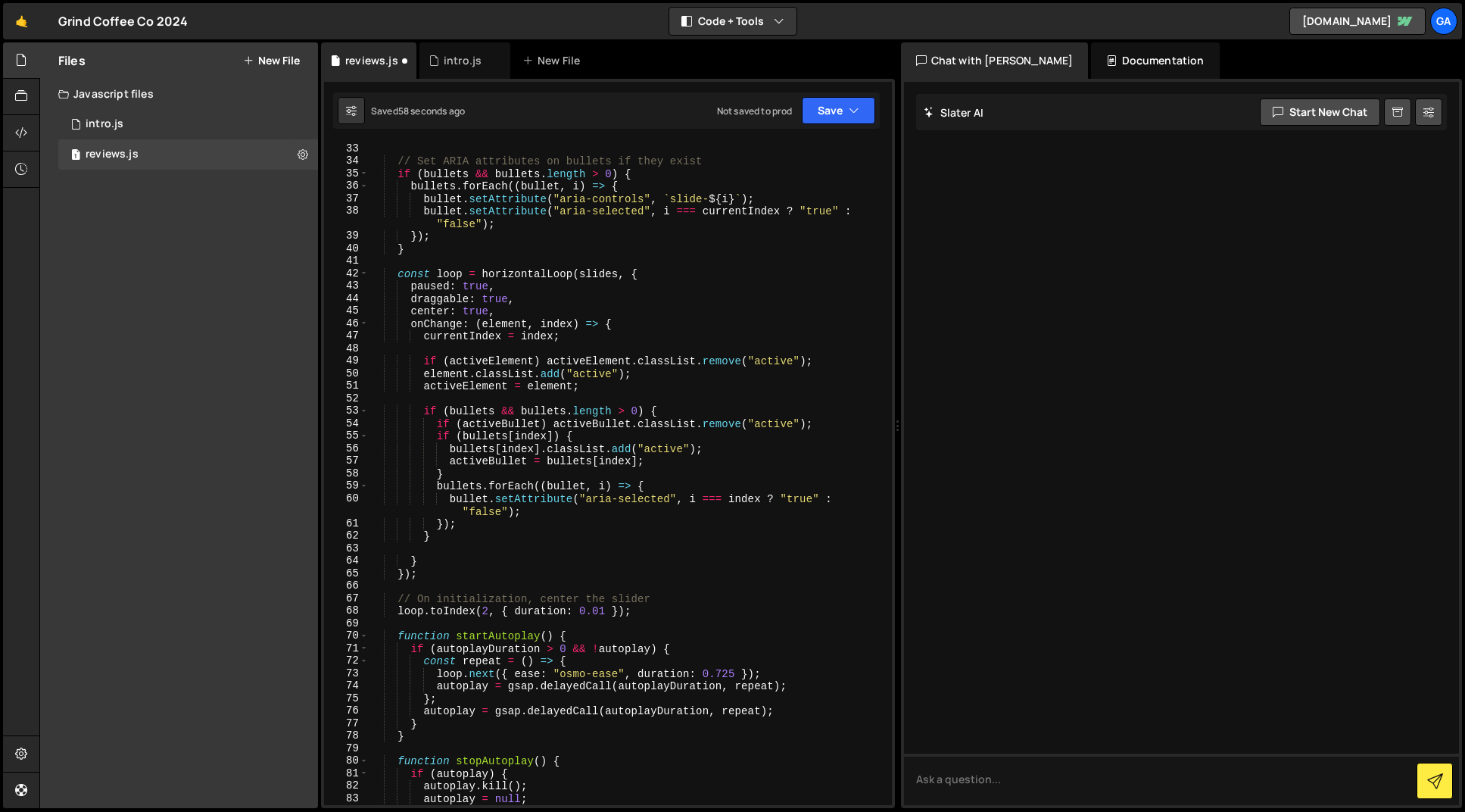
scroll to position [98, 0]
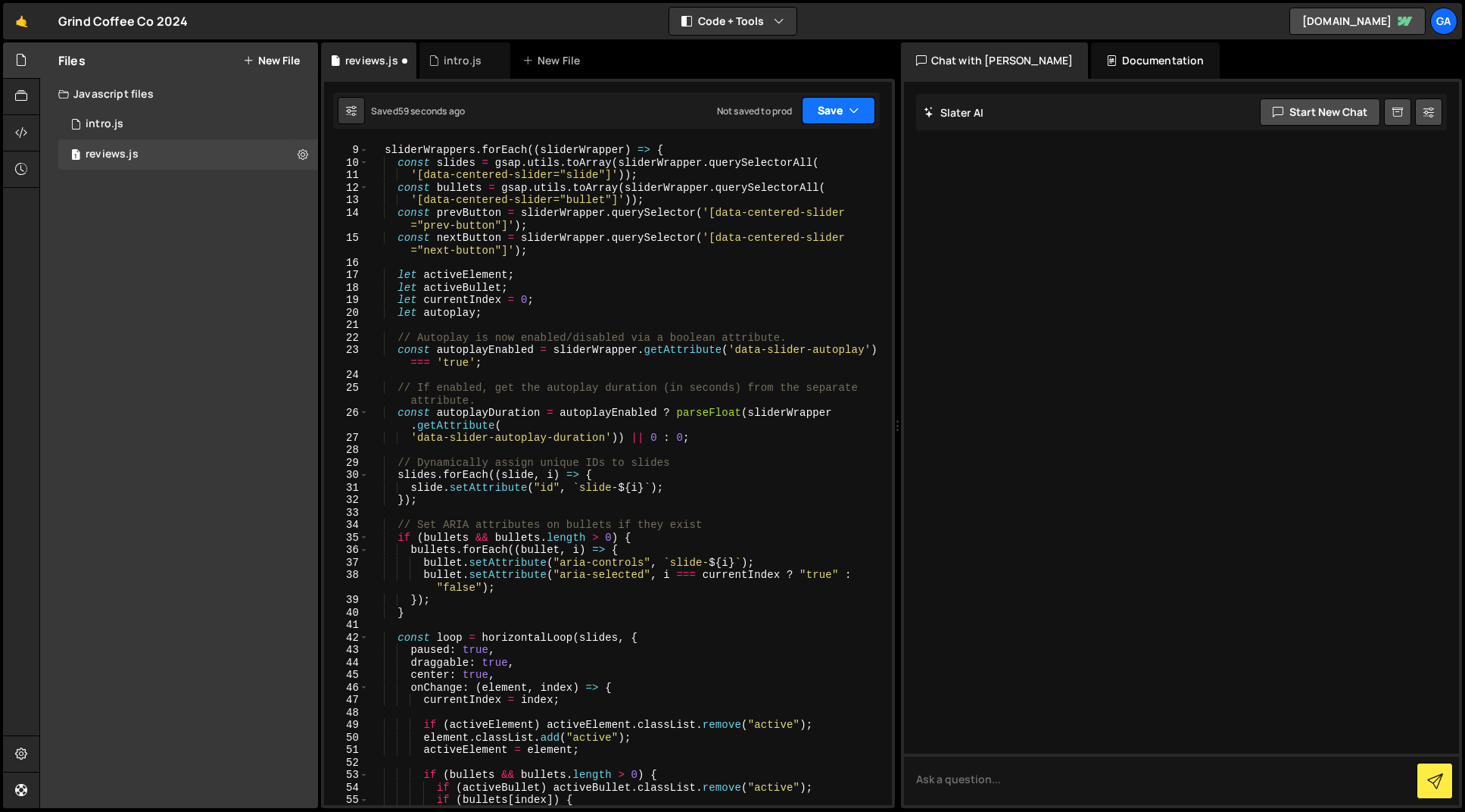
click at [833, 103] on button "Save" at bounding box center [838, 110] width 74 height 27
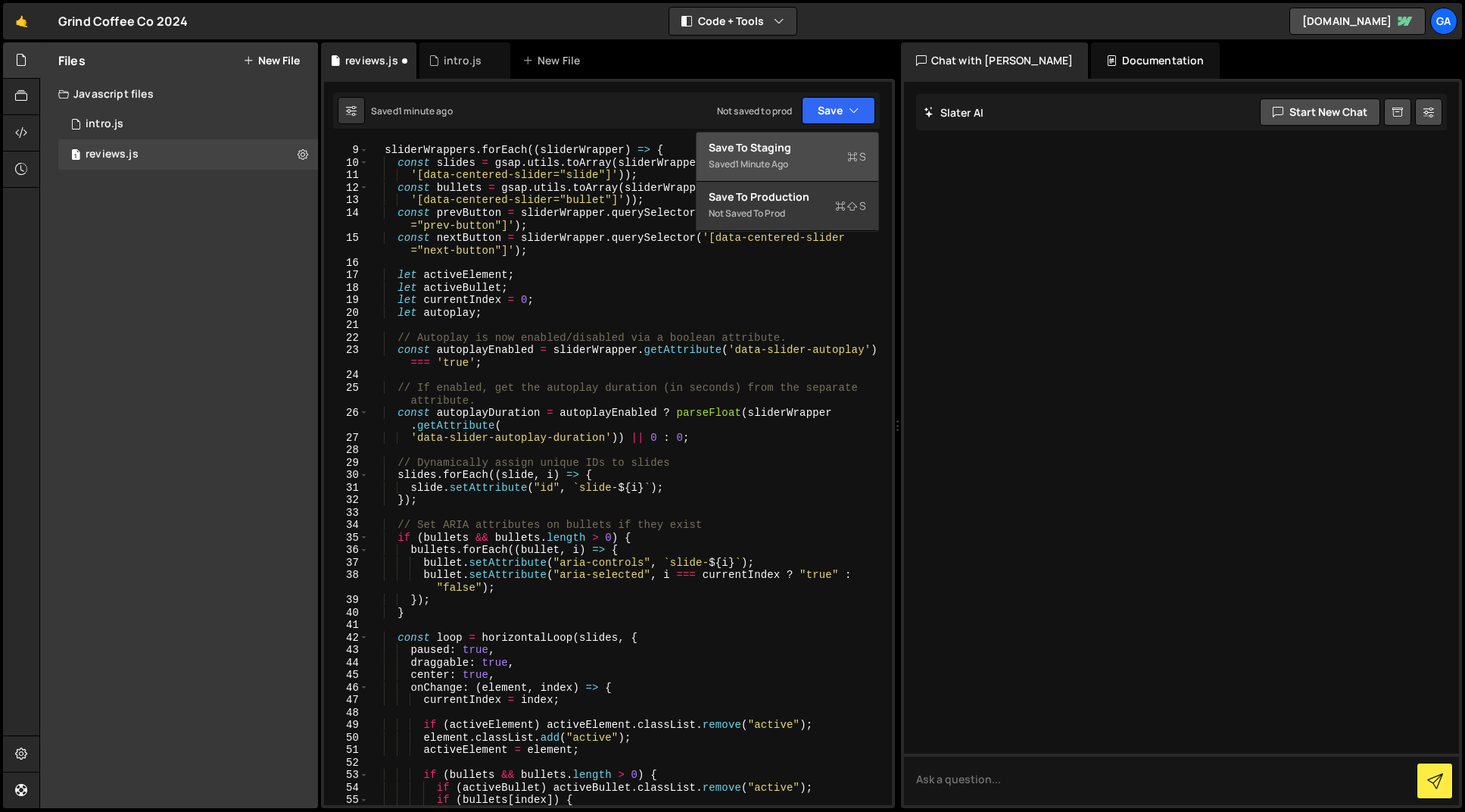
click at [815, 137] on button "Save to Staging S Saved 1 minute ago" at bounding box center [787, 157] width 181 height 50
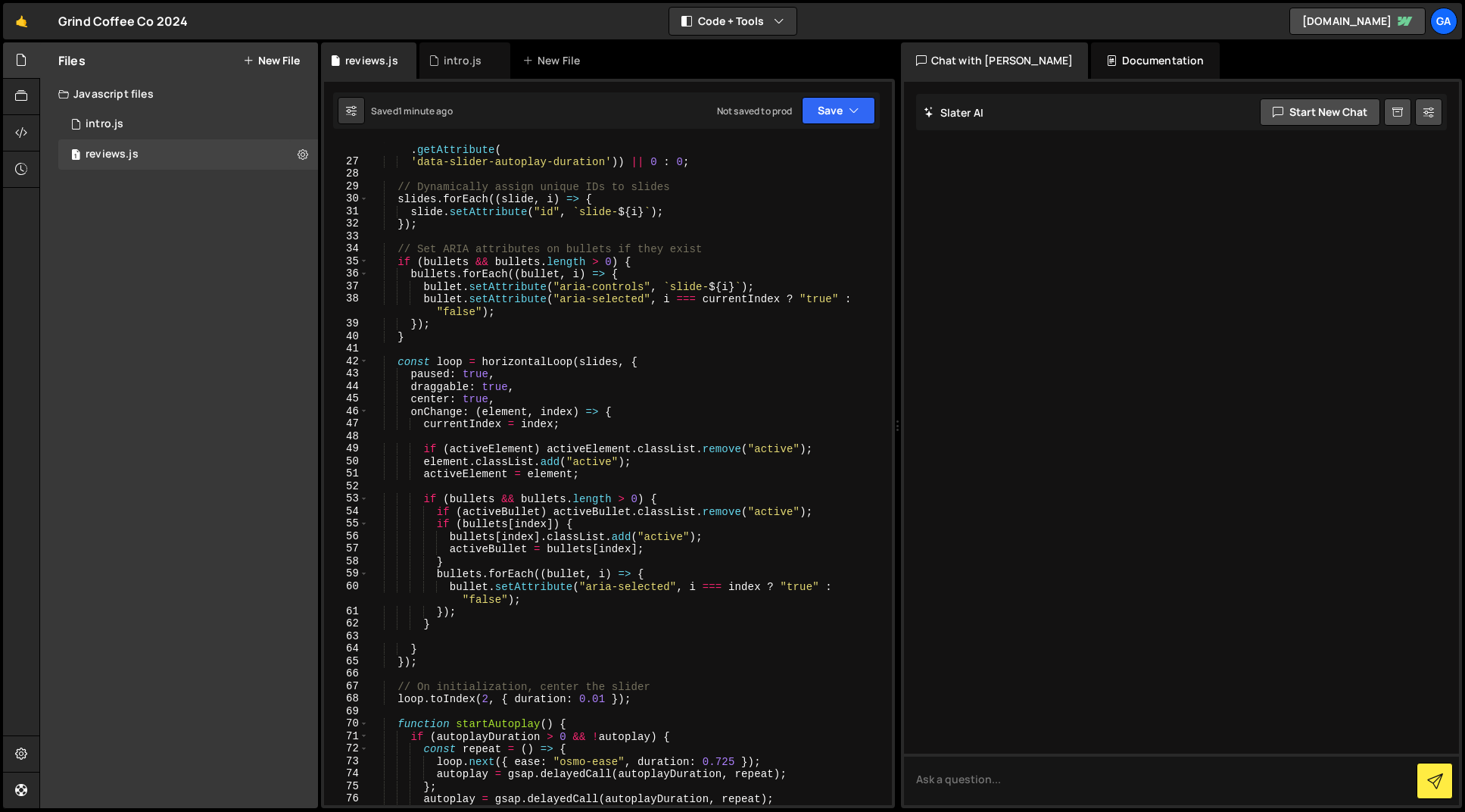
scroll to position [0, 0]
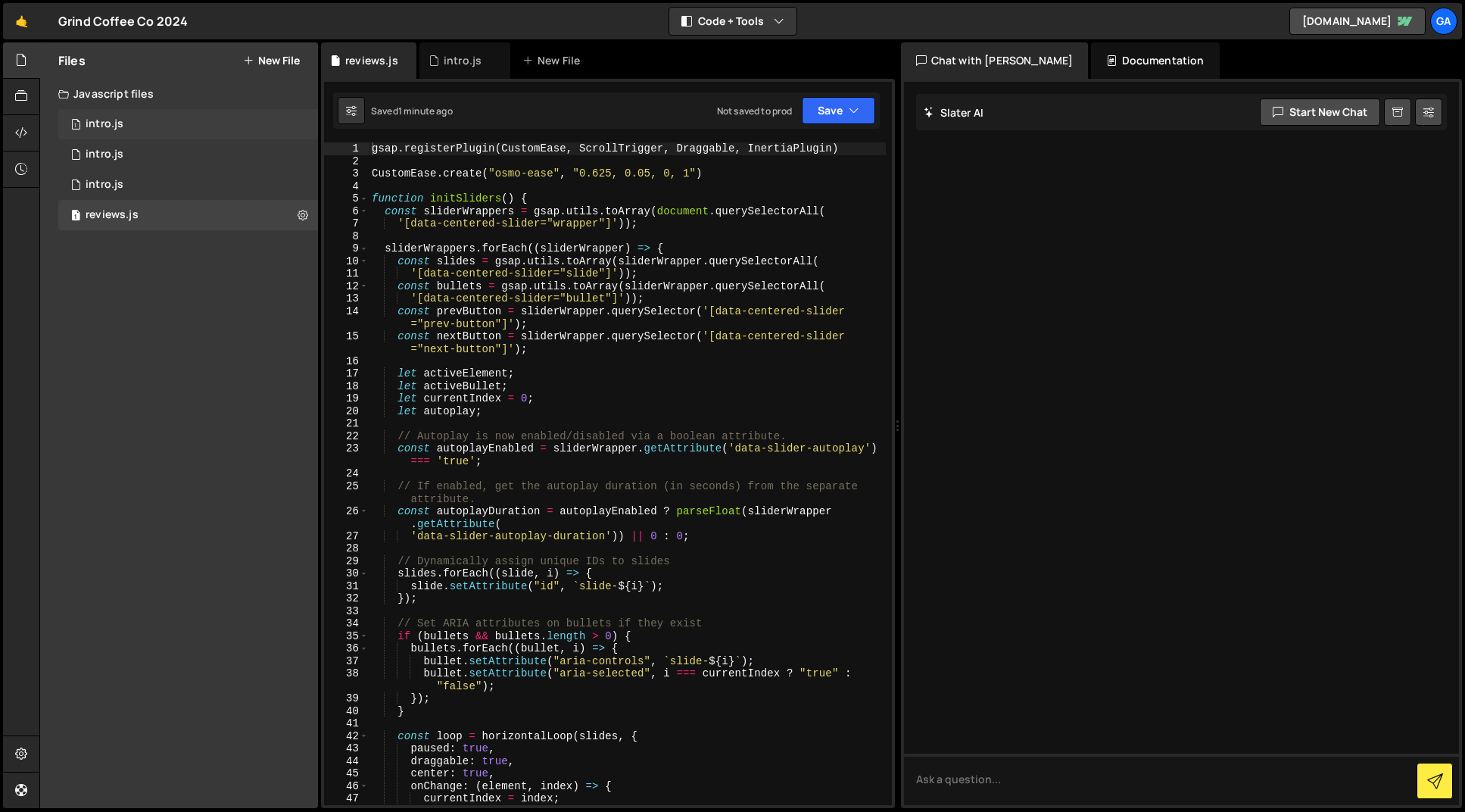
click at [273, 117] on div "1 intro.js 0" at bounding box center [188, 124] width 260 height 30
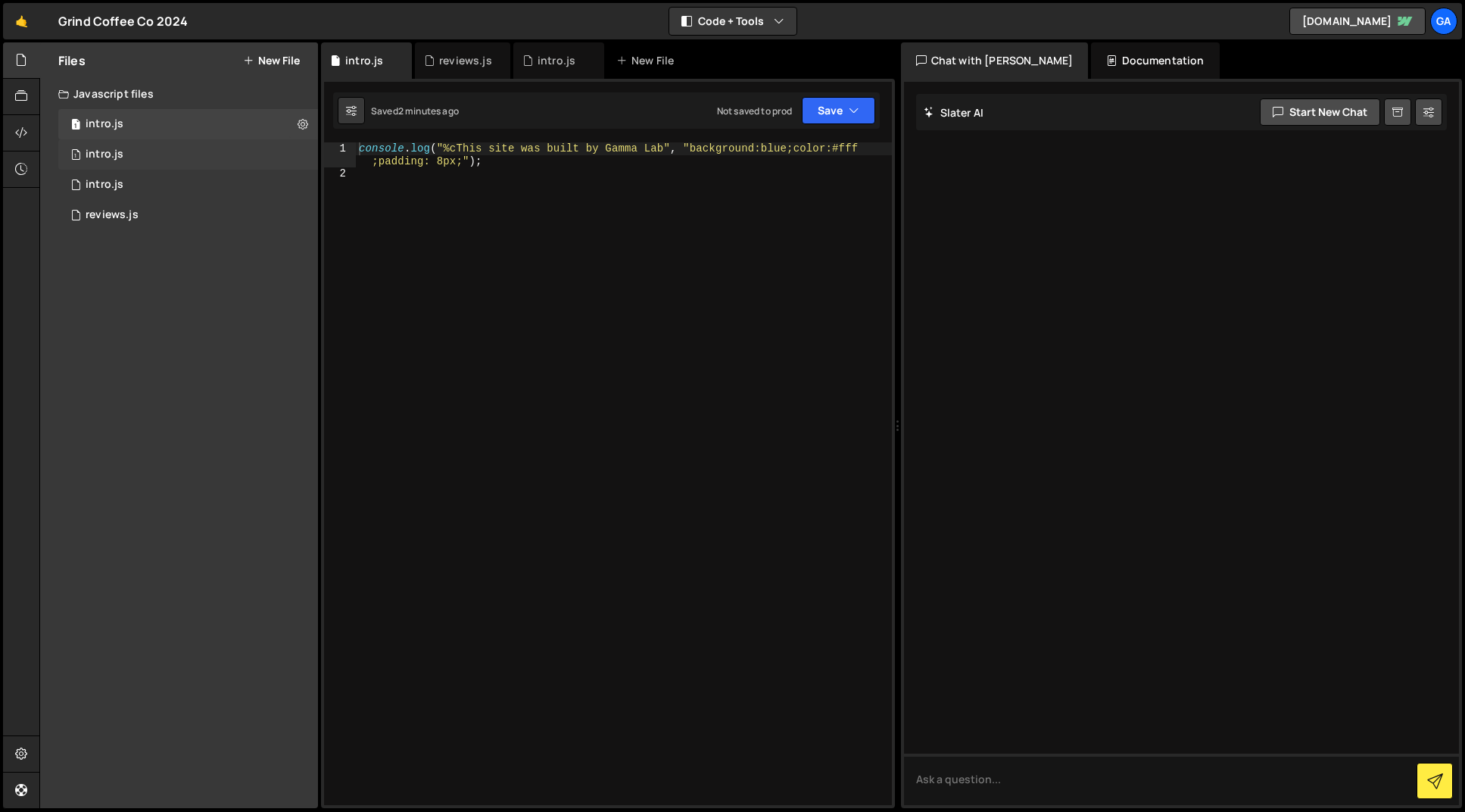
click at [297, 155] on div "1 intro.js 0" at bounding box center [188, 154] width 260 height 30
click at [301, 153] on icon at bounding box center [302, 154] width 10 height 14
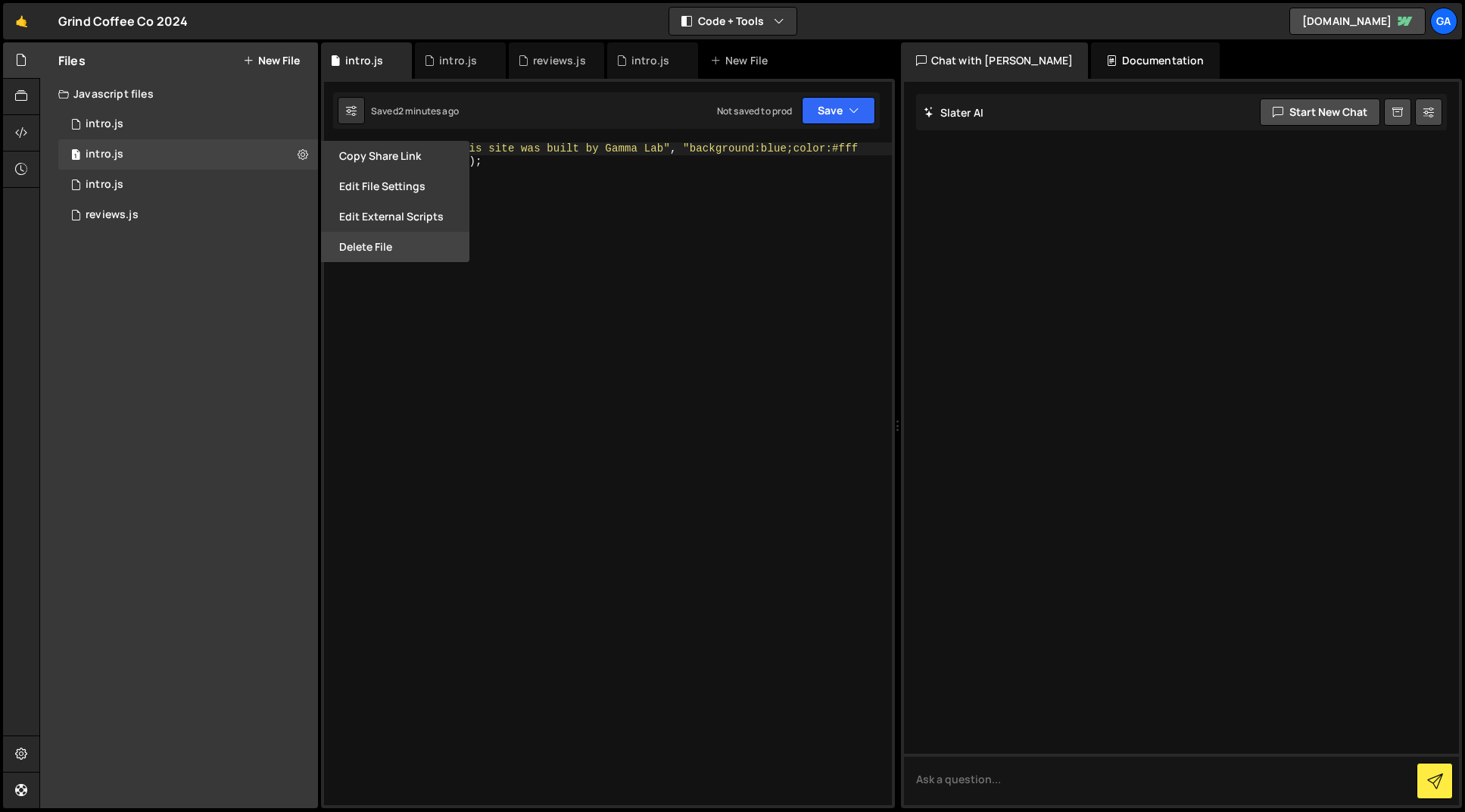
click at [378, 255] on button "Delete File" at bounding box center [396, 247] width 149 height 30
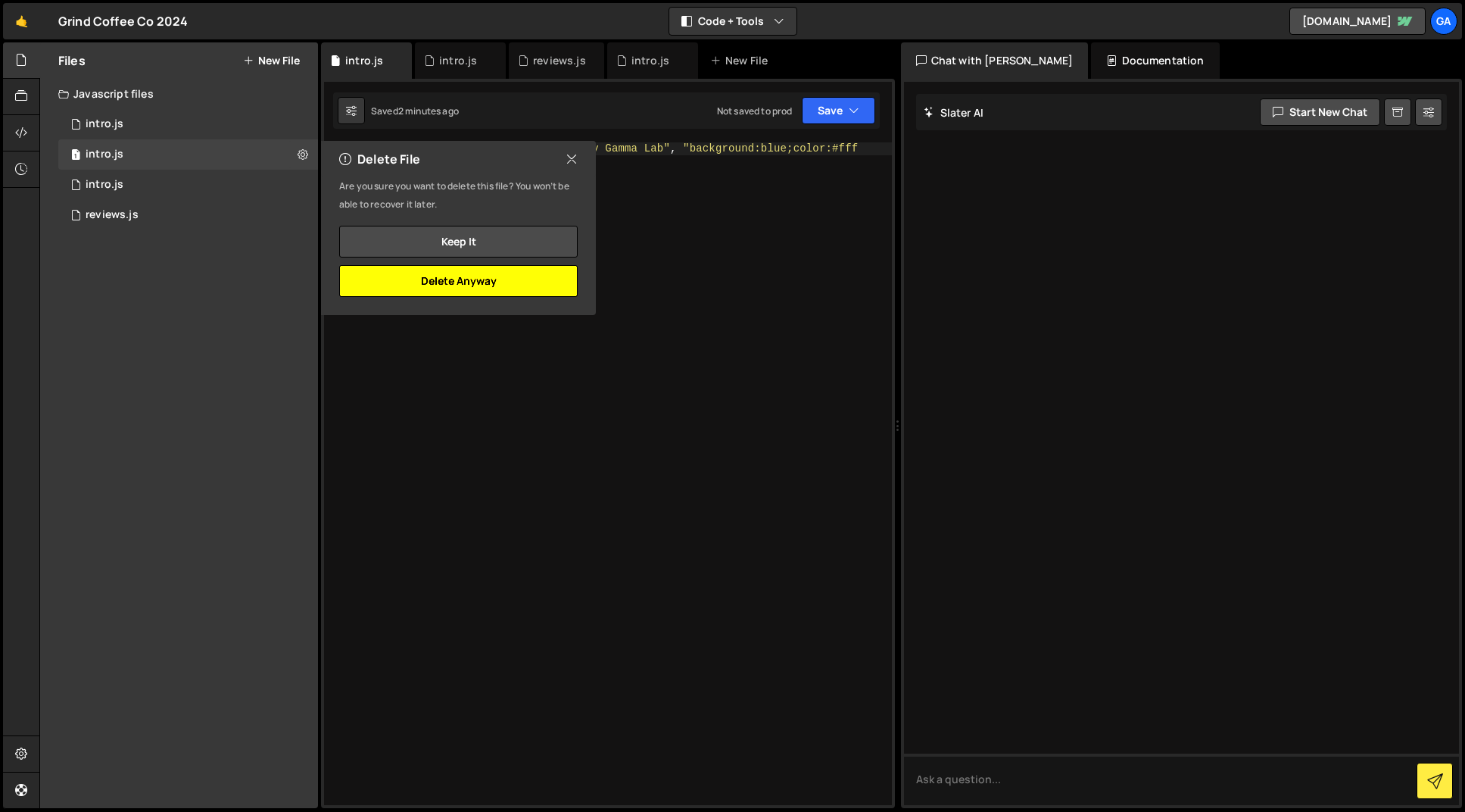
click at [497, 285] on button "Delete Anyway" at bounding box center [458, 281] width 238 height 32
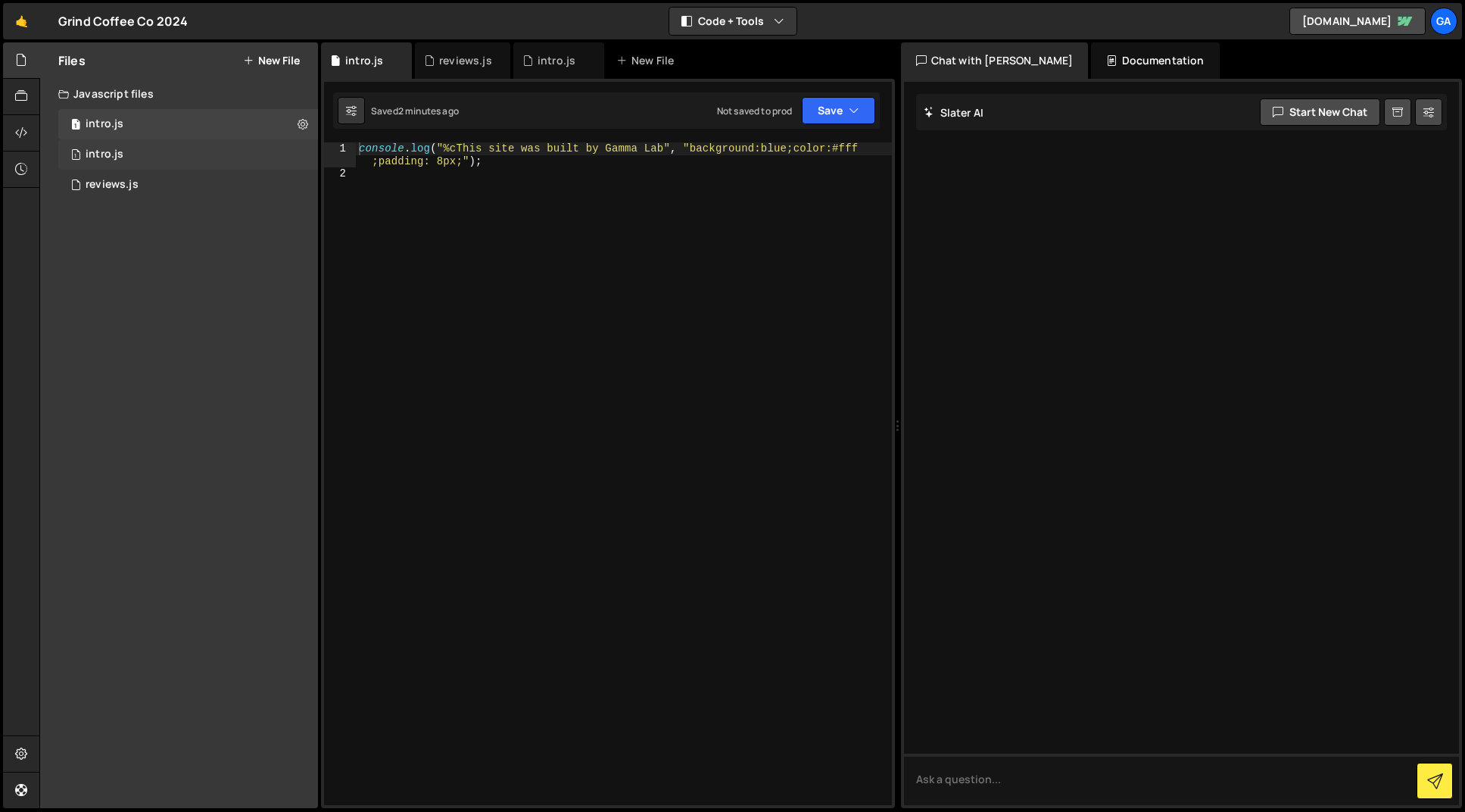
click at [303, 151] on div "1 intro.js 0" at bounding box center [188, 154] width 260 height 30
click at [303, 151] on icon at bounding box center [302, 154] width 10 height 14
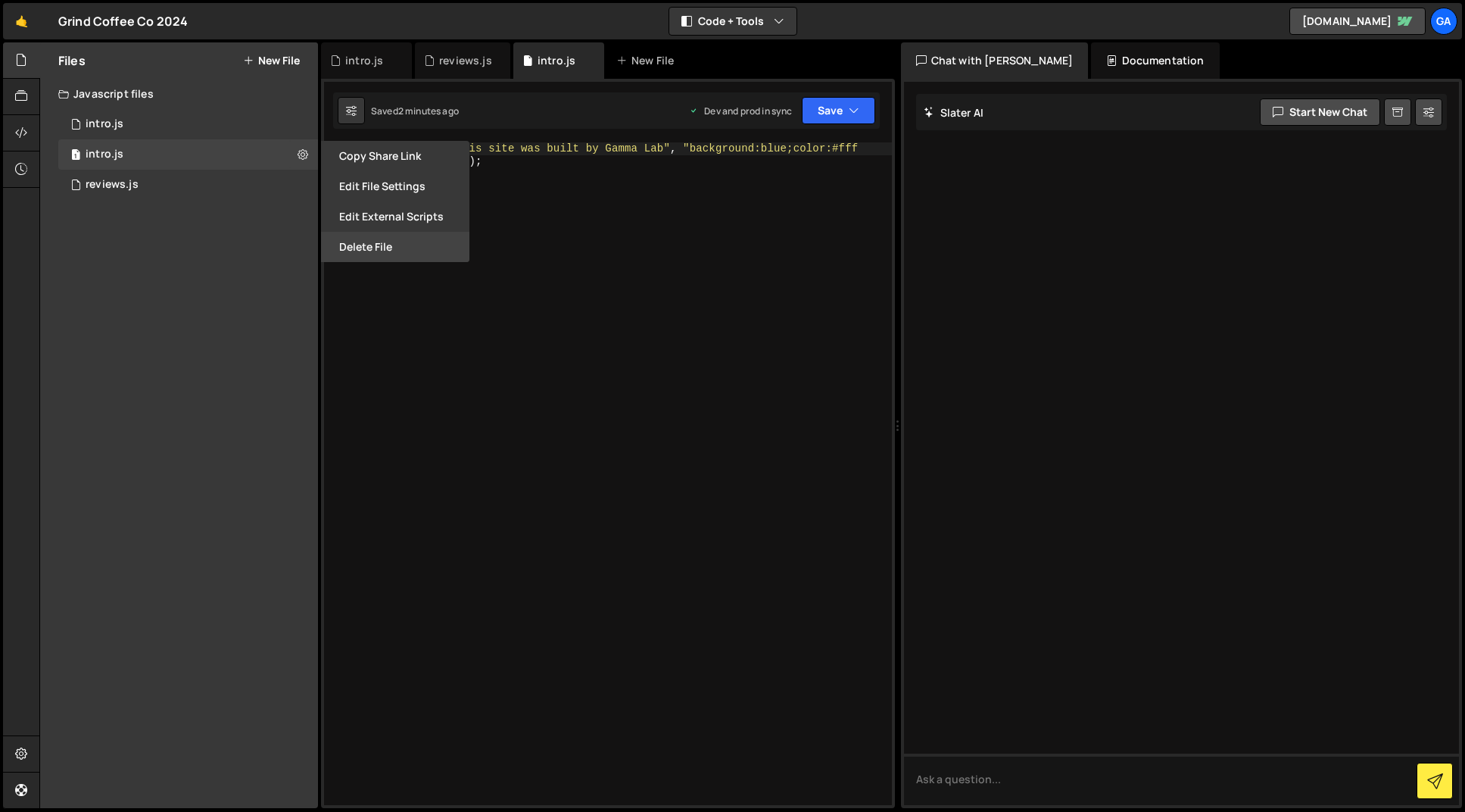
click at [361, 252] on button "Delete File" at bounding box center [396, 247] width 149 height 30
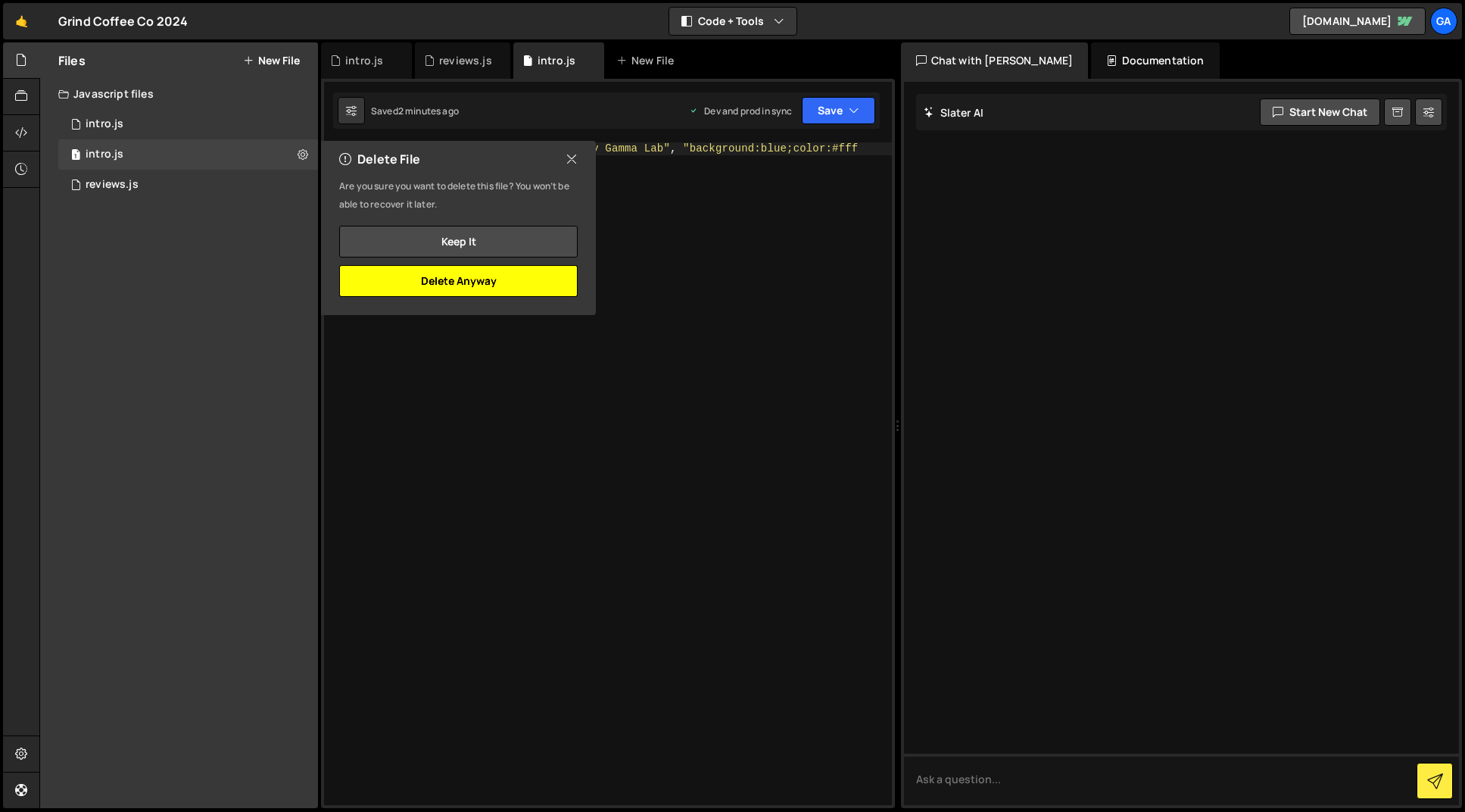
click at [488, 281] on button "Delete Anyway" at bounding box center [458, 281] width 238 height 32
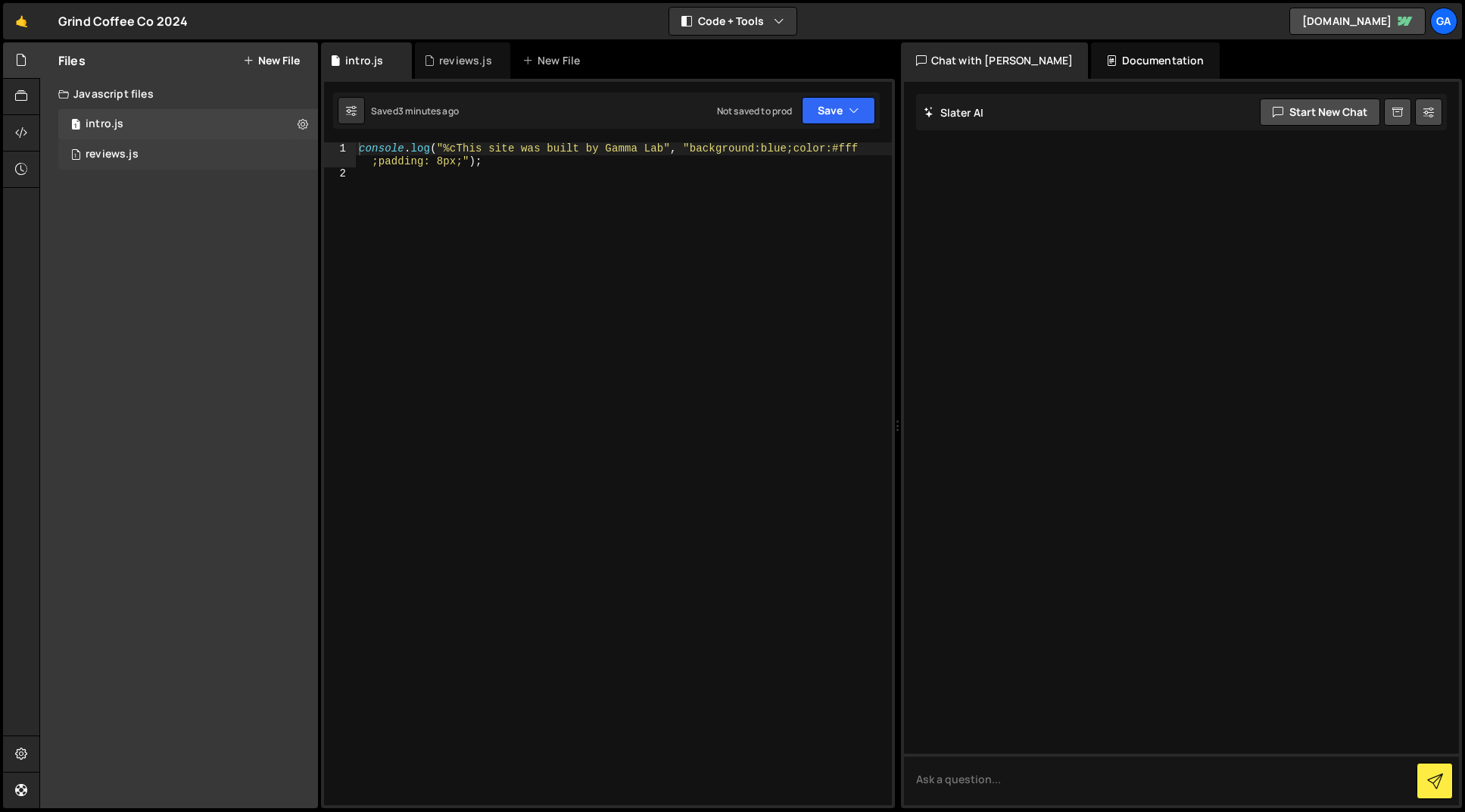
click at [213, 150] on div "1 reviews.js 0" at bounding box center [188, 154] width 260 height 30
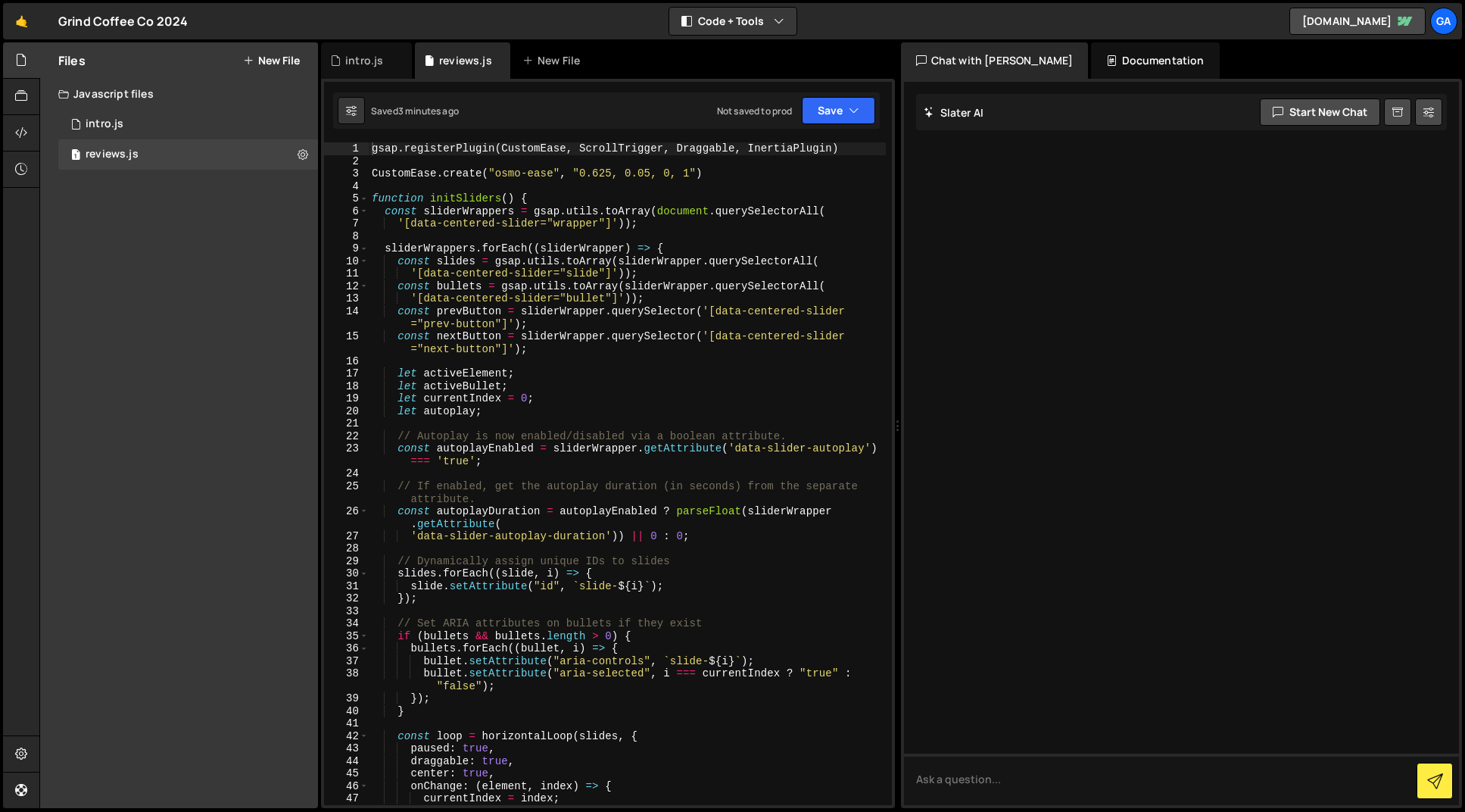
click at [281, 61] on button "New File" at bounding box center [271, 60] width 57 height 12
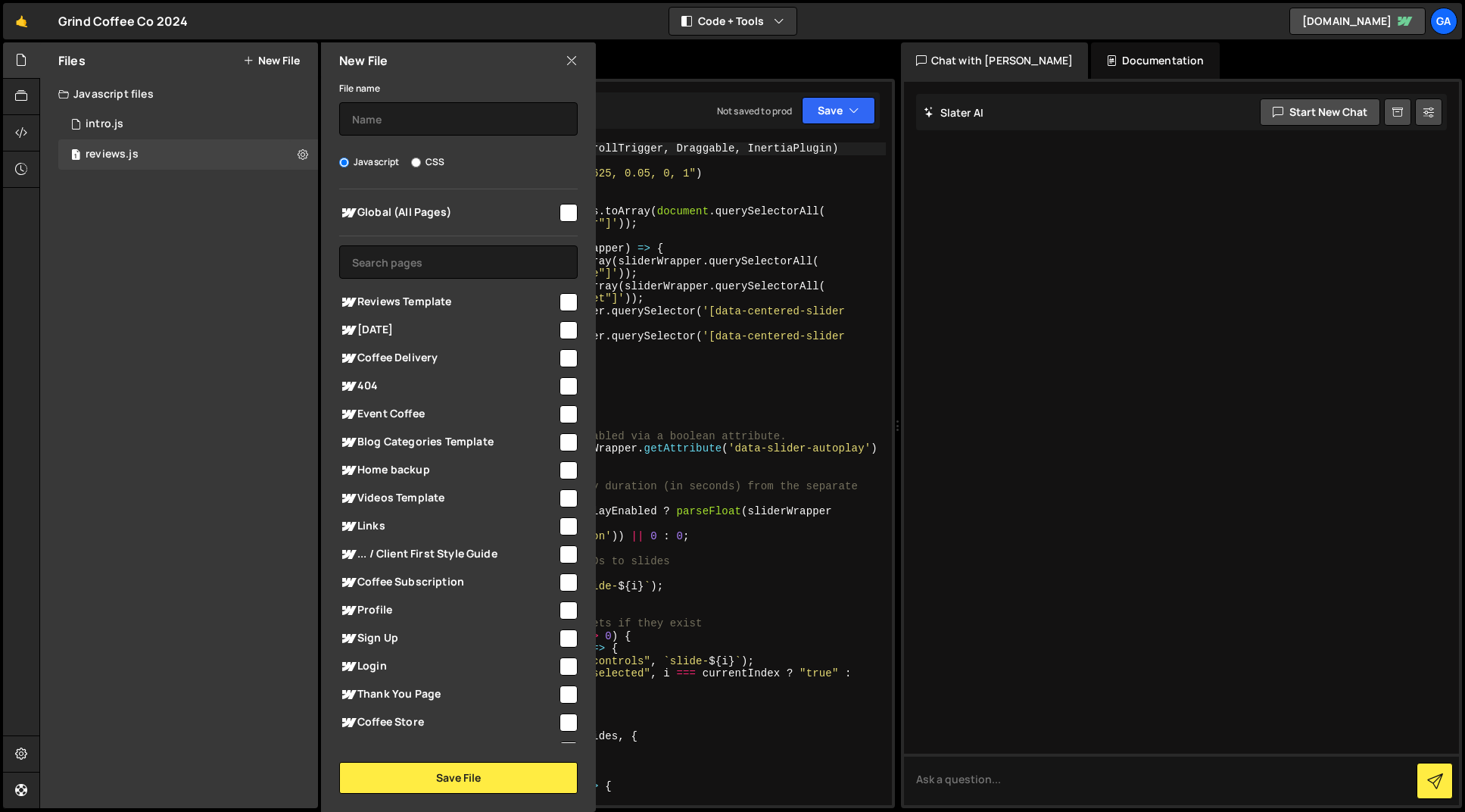
click at [408, 156] on div "Javascript CSS" at bounding box center [458, 161] width 238 height 15
click at [419, 159] on input "CSS" at bounding box center [416, 162] width 10 height 10
radio input "true"
click at [419, 137] on div "File name Javascript CSS Global (All Pages) Save File" at bounding box center [459, 436] width 275 height 714
click at [419, 113] on input "text" at bounding box center [458, 119] width 238 height 34
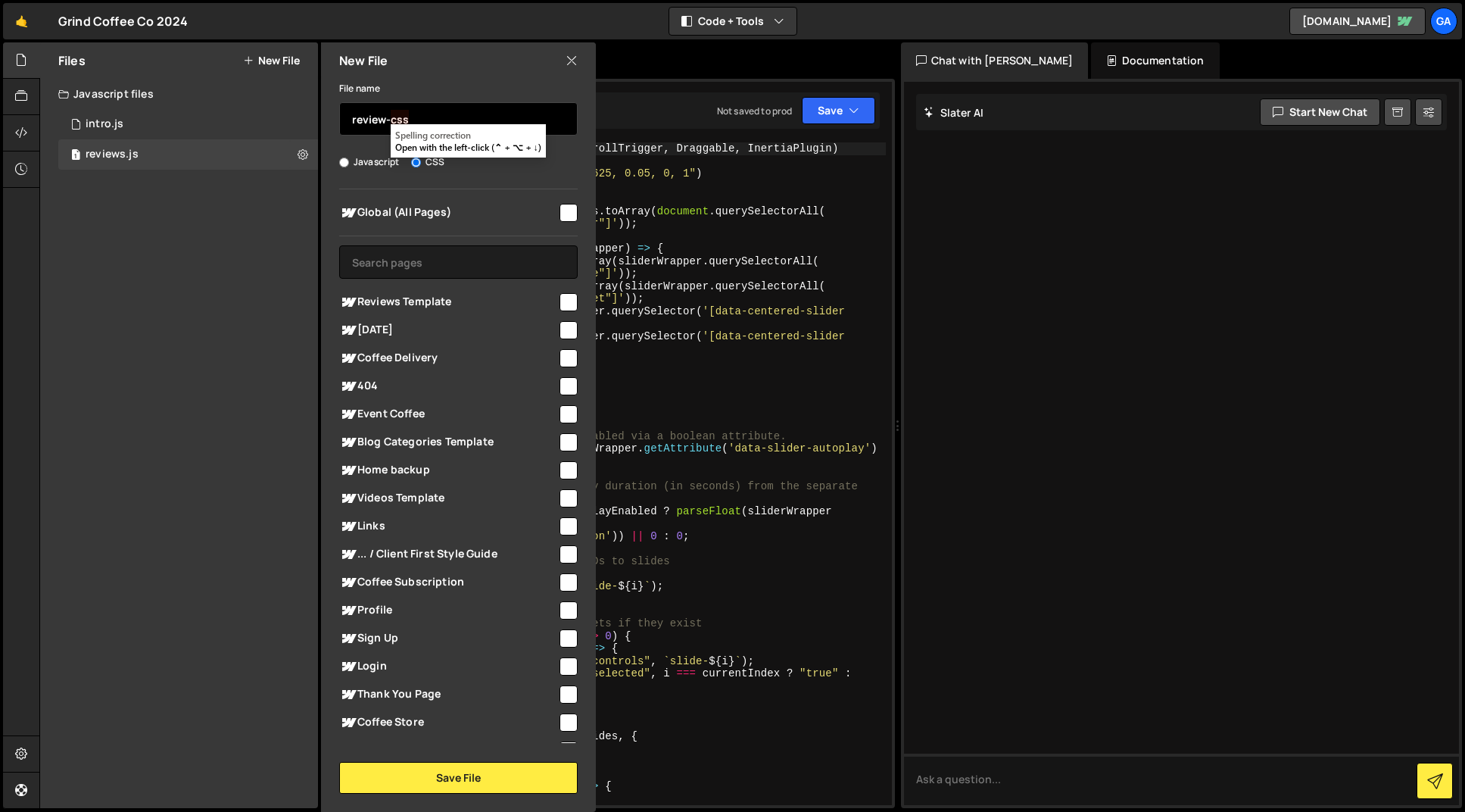
type input "review-css"
click at [566, 207] on input "checkbox" at bounding box center [568, 213] width 18 height 18
checkbox input "true"
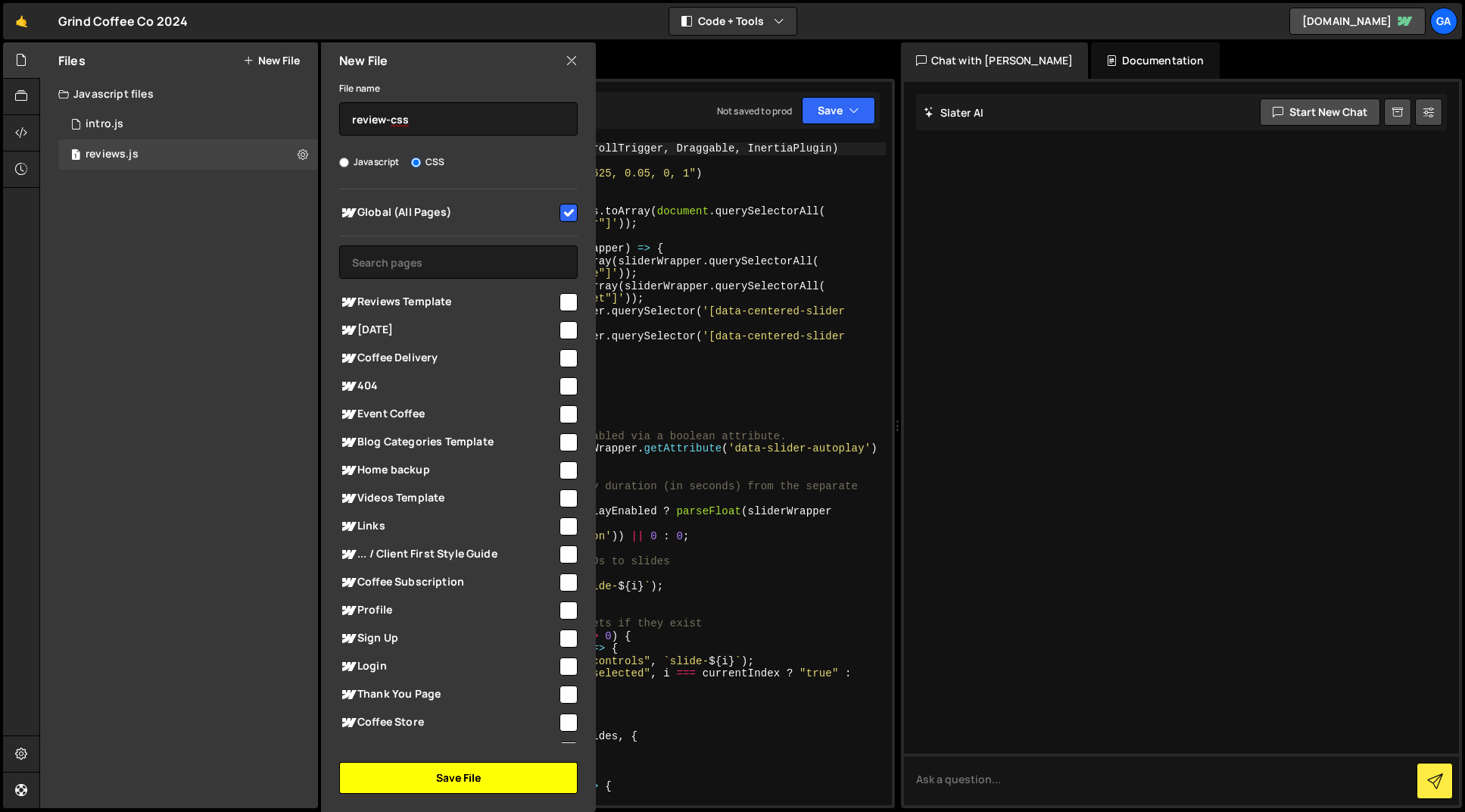
click at [494, 774] on button "Save File" at bounding box center [458, 778] width 238 height 32
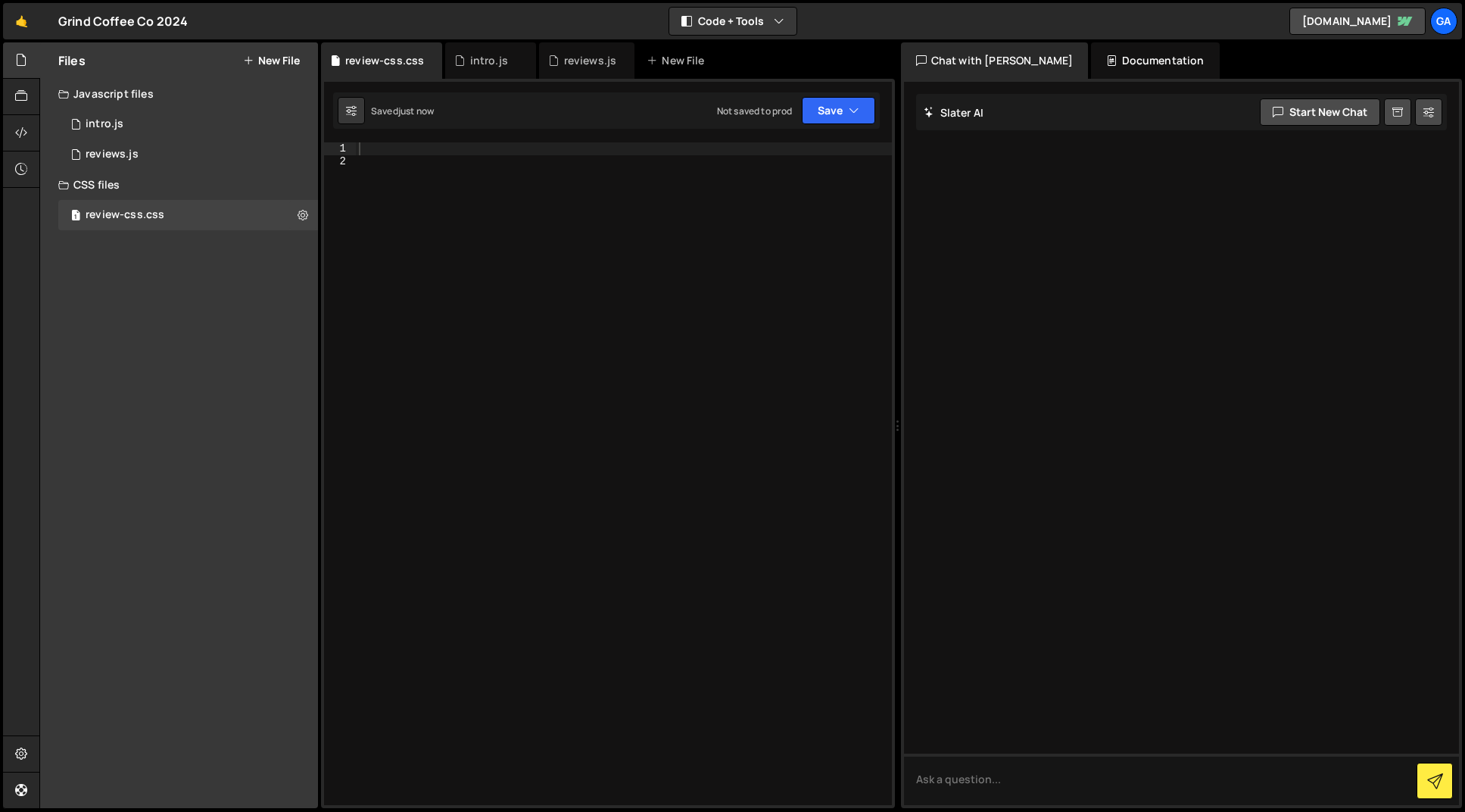
click at [729, 475] on div at bounding box center [623, 486] width 536 height 687
click at [502, 153] on div at bounding box center [623, 486] width 536 height 687
paste textarea "}"
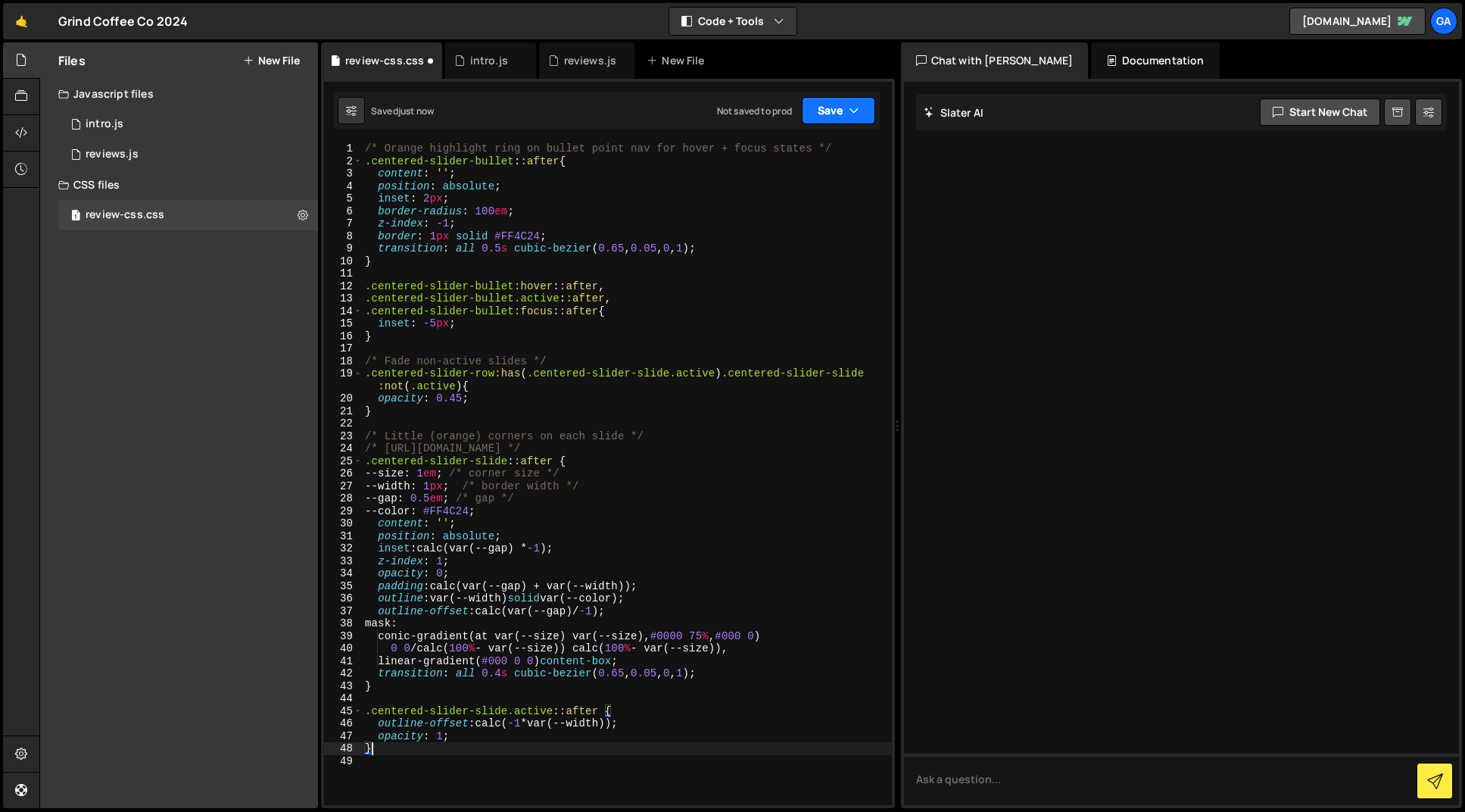
click at [850, 109] on icon "button" at bounding box center [854, 110] width 10 height 15
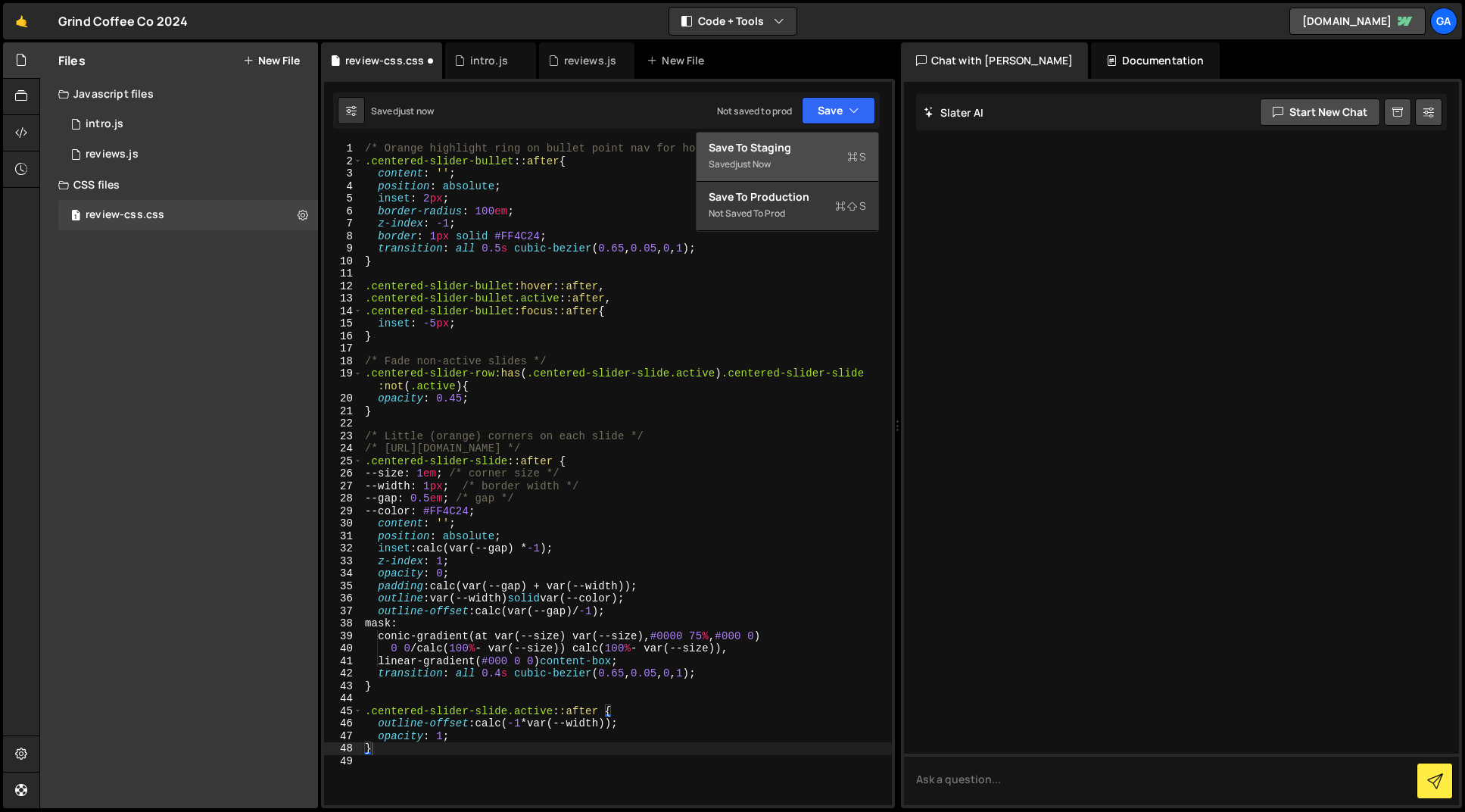
click at [801, 141] on div "Save to Staging S" at bounding box center [787, 147] width 157 height 15
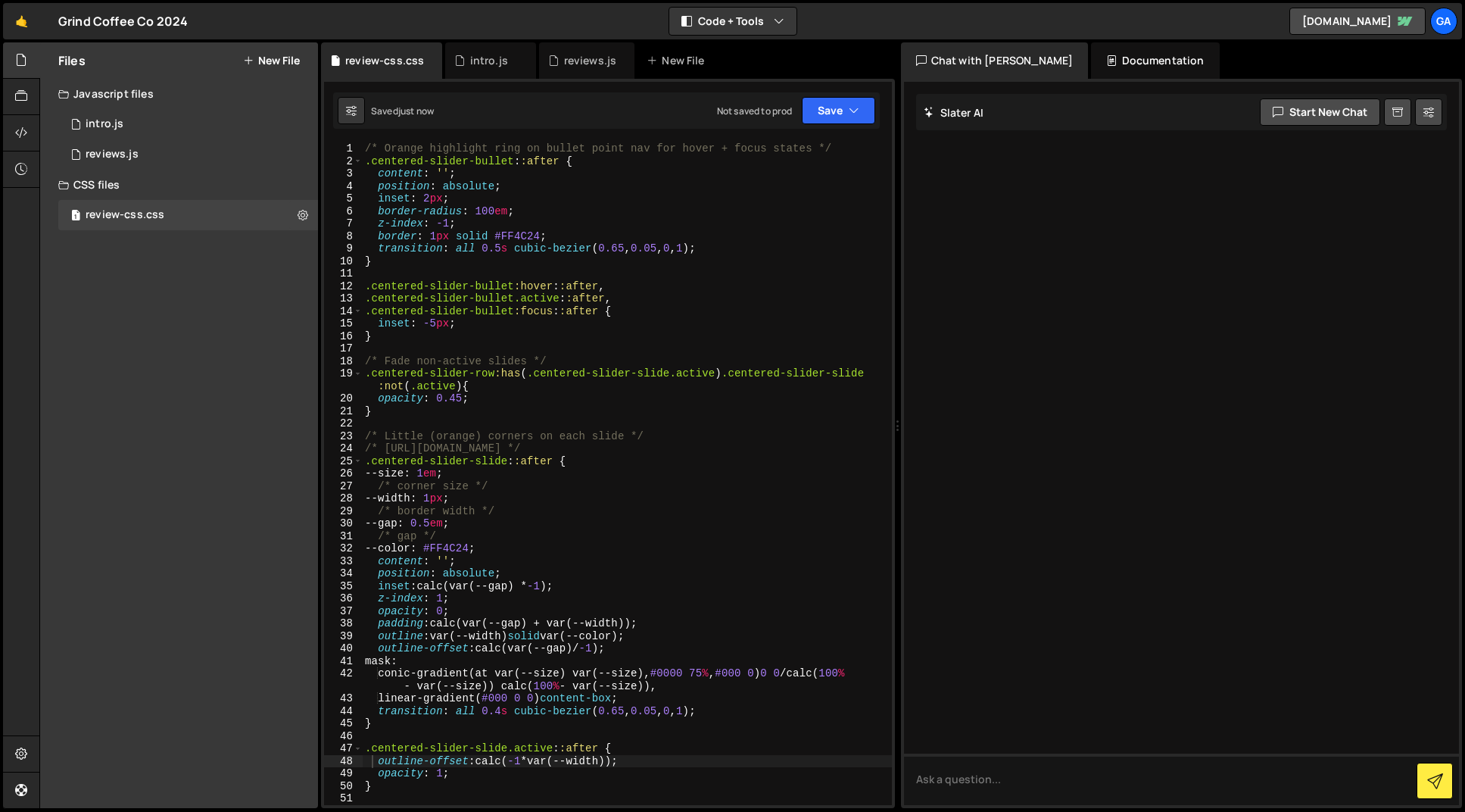
type textarea ".centered-slider-row:has(.centered-slider-slide.active) .centered-slider-slide:…"
click at [147, 216] on div "review-css.css" at bounding box center [125, 215] width 79 height 14
click at [139, 153] on div "1 reviews.js 0" at bounding box center [188, 154] width 260 height 30
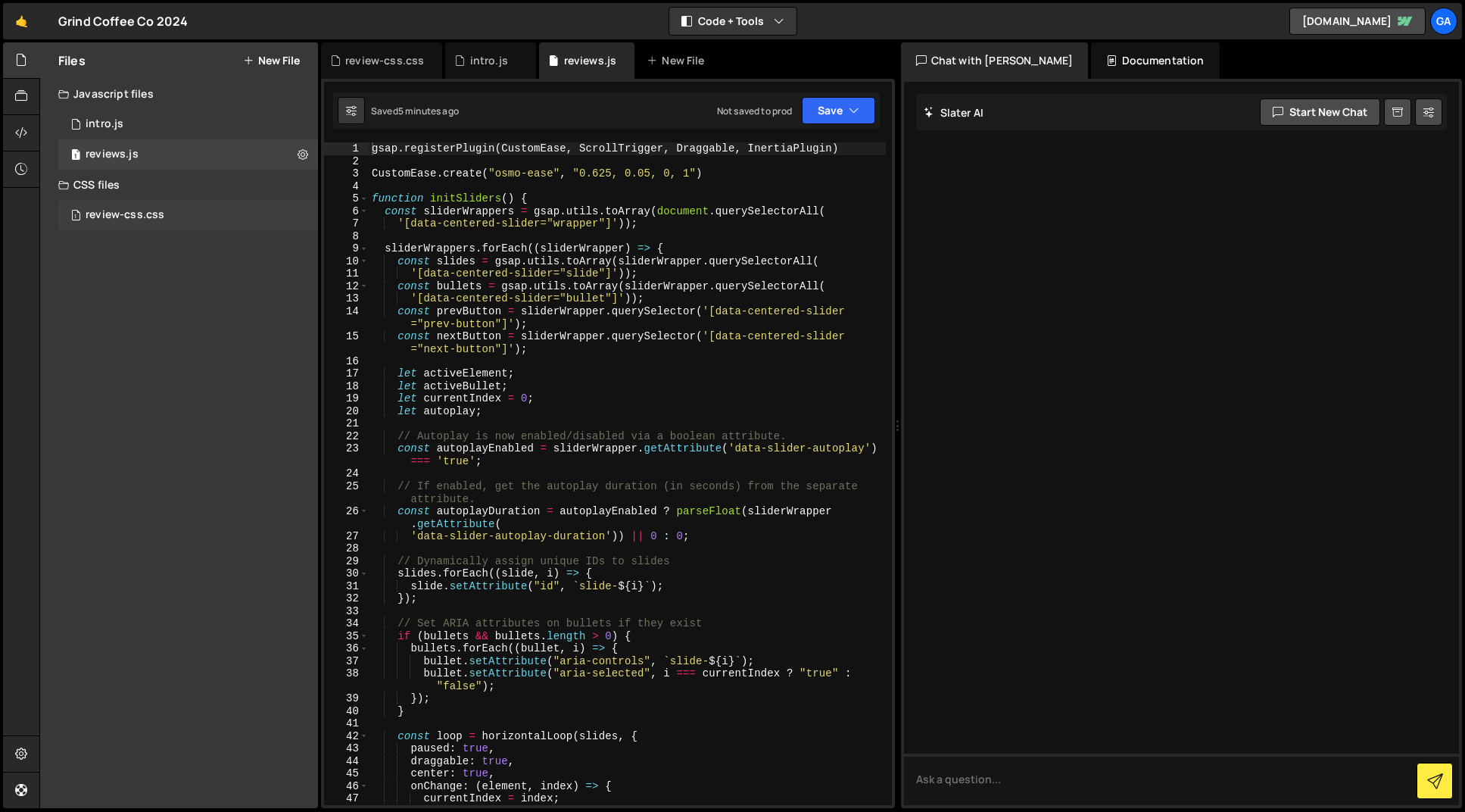
click at [177, 209] on div "1 review-css.css 0" at bounding box center [188, 215] width 260 height 30
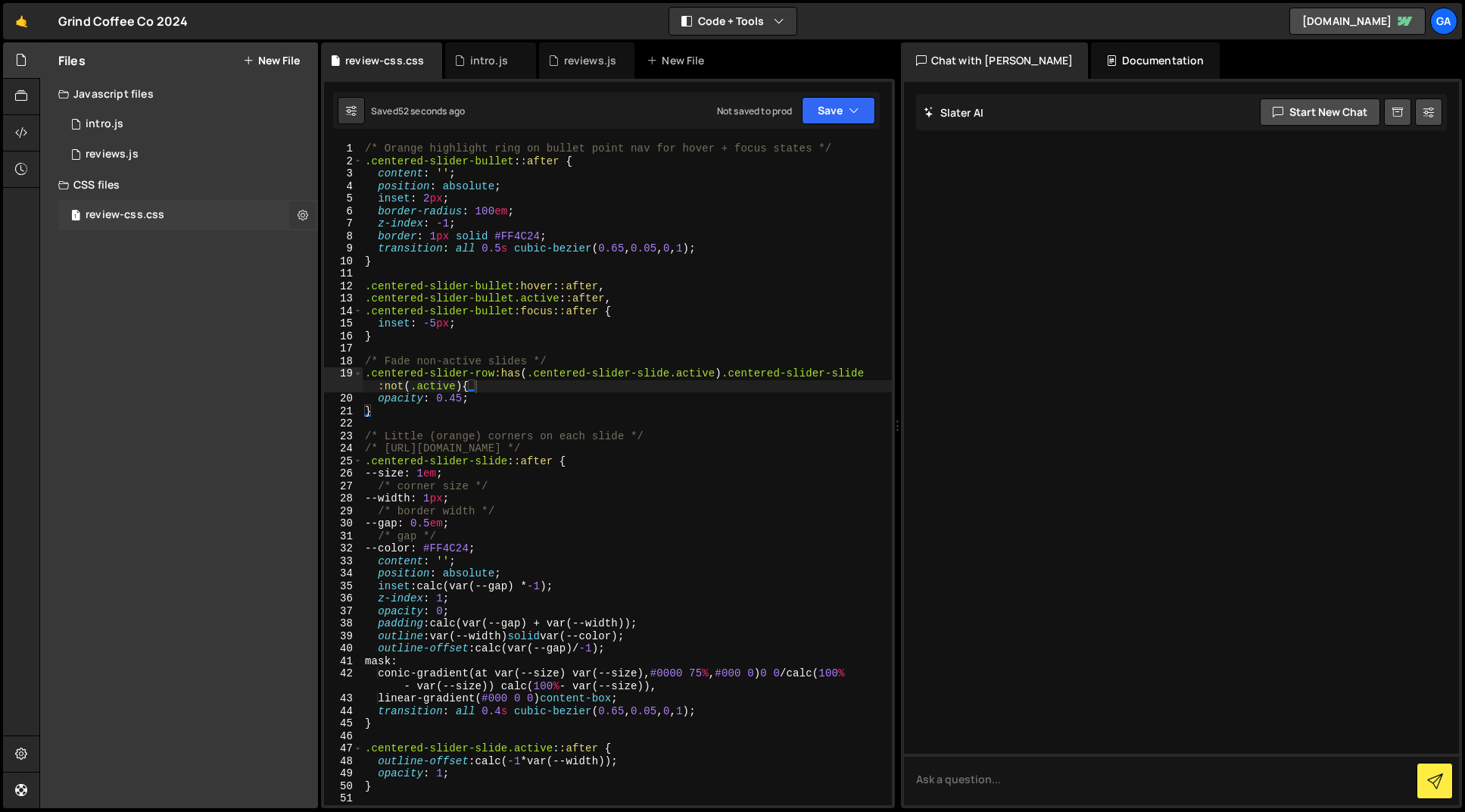
click at [309, 218] on button at bounding box center [303, 215] width 27 height 27
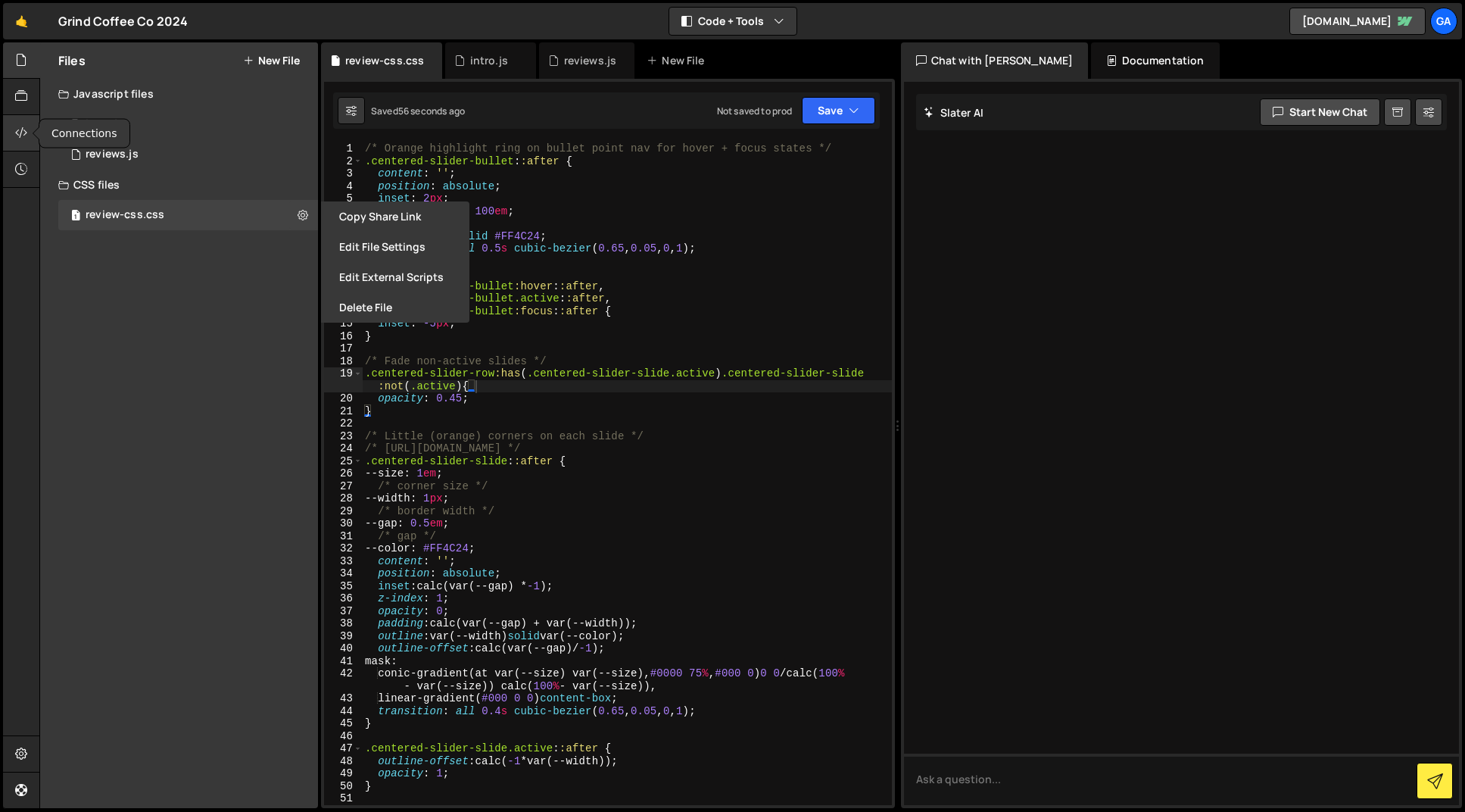
click at [28, 134] on div at bounding box center [22, 133] width 37 height 36
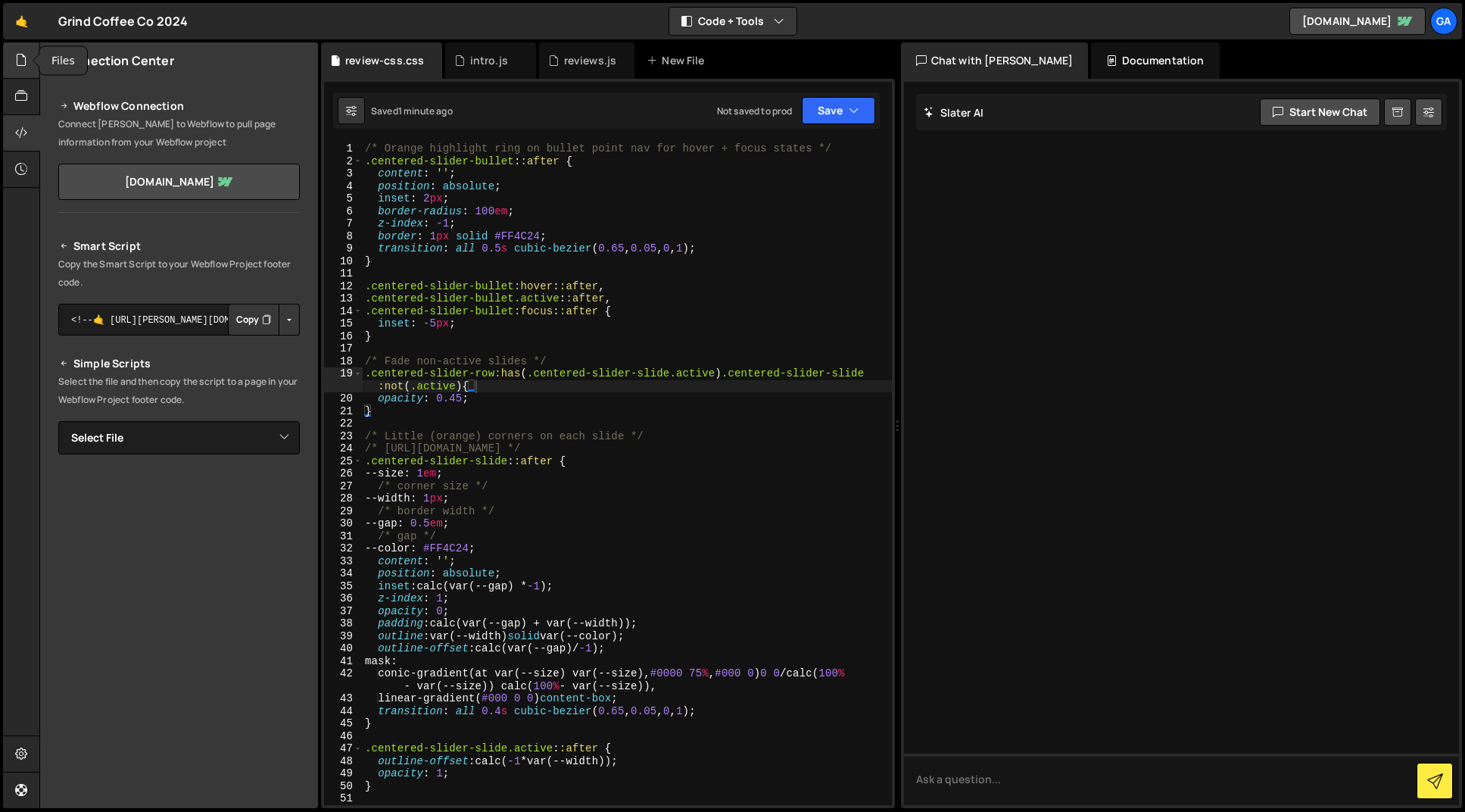
click at [19, 66] on icon at bounding box center [21, 59] width 12 height 17
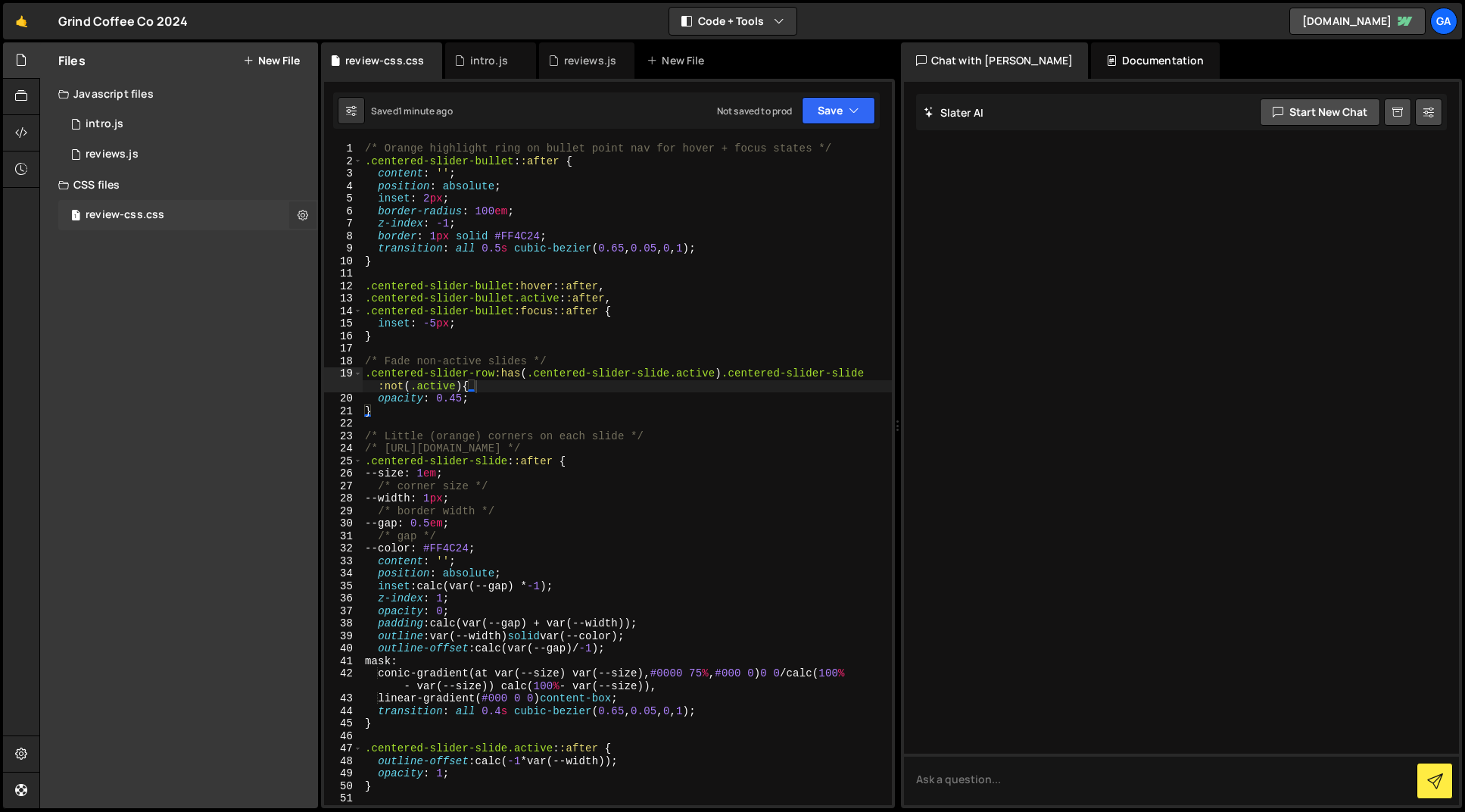
click at [297, 217] on icon at bounding box center [302, 215] width 10 height 14
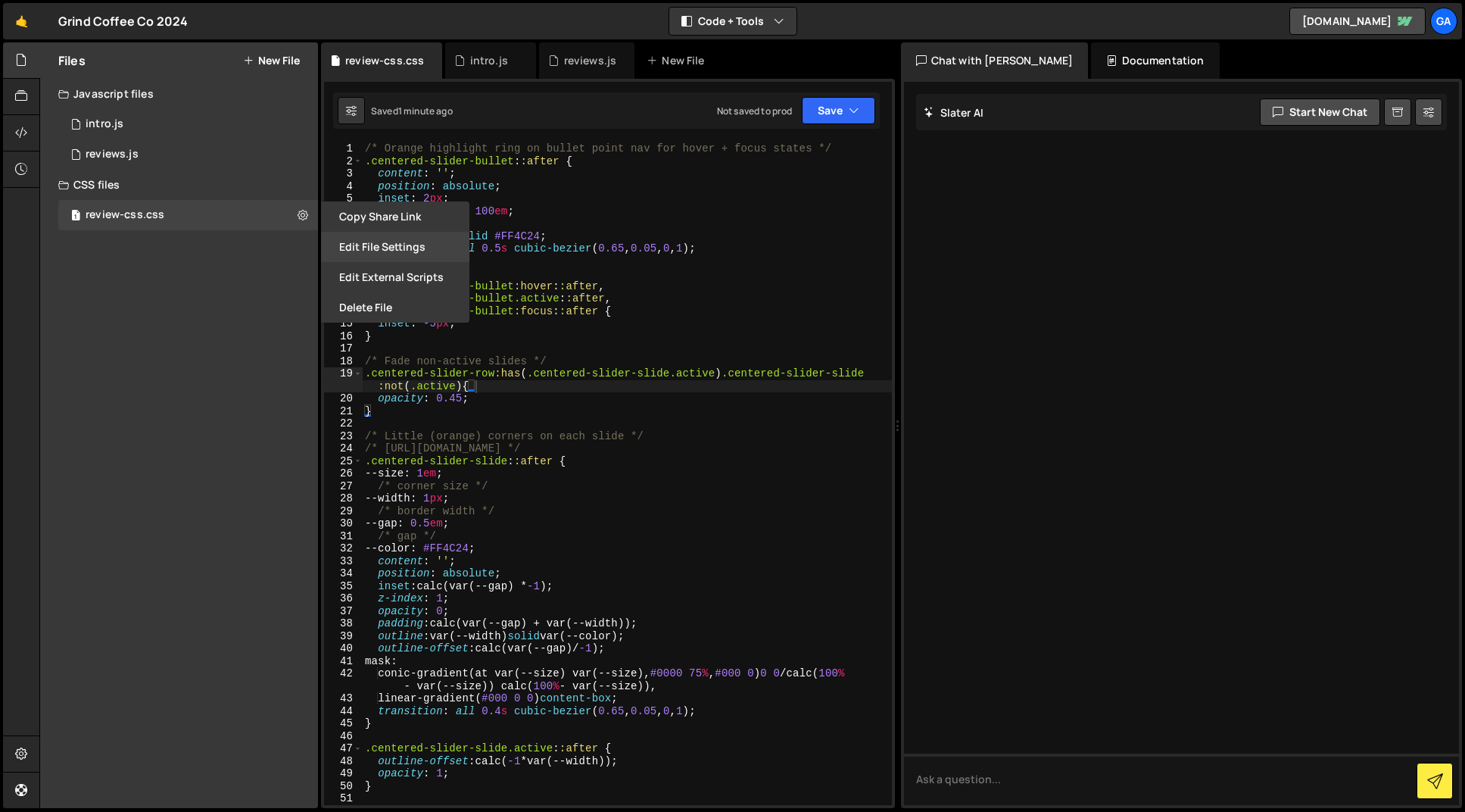
click at [362, 247] on button "Edit File Settings" at bounding box center [396, 247] width 149 height 30
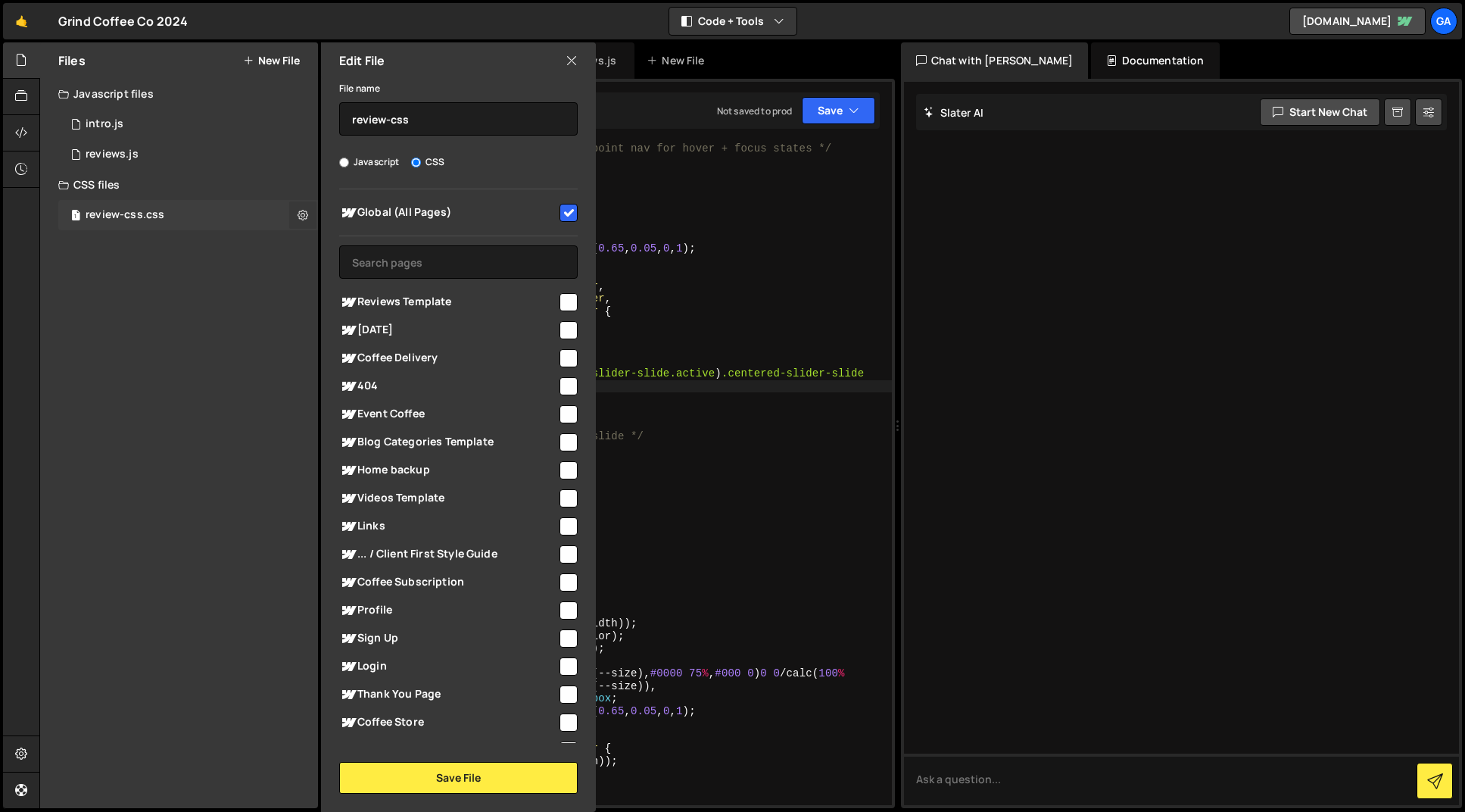
click at [301, 216] on icon at bounding box center [302, 215] width 10 height 14
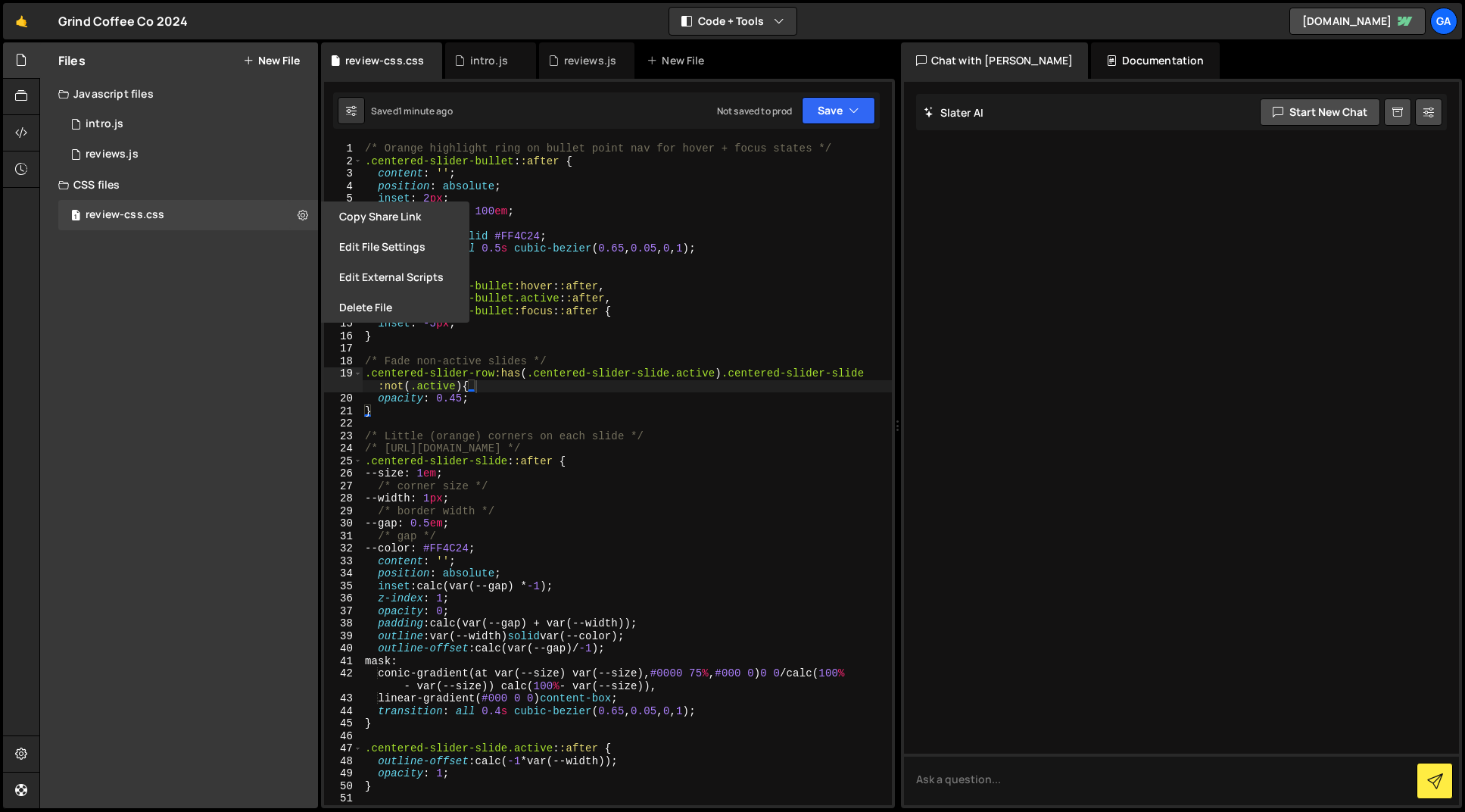
click at [164, 246] on div "Files New File Javascript files 1 intro.js 0 1 reviews.js 0 CSS files 1 review-…" at bounding box center [179, 425] width 278 height 766
click at [149, 121] on div "1 intro.js 0" at bounding box center [188, 124] width 260 height 30
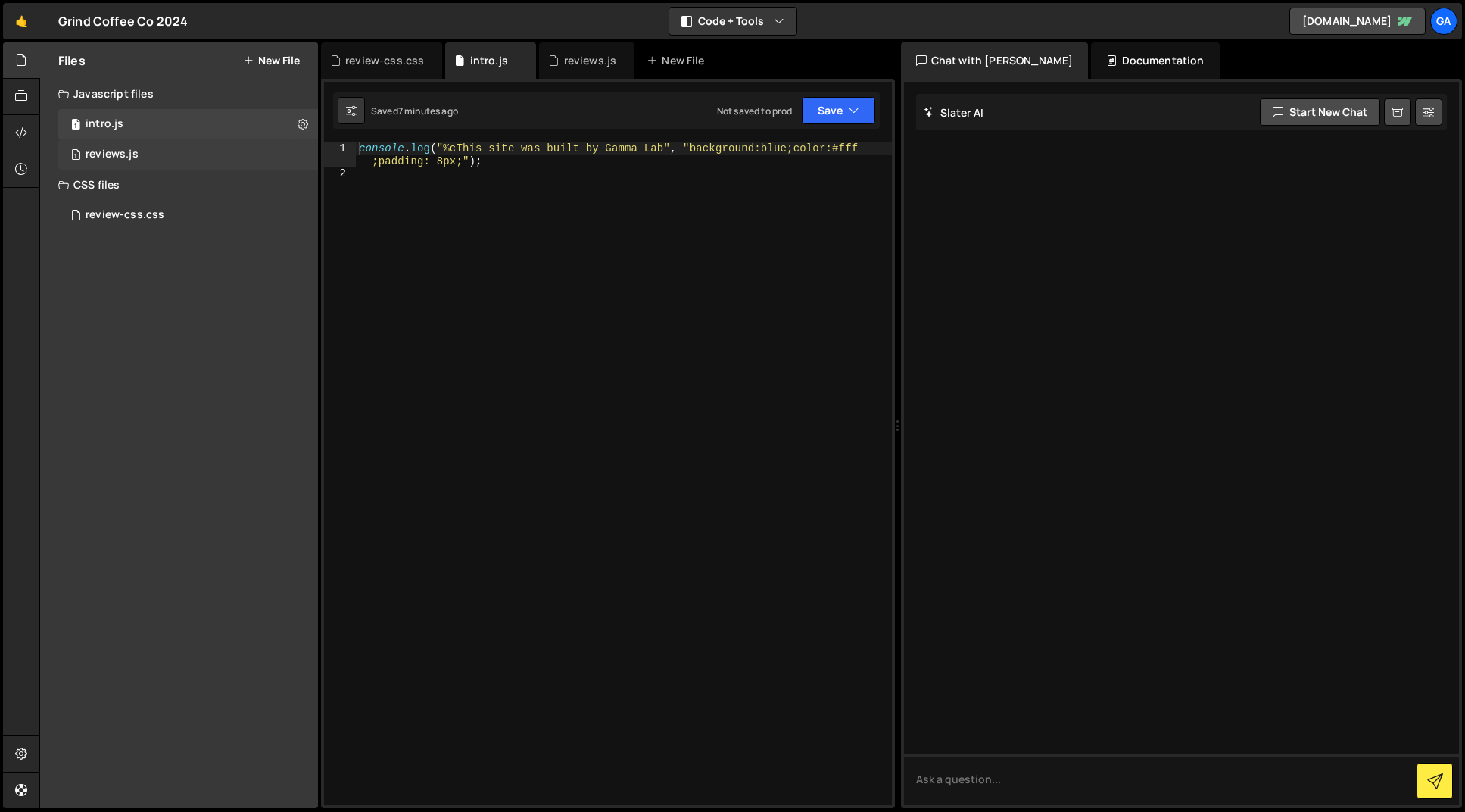
click at [142, 147] on div "1 reviews.js 0" at bounding box center [188, 154] width 260 height 30
